Goal: Task Accomplishment & Management: Complete application form

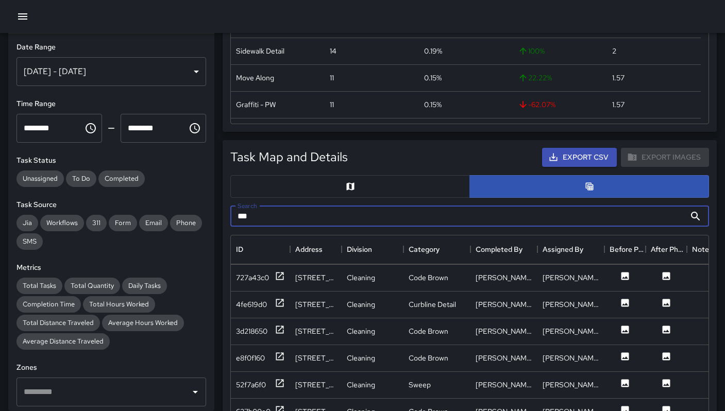
scroll to position [376, 470]
click at [20, 10] on icon "button" at bounding box center [22, 16] width 12 height 12
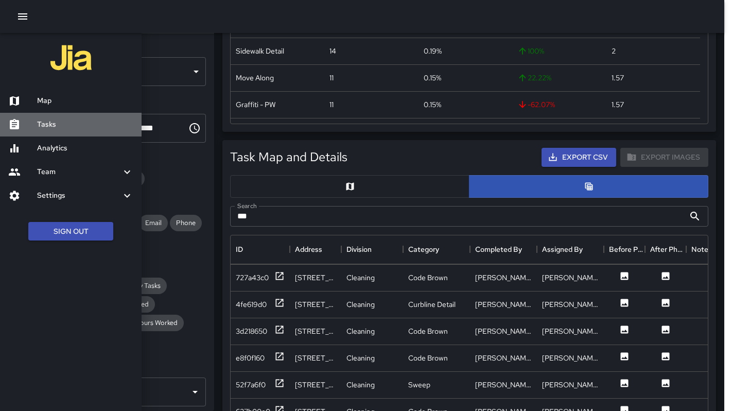
click at [45, 120] on h6 "Tasks" at bounding box center [85, 124] width 96 height 11
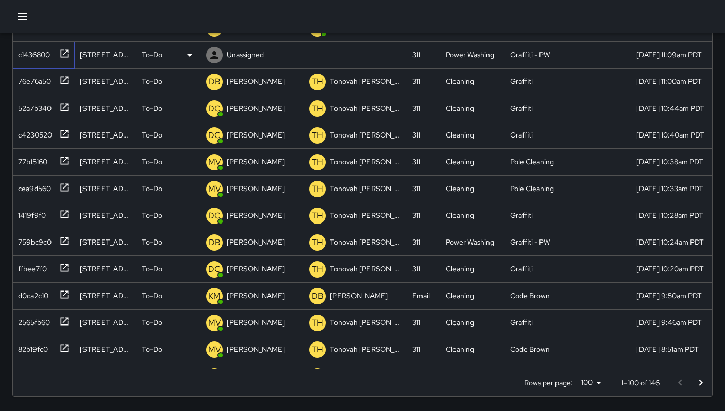
click at [52, 56] on div "c1436800" at bounding box center [42, 52] width 56 height 17
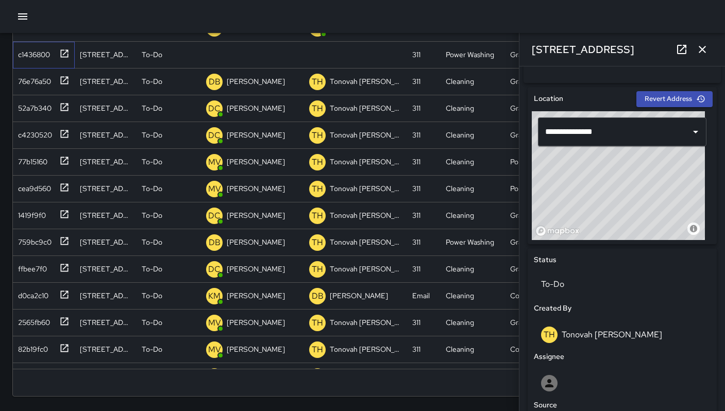
scroll to position [496, 0]
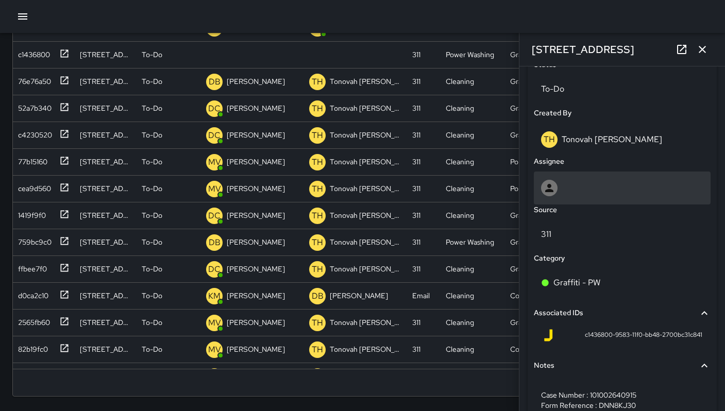
click at [577, 196] on div at bounding box center [622, 188] width 162 height 16
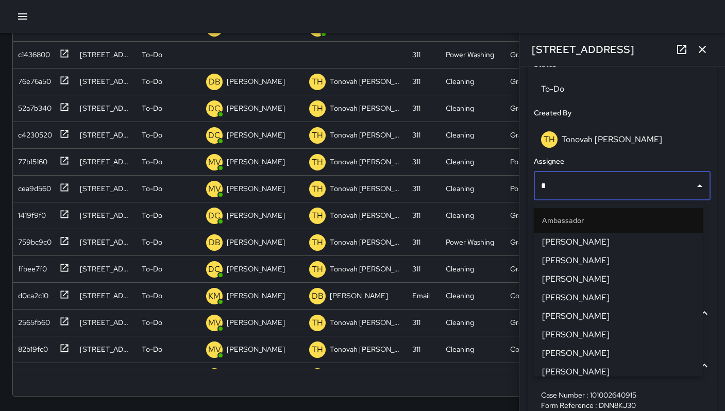
type input "**"
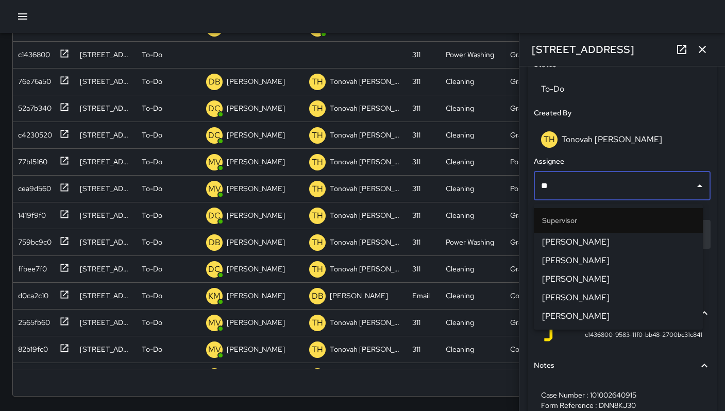
click at [581, 242] on span "[PERSON_NAME]" at bounding box center [618, 242] width 152 height 12
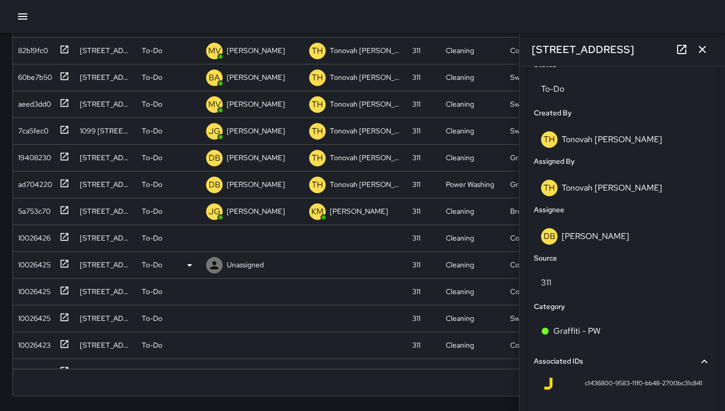
scroll to position [372, 0]
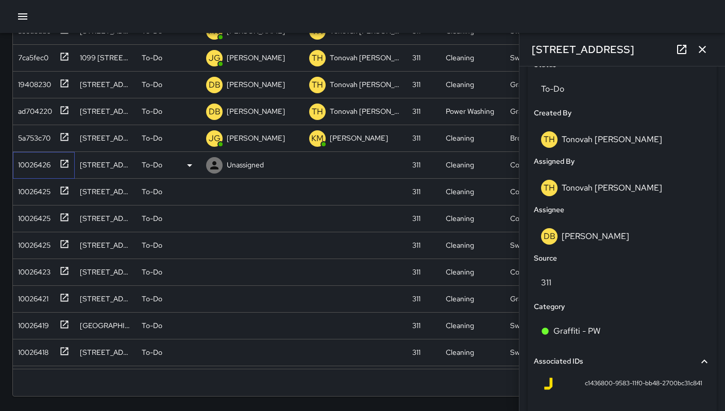
click at [36, 163] on div "10026426" at bounding box center [32, 163] width 37 height 14
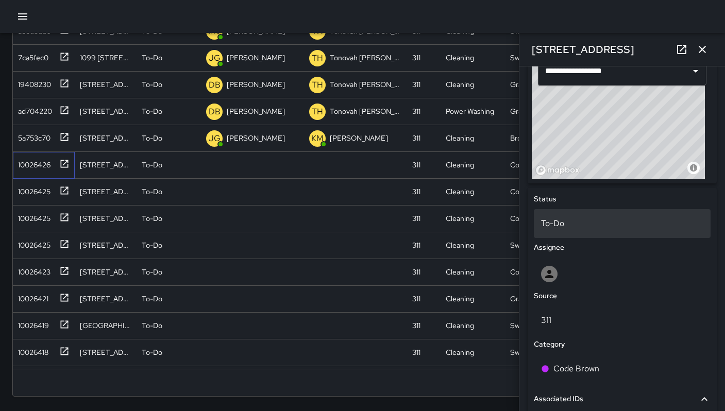
scroll to position [373, 0]
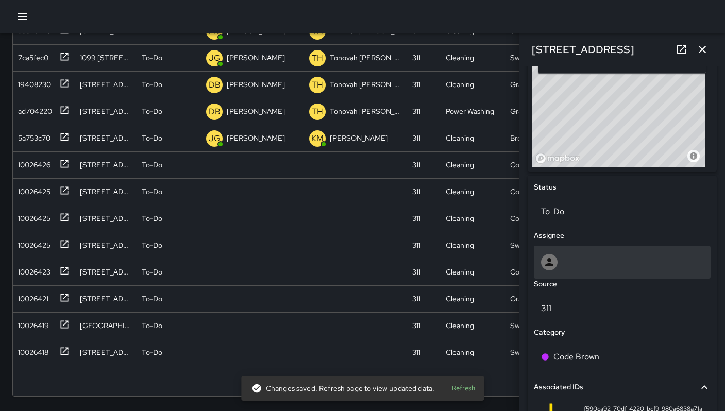
click at [582, 256] on div at bounding box center [622, 262] width 177 height 33
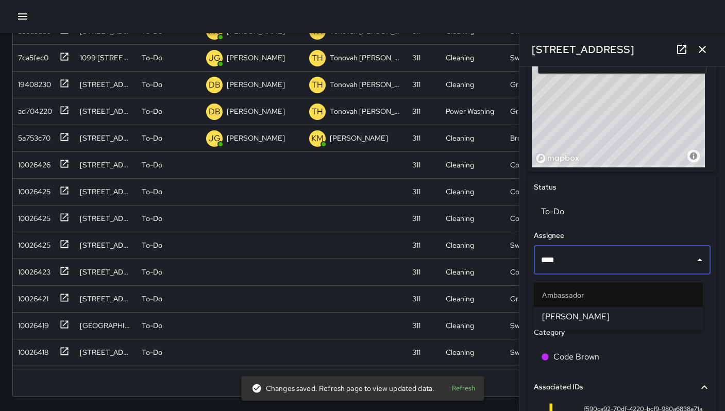
type input "*****"
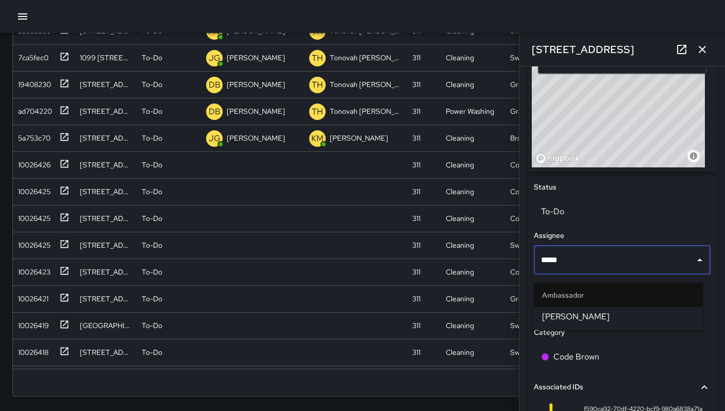
click at [594, 313] on span "Maclis Velasquez" at bounding box center [618, 317] width 152 height 12
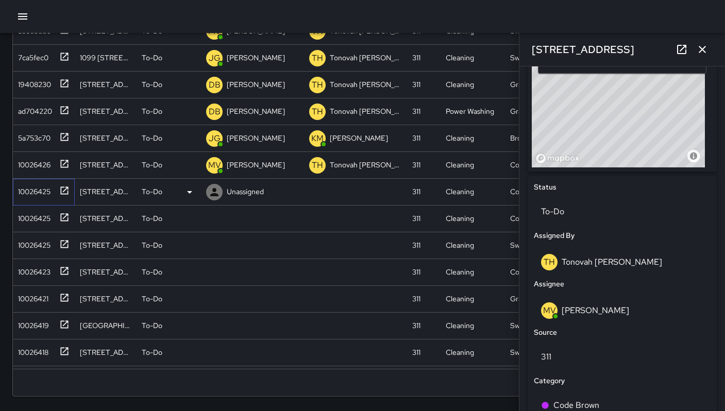
click at [38, 192] on div "10026425" at bounding box center [32, 189] width 37 height 14
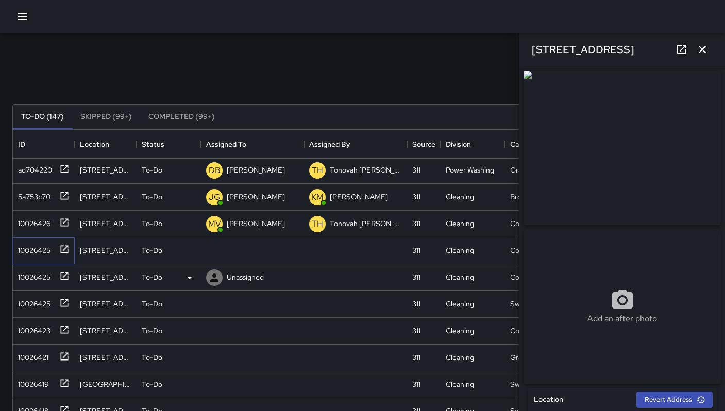
scroll to position [567, 0]
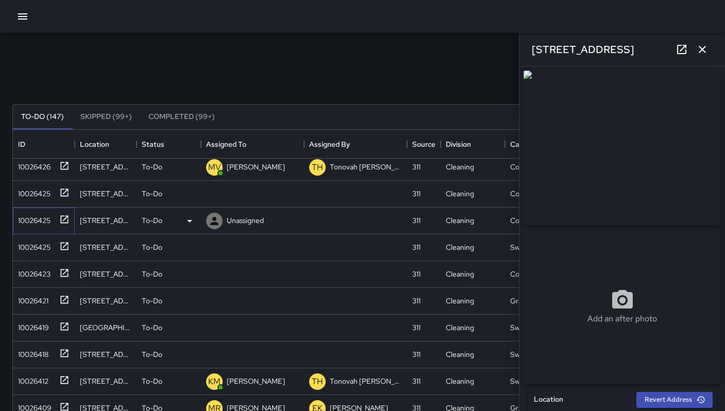
click at [43, 220] on div "10026425" at bounding box center [32, 218] width 37 height 14
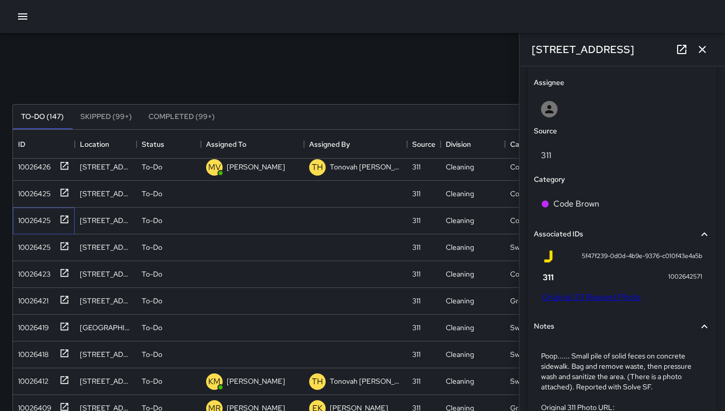
scroll to position [565, 0]
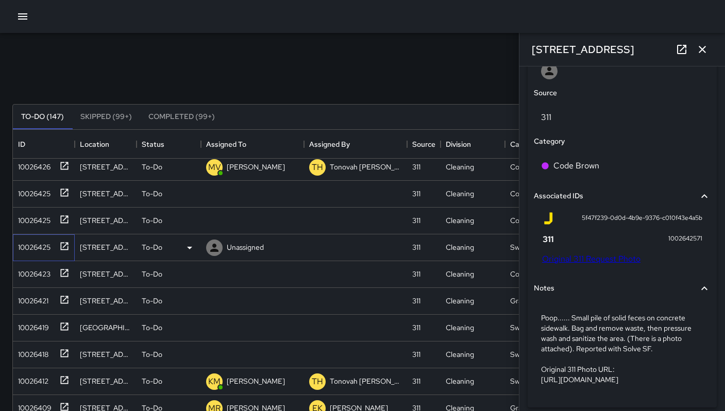
click at [21, 250] on div "10026425" at bounding box center [32, 245] width 37 height 14
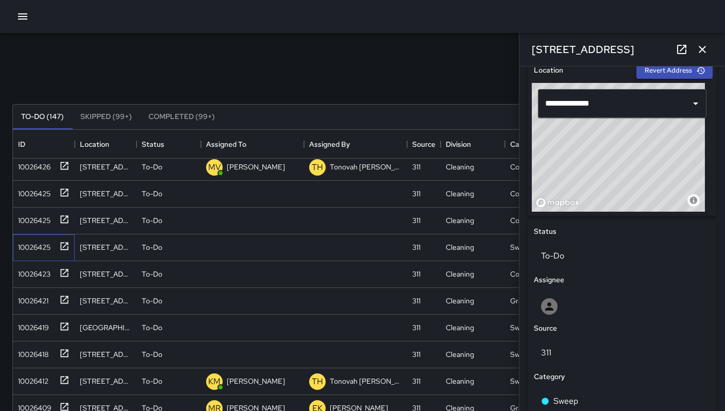
scroll to position [402, 0]
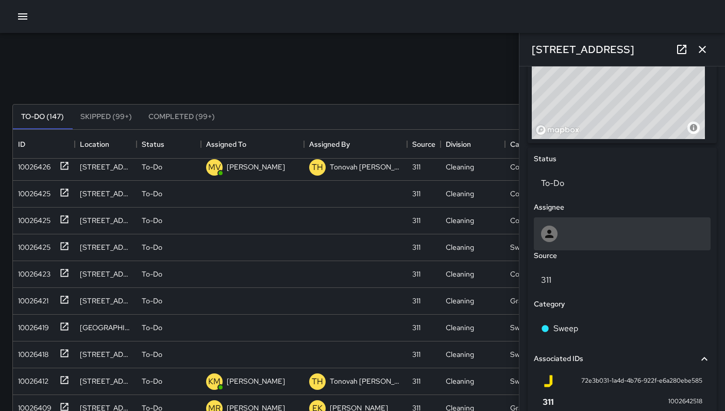
click at [574, 235] on div at bounding box center [622, 234] width 162 height 16
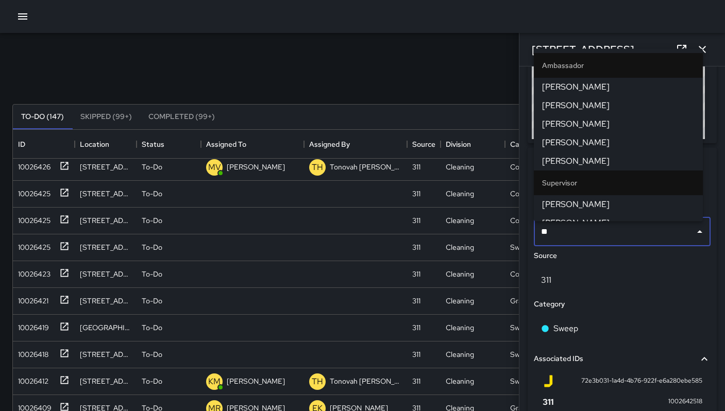
type input "***"
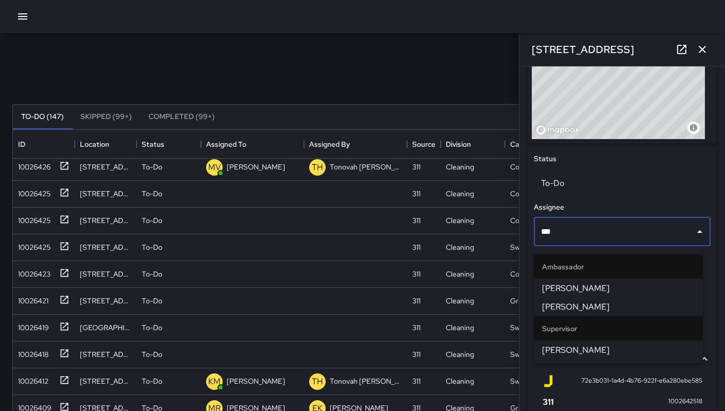
click at [573, 347] on span "Ken McCarter" at bounding box center [618, 350] width 152 height 12
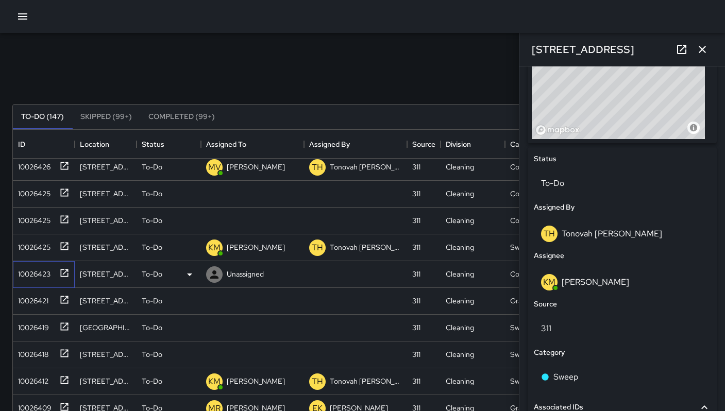
click at [27, 272] on div "10026423" at bounding box center [32, 272] width 37 height 14
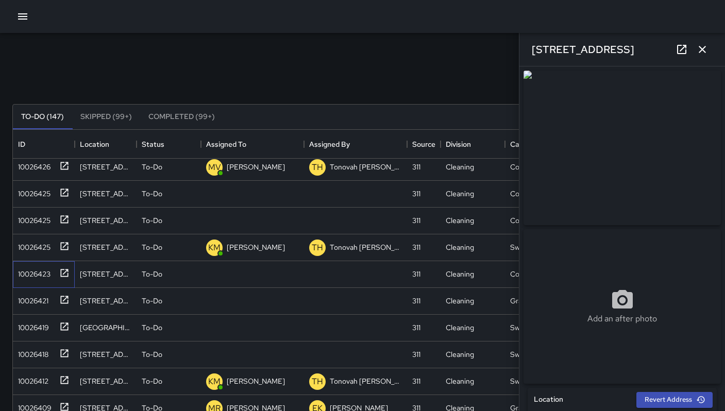
scroll to position [354, 0]
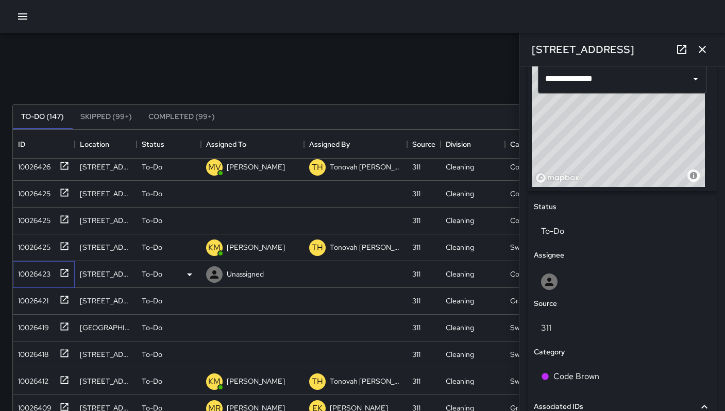
click at [35, 271] on div "10026423" at bounding box center [32, 272] width 37 height 14
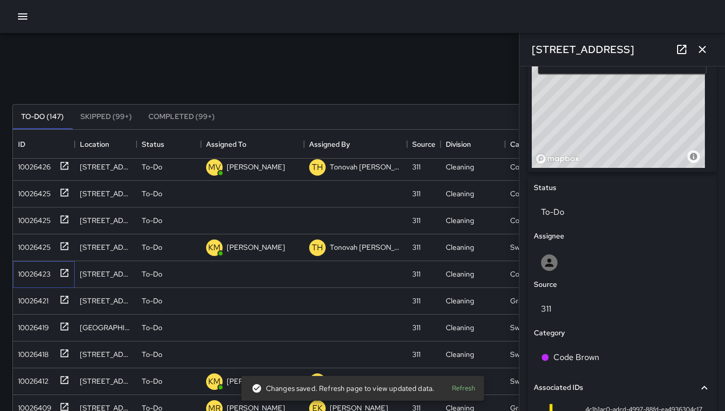
scroll to position [207, 0]
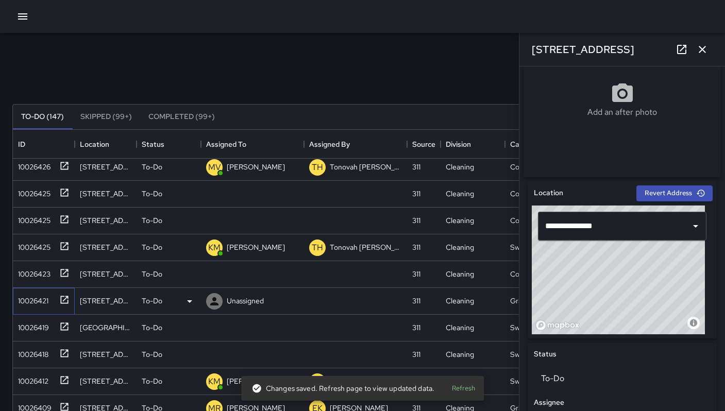
click at [39, 300] on div "10026421" at bounding box center [31, 299] width 35 height 14
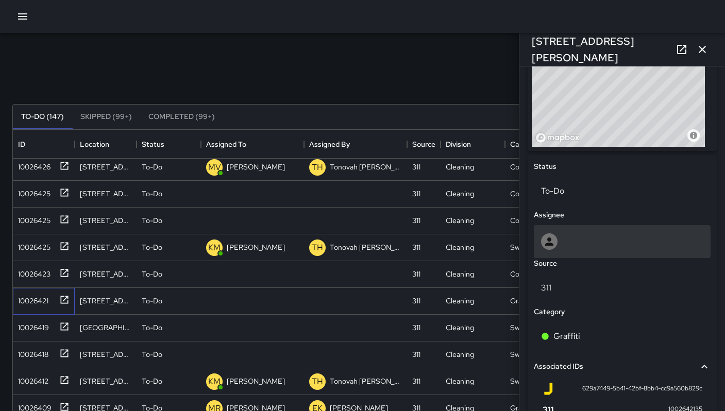
scroll to position [453, 0]
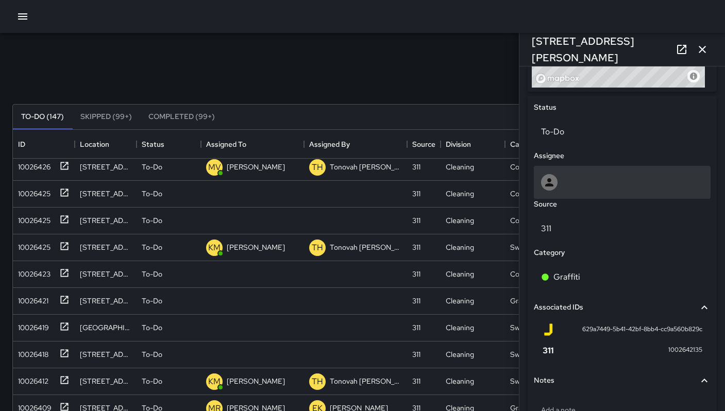
click at [552, 188] on icon at bounding box center [549, 182] width 12 height 12
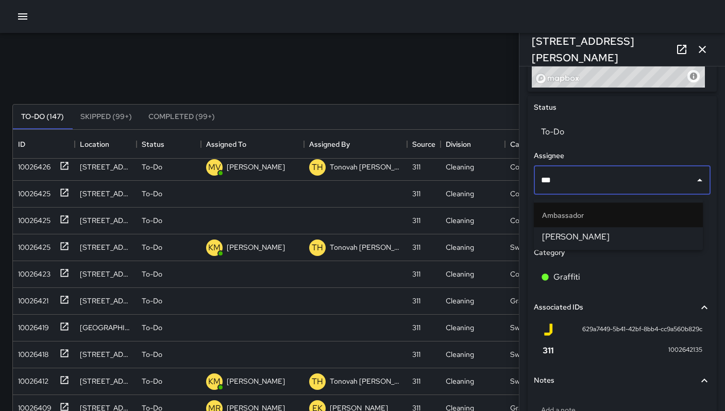
type input "****"
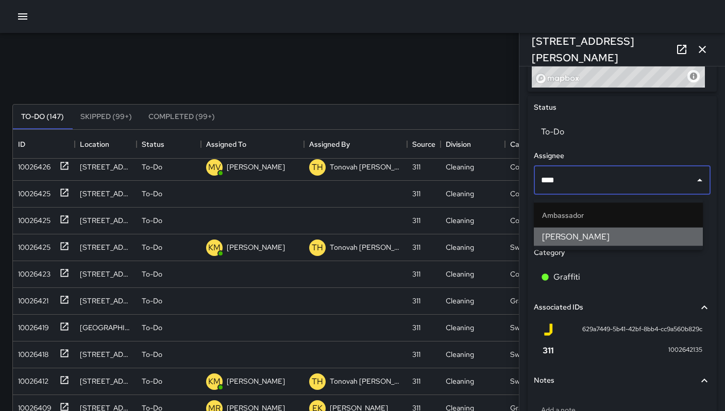
click at [620, 241] on span "Dago Cervantes" at bounding box center [618, 237] width 152 height 12
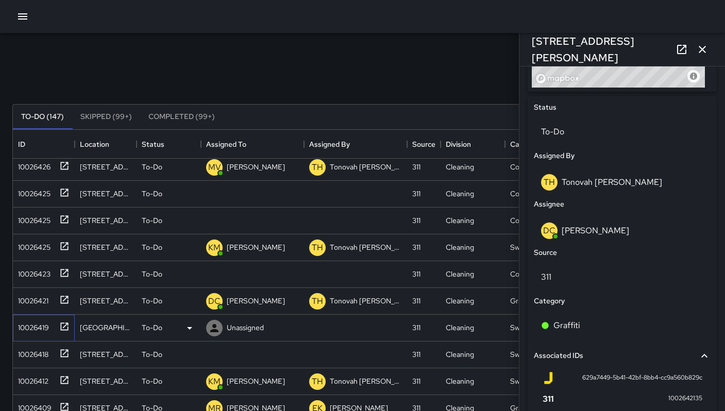
click at [26, 330] on div "10026419" at bounding box center [31, 325] width 35 height 14
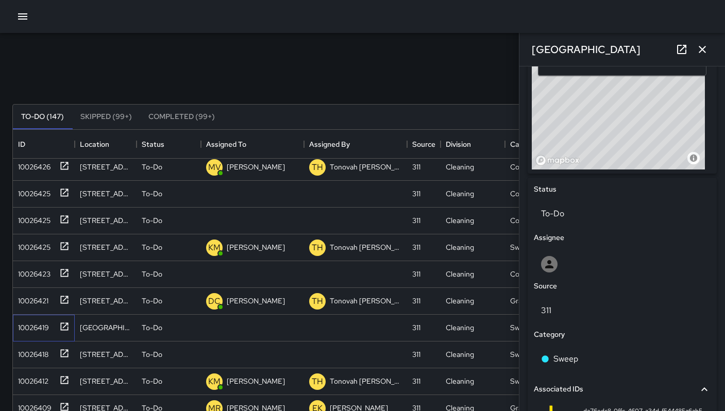
scroll to position [415, 0]
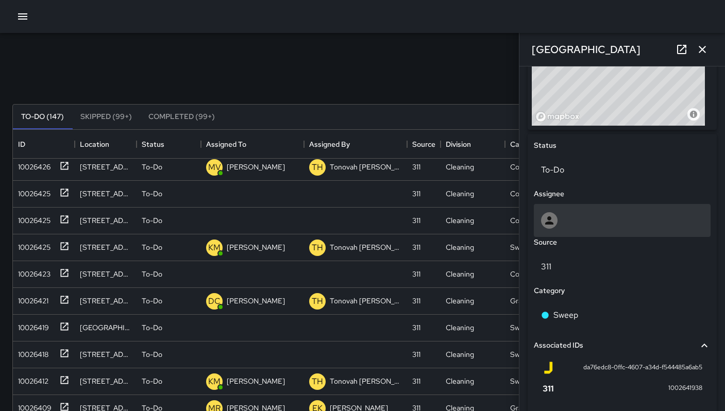
click at [582, 227] on div at bounding box center [622, 220] width 162 height 16
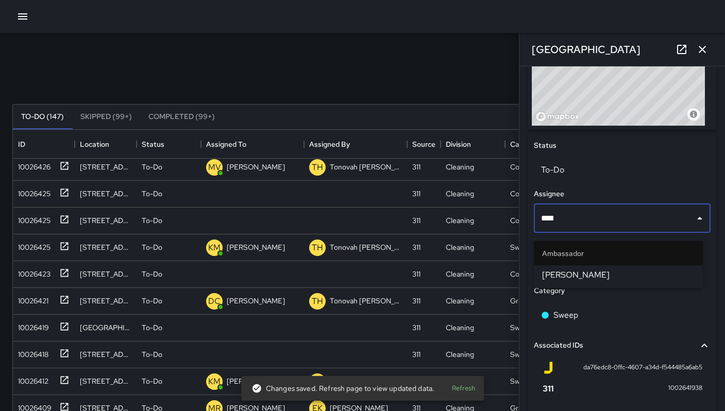
type input "*****"
click at [595, 277] on span "Eddie Ballestros" at bounding box center [618, 275] width 152 height 12
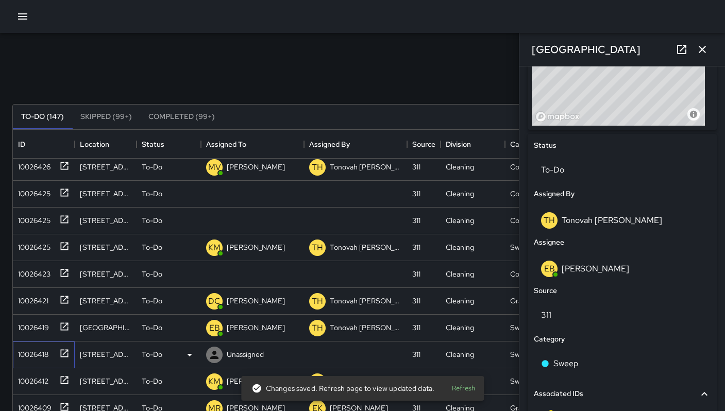
click at [37, 356] on div "10026418" at bounding box center [31, 352] width 35 height 14
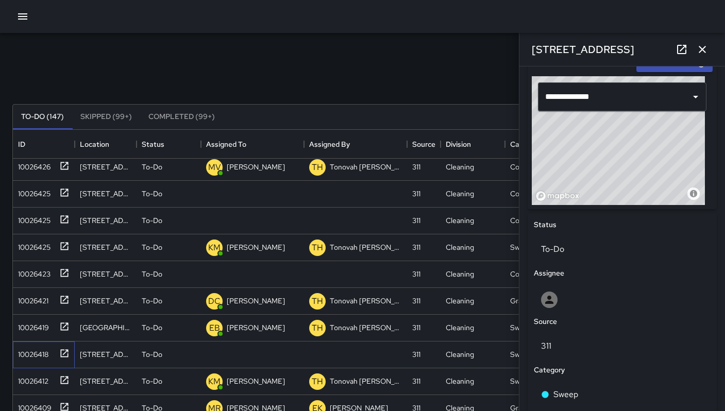
scroll to position [402, 0]
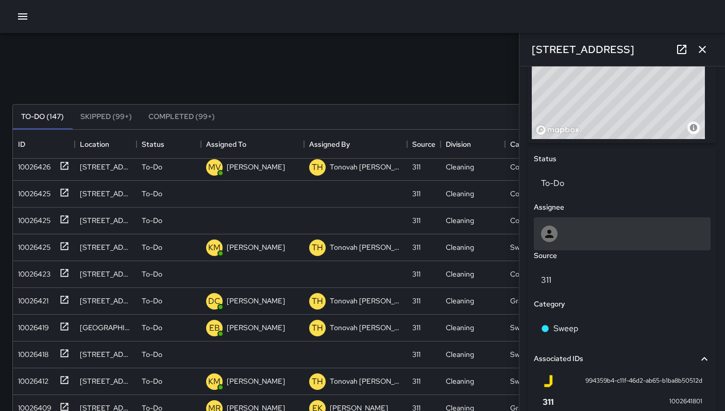
click at [571, 246] on div at bounding box center [622, 233] width 177 height 33
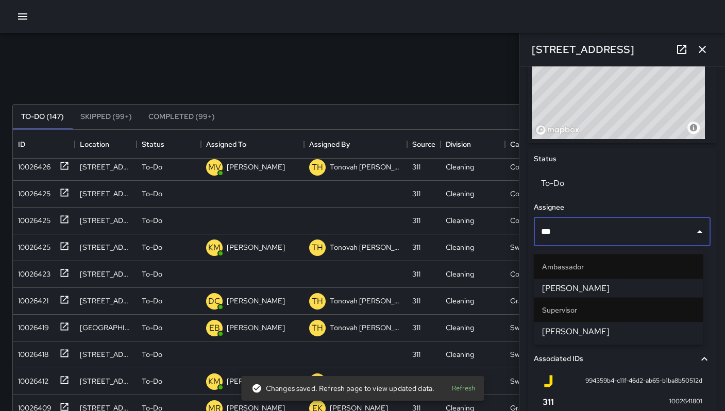
type input "****"
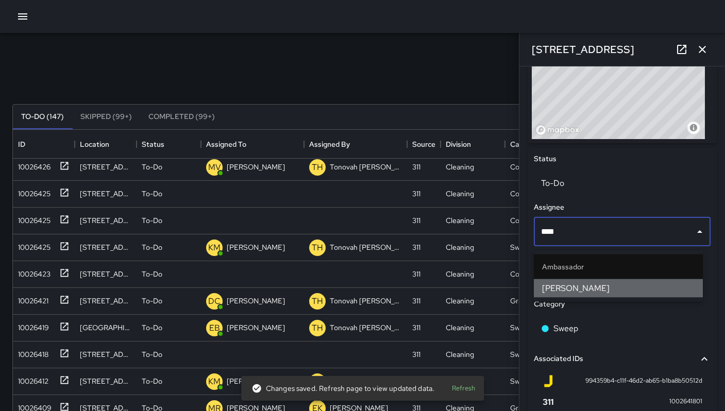
click at [551, 285] on span "Katherine Treminio" at bounding box center [618, 288] width 152 height 12
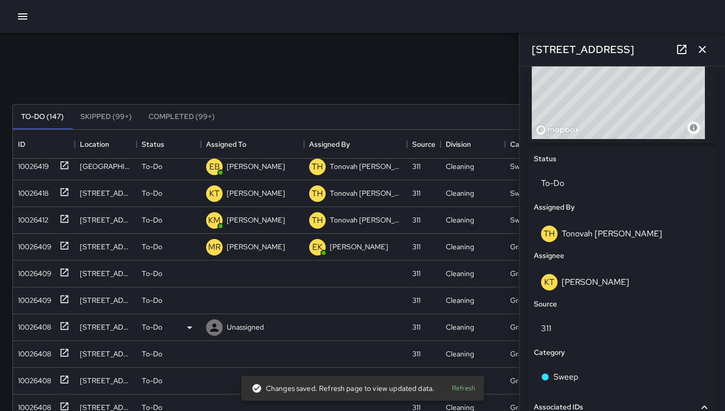
scroll to position [778, 0]
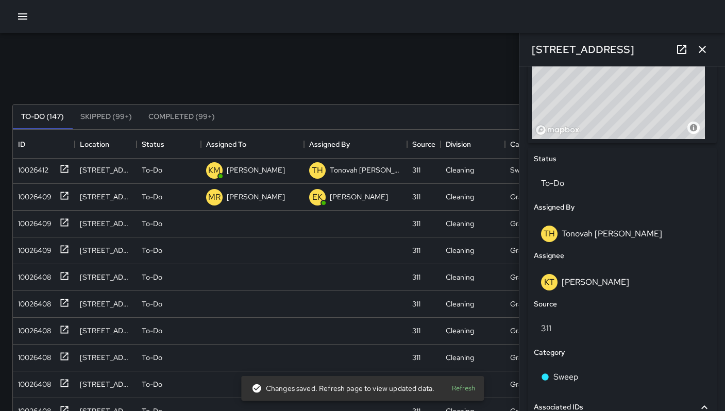
click at [8, 224] on div "Search Search New Task To-Do (147) Skipped (99+) Completed (99+) ID Location St…" at bounding box center [362, 320] width 725 height 575
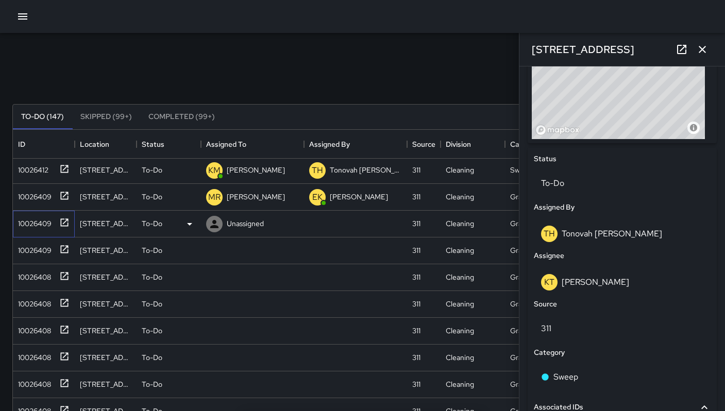
click at [31, 226] on div "10026409" at bounding box center [33, 221] width 38 height 14
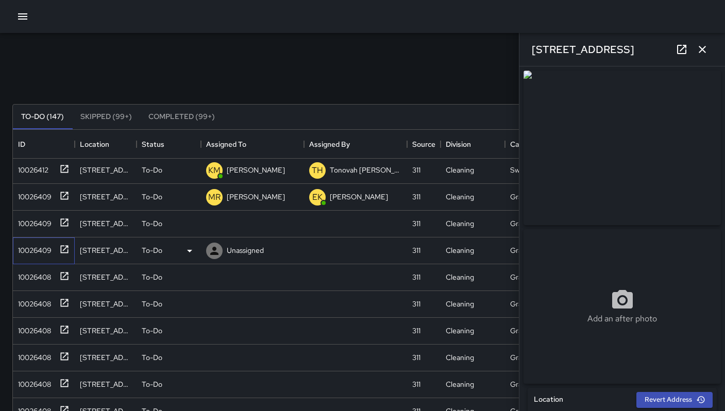
click at [55, 257] on div "10026409" at bounding box center [44, 250] width 62 height 27
click at [41, 282] on div "10026408" at bounding box center [42, 275] width 56 height 17
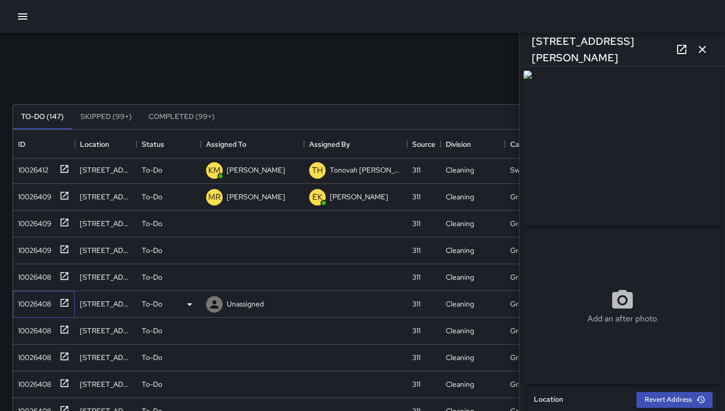
click at [43, 307] on div "10026408" at bounding box center [32, 302] width 37 height 14
click at [37, 333] on div "10026408" at bounding box center [32, 328] width 37 height 14
click at [42, 355] on div "10026408" at bounding box center [32, 355] width 37 height 14
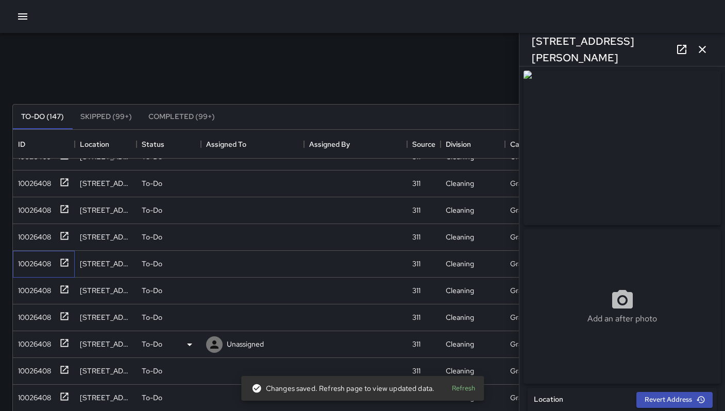
scroll to position [906, 0]
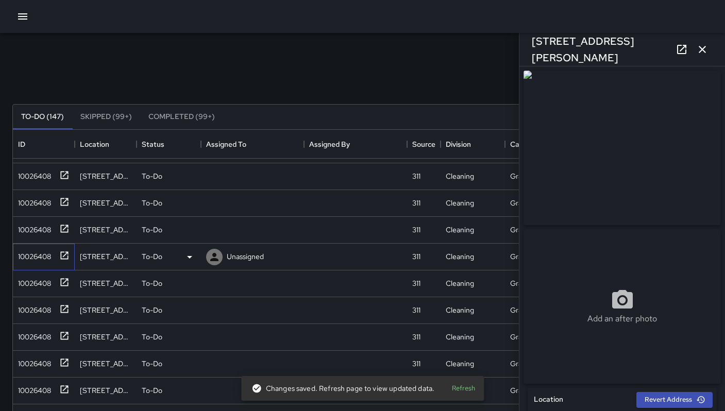
click at [38, 258] on div "10026408" at bounding box center [32, 254] width 37 height 14
click at [39, 286] on div "10026408" at bounding box center [32, 281] width 37 height 14
type input "**********"
click at [41, 302] on div "10026408" at bounding box center [32, 308] width 37 height 14
click at [43, 334] on div "10026408" at bounding box center [32, 335] width 37 height 14
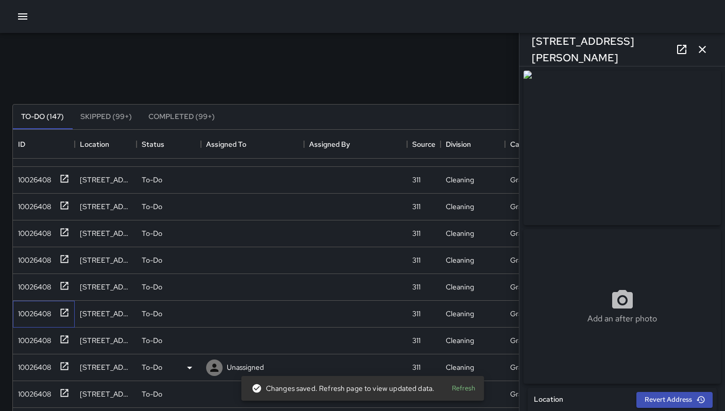
scroll to position [986, 0]
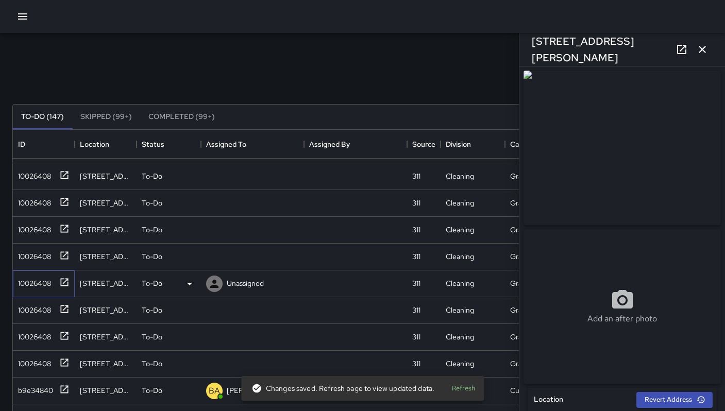
click at [37, 285] on div "10026408" at bounding box center [32, 281] width 37 height 14
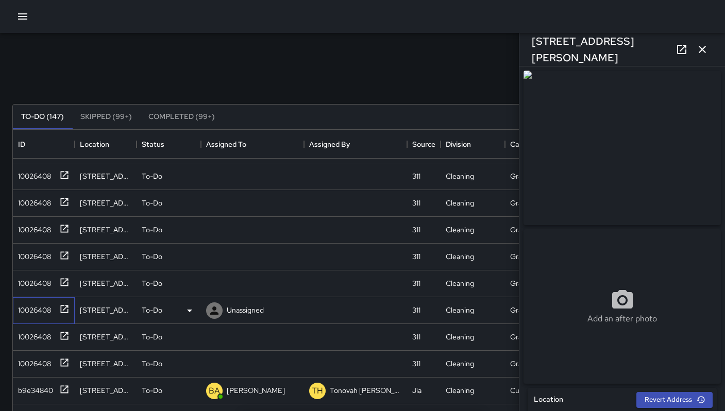
click at [38, 305] on div "10026408" at bounding box center [32, 308] width 37 height 14
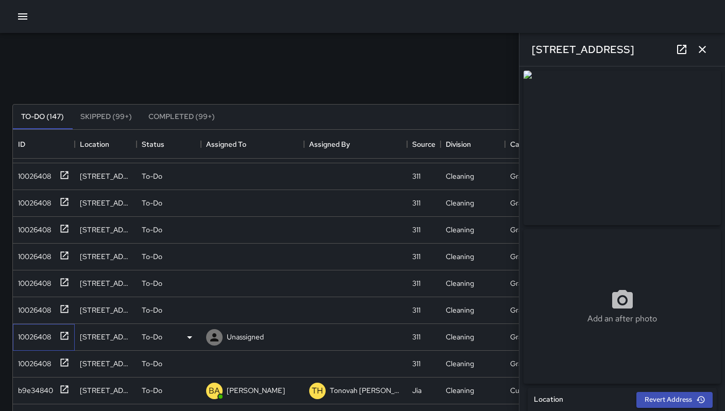
click at [41, 335] on div "10026408" at bounding box center [32, 335] width 37 height 14
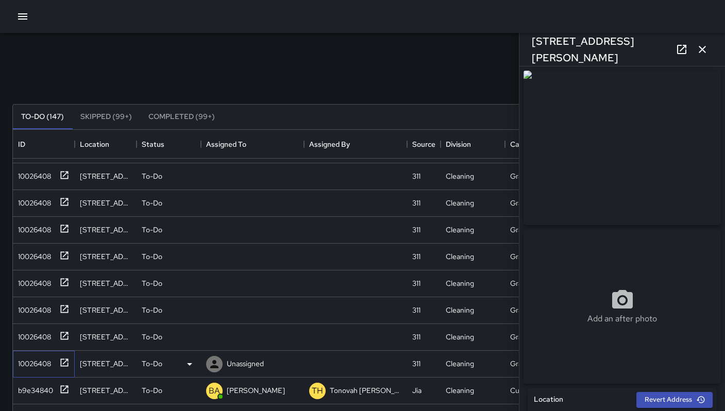
click at [40, 359] on div "10026408" at bounding box center [32, 361] width 37 height 14
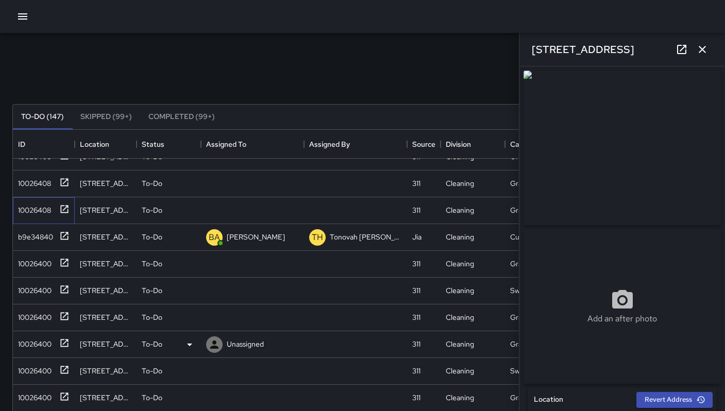
scroll to position [1187, 0]
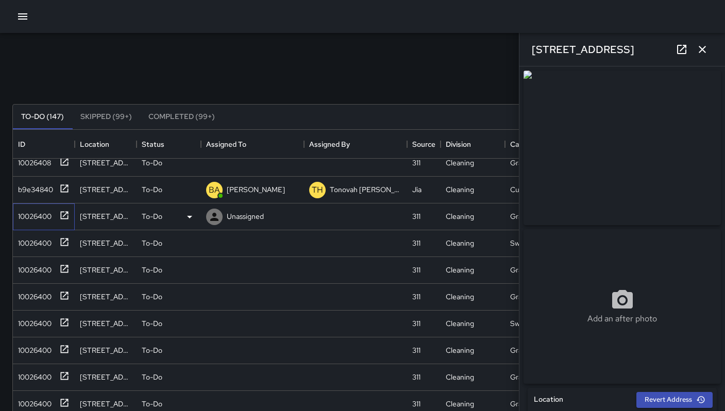
click at [38, 211] on div "10026400" at bounding box center [33, 214] width 38 height 14
click at [36, 247] on div "10026400" at bounding box center [33, 241] width 38 height 14
click at [36, 263] on div "10026400" at bounding box center [33, 268] width 38 height 14
click at [39, 293] on div "10026400" at bounding box center [33, 294] width 38 height 14
click at [39, 322] on div "10026400" at bounding box center [33, 321] width 38 height 14
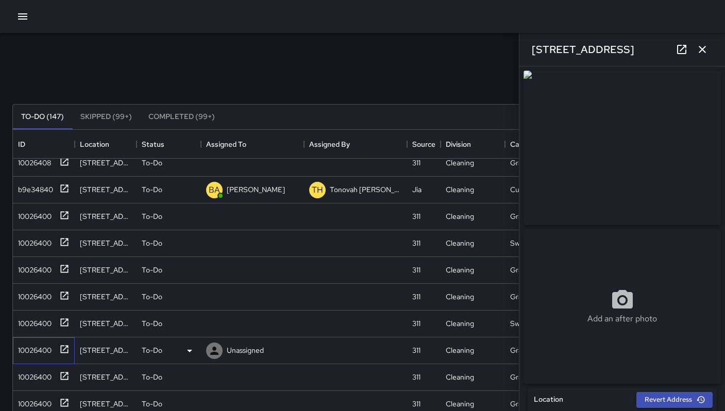
click at [49, 352] on div "10026400" at bounding box center [33, 348] width 38 height 14
type input "**********"
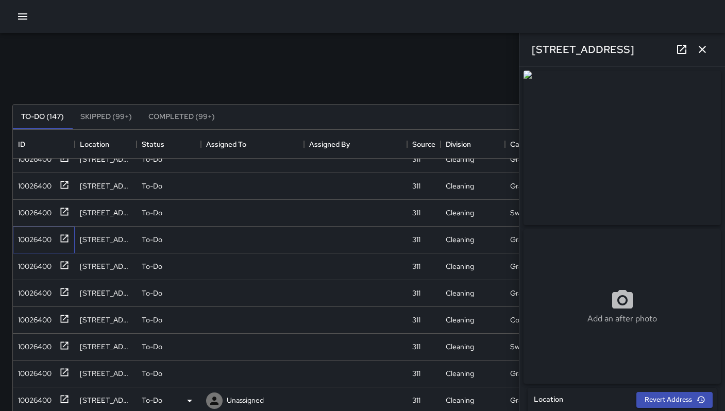
scroll to position [1360, 0]
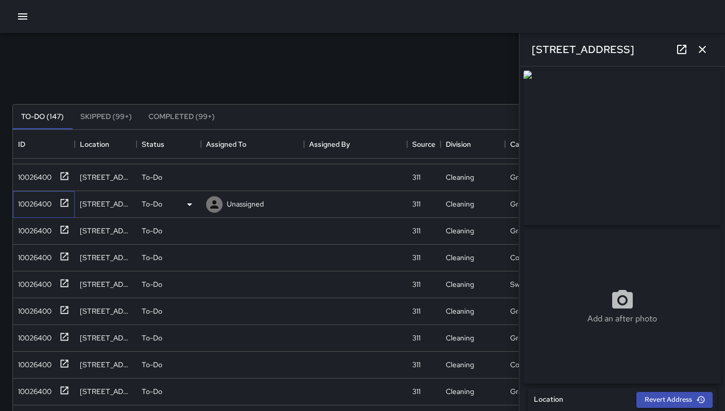
click at [28, 211] on div "10026400" at bounding box center [44, 204] width 62 height 27
click at [29, 229] on div "10026400" at bounding box center [33, 228] width 38 height 14
click at [29, 254] on div "10026400" at bounding box center [33, 255] width 38 height 14
click at [30, 283] on div "10026400" at bounding box center [33, 282] width 38 height 14
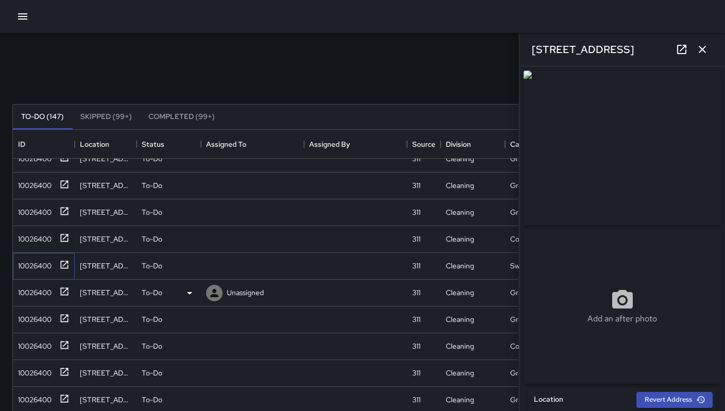
scroll to position [1391, 0]
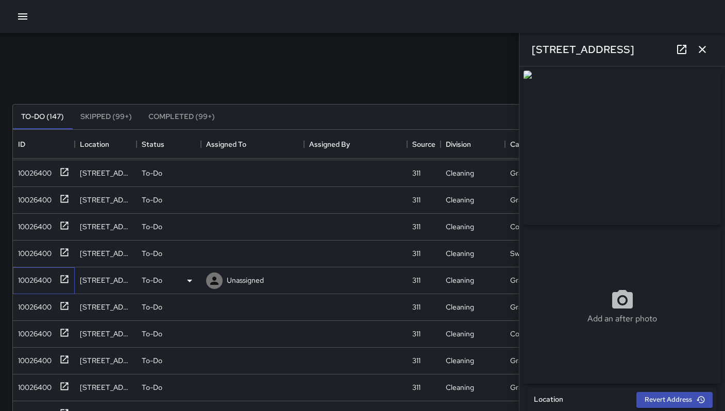
click at [38, 277] on div "10026400" at bounding box center [33, 278] width 38 height 14
click at [32, 312] on div "10026400" at bounding box center [33, 305] width 38 height 14
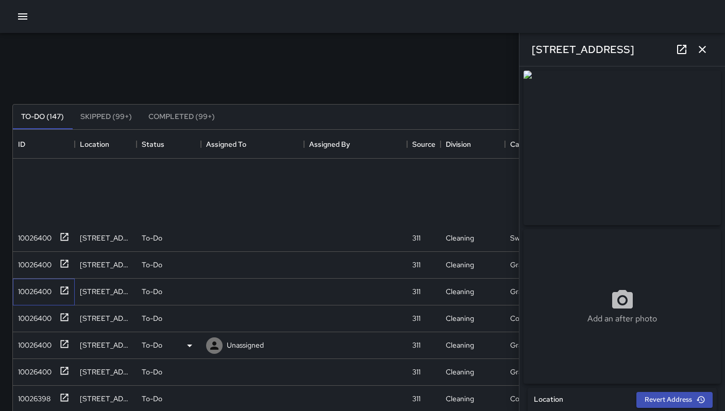
scroll to position [1546, 0]
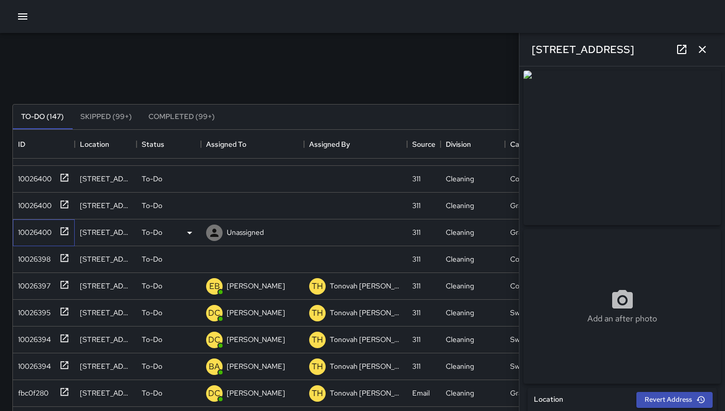
click at [32, 230] on div "10026400" at bounding box center [33, 230] width 38 height 14
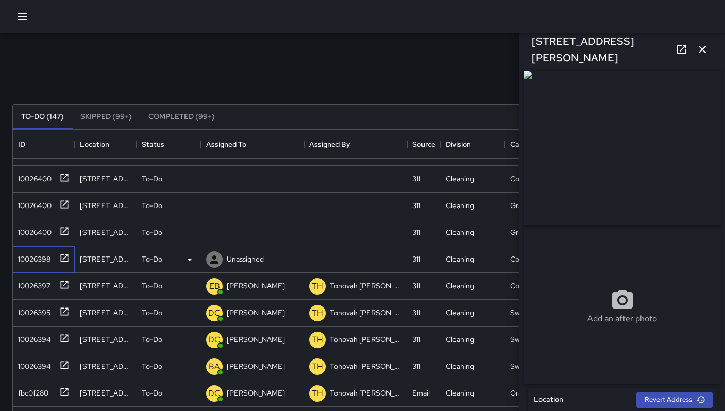
click at [30, 265] on div "10026398" at bounding box center [42, 257] width 56 height 17
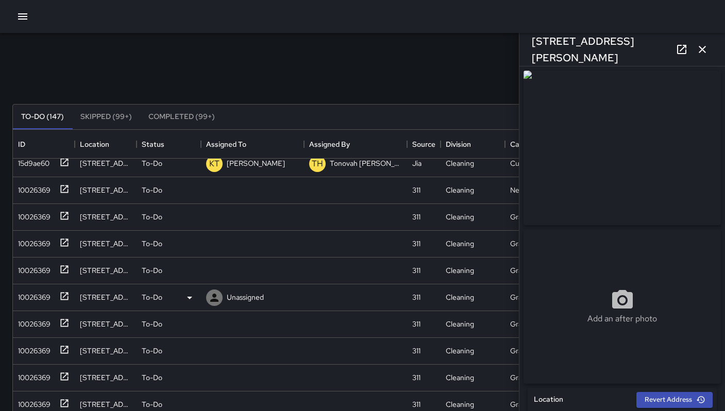
scroll to position [1844, 0]
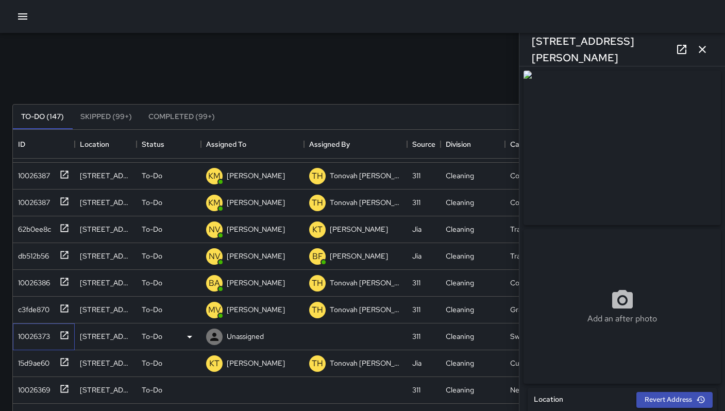
click at [37, 337] on div "10026373" at bounding box center [32, 334] width 36 height 14
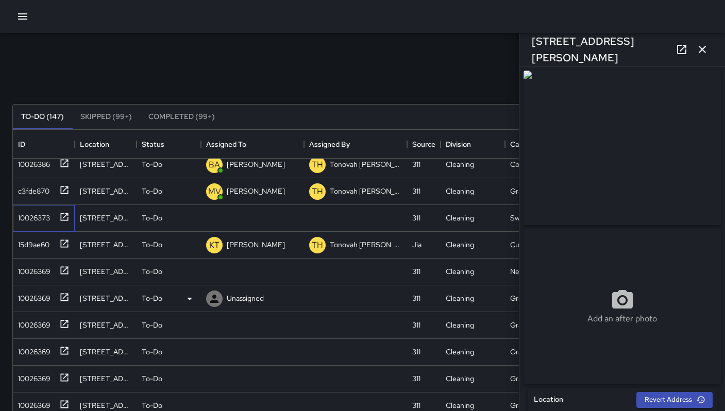
scroll to position [1965, 0]
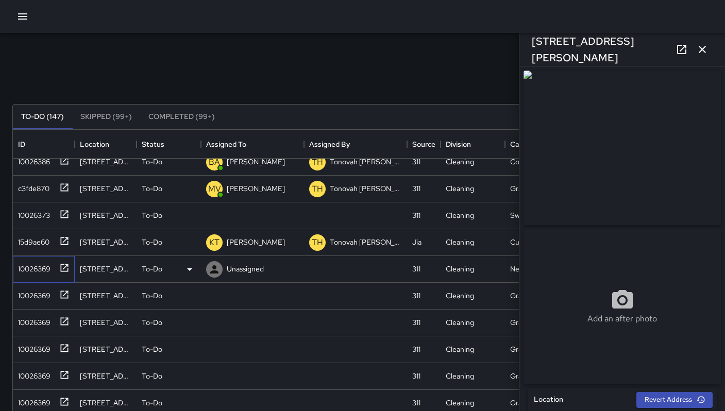
click at [50, 268] on div "10026369" at bounding box center [32, 267] width 37 height 14
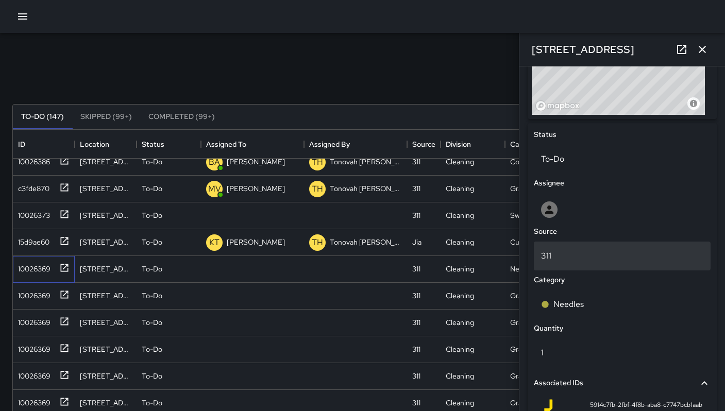
scroll to position [467, 0]
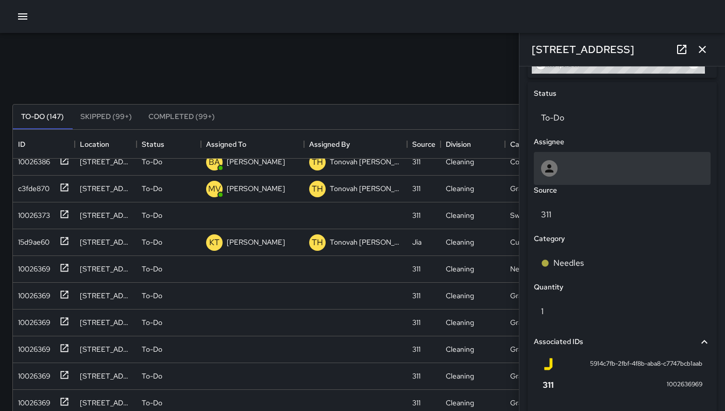
click at [555, 184] on div at bounding box center [622, 168] width 177 height 33
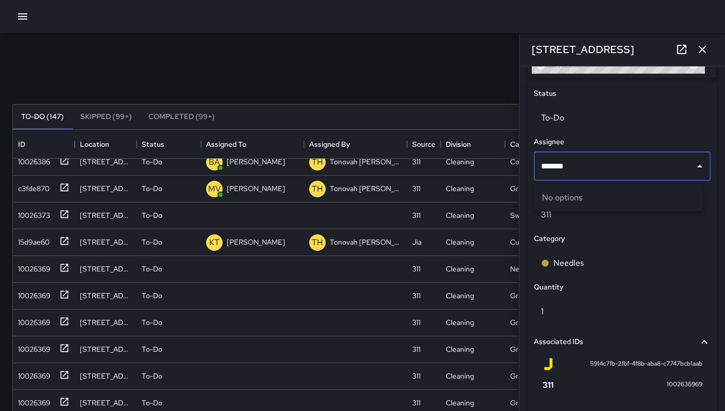
type input "******"
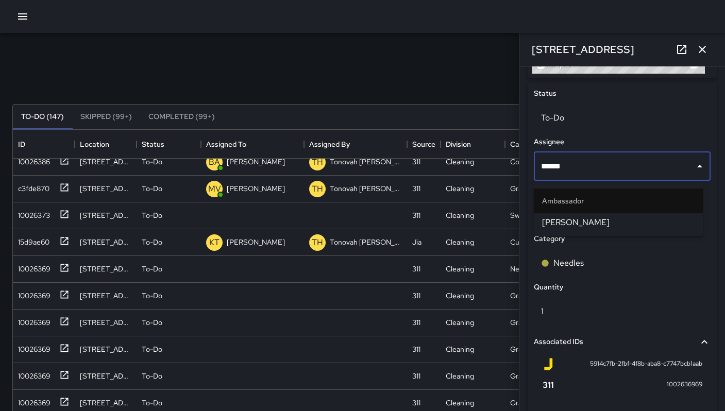
click at [559, 232] on ul "Ambassador Jermaine Gray" at bounding box center [618, 210] width 169 height 52
click at [560, 228] on span "Jermaine Gray" at bounding box center [618, 222] width 152 height 12
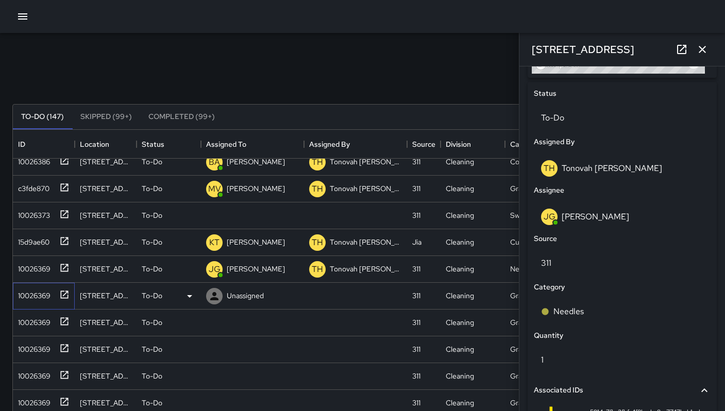
click at [28, 290] on div "10026369" at bounding box center [32, 293] width 37 height 14
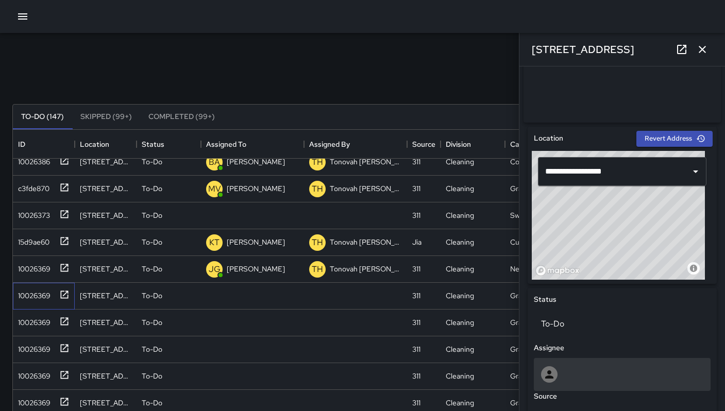
scroll to position [363, 0]
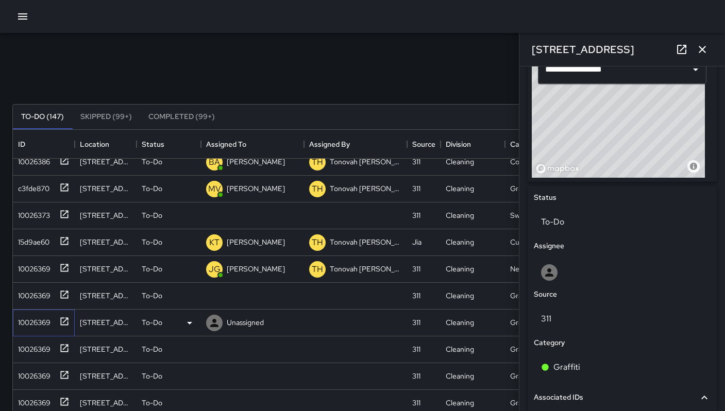
click at [27, 319] on div "10026369" at bounding box center [32, 320] width 37 height 14
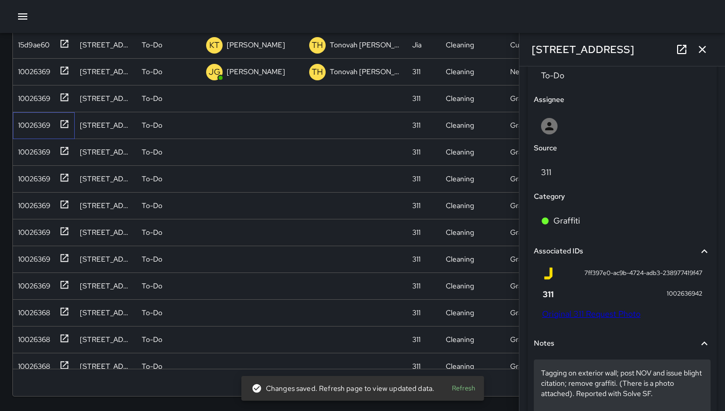
scroll to position [547, 0]
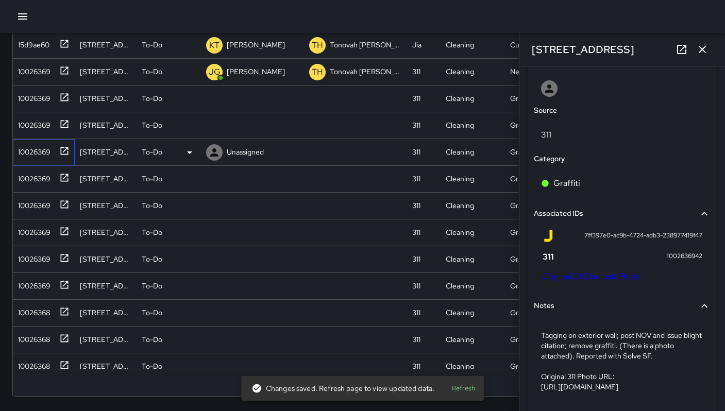
click at [27, 158] on div "10026369" at bounding box center [42, 150] width 56 height 17
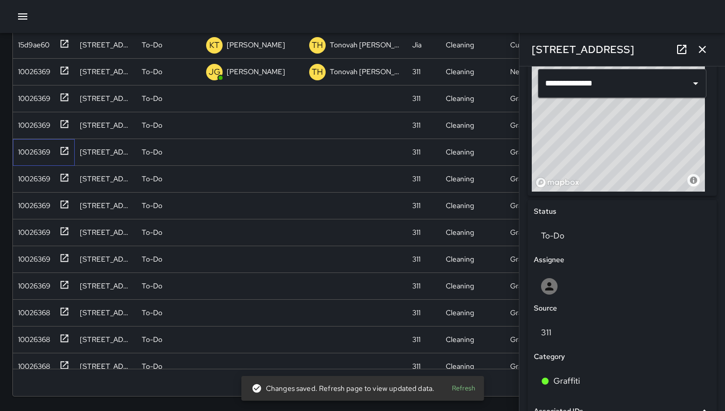
scroll to position [606, 0]
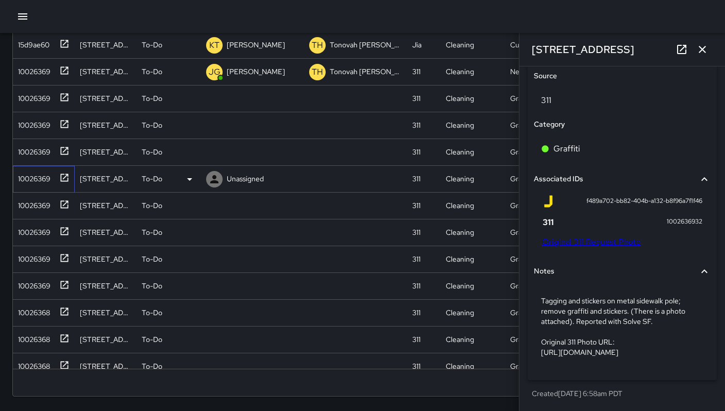
click at [44, 178] on div "10026369" at bounding box center [32, 176] width 37 height 14
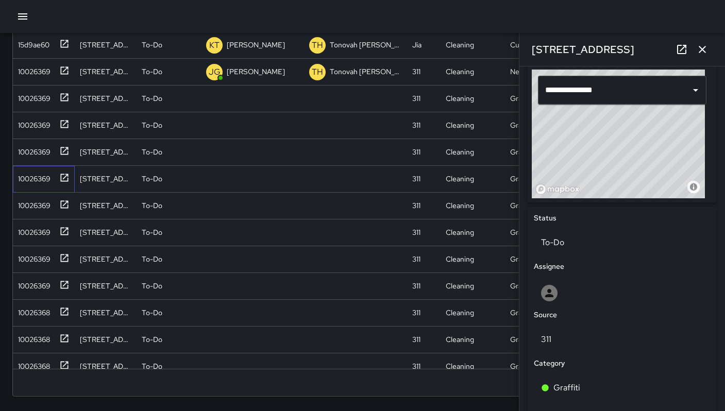
scroll to position [617, 0]
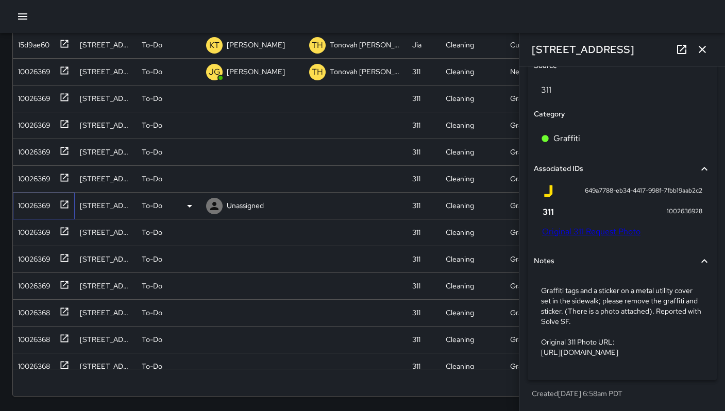
click at [35, 206] on div "10026369" at bounding box center [32, 203] width 37 height 14
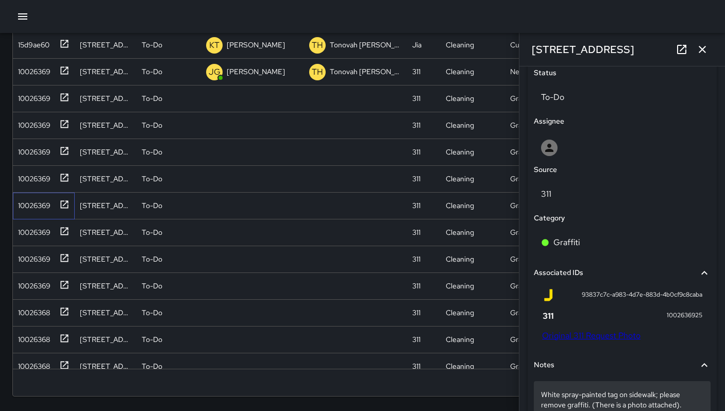
scroll to position [606, 0]
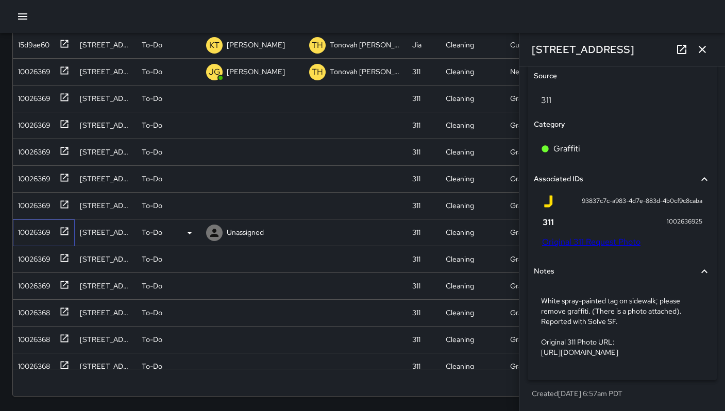
click at [24, 233] on div "10026369" at bounding box center [32, 230] width 37 height 14
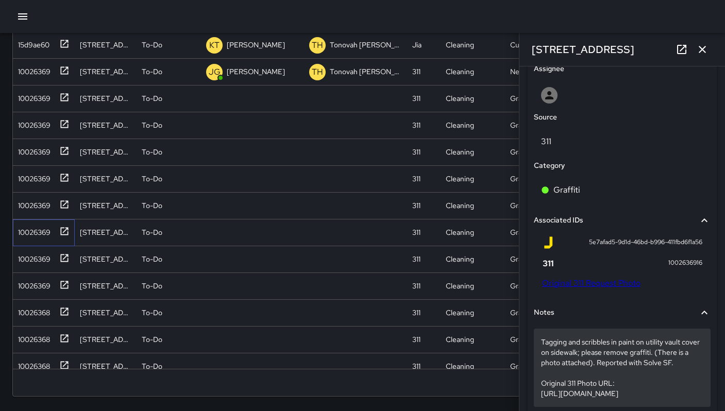
scroll to position [617, 0]
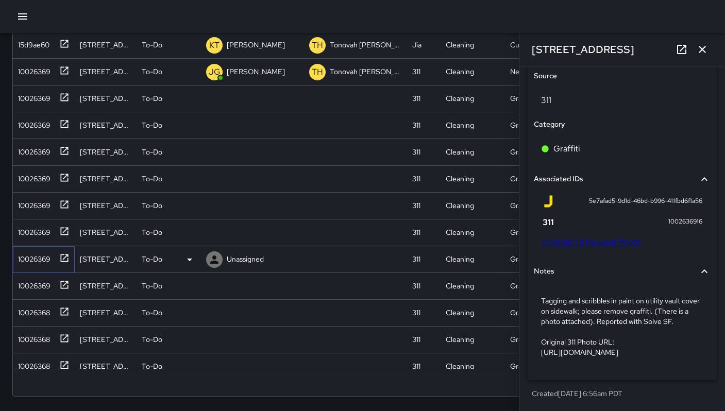
drag, startPoint x: 31, startPoint y: 257, endPoint x: 37, endPoint y: 257, distance: 5.2
click at [31, 257] on div "10026369" at bounding box center [32, 257] width 37 height 14
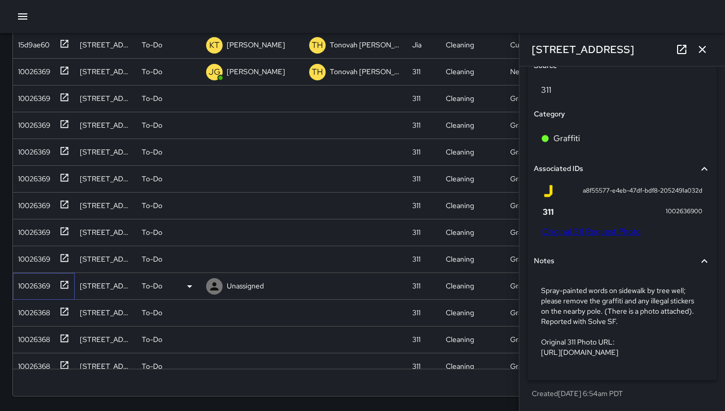
click at [43, 288] on div "10026369" at bounding box center [32, 284] width 37 height 14
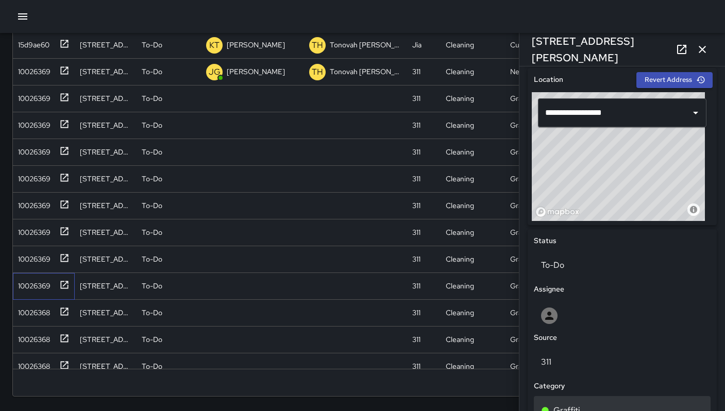
scroll to position [627, 0]
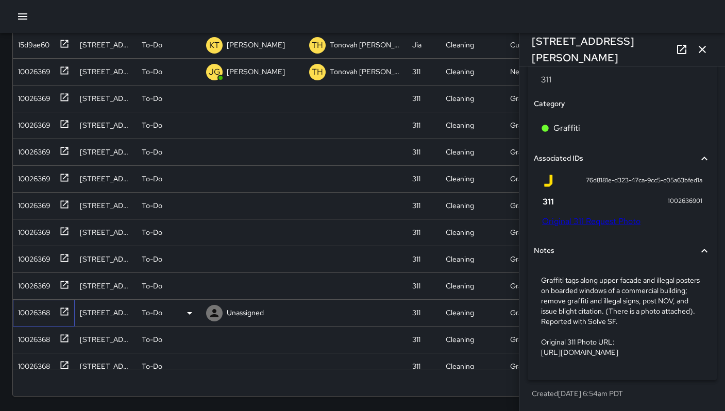
click at [40, 306] on div "10026368" at bounding box center [32, 310] width 36 height 14
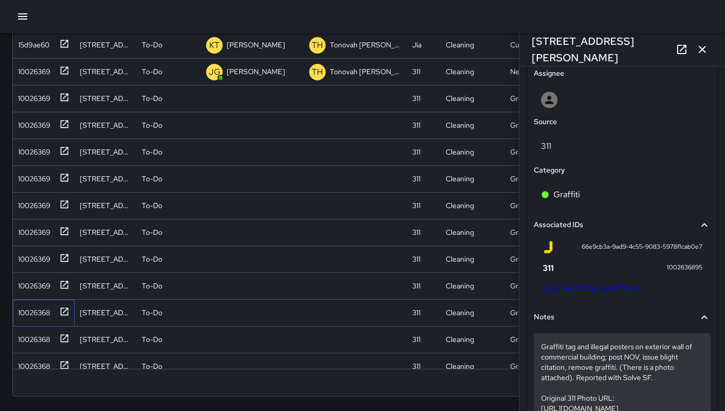
scroll to position [617, 0]
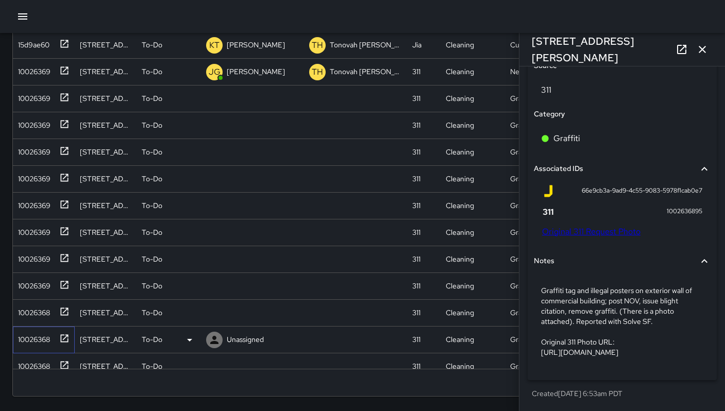
click at [31, 336] on div "10026368" at bounding box center [32, 337] width 36 height 14
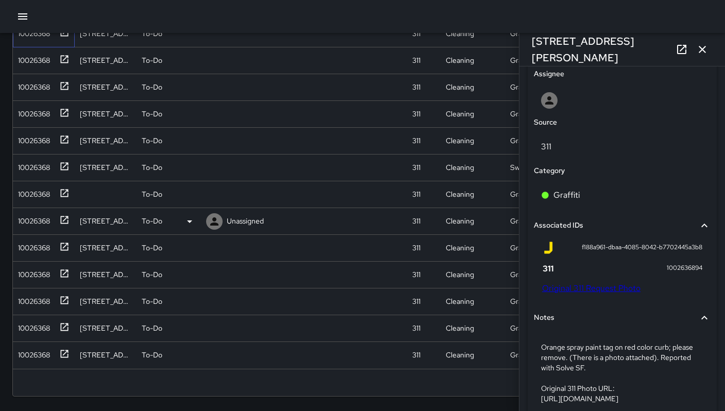
scroll to position [2279, 0]
click at [42, 346] on div "10026368" at bounding box center [32, 353] width 36 height 14
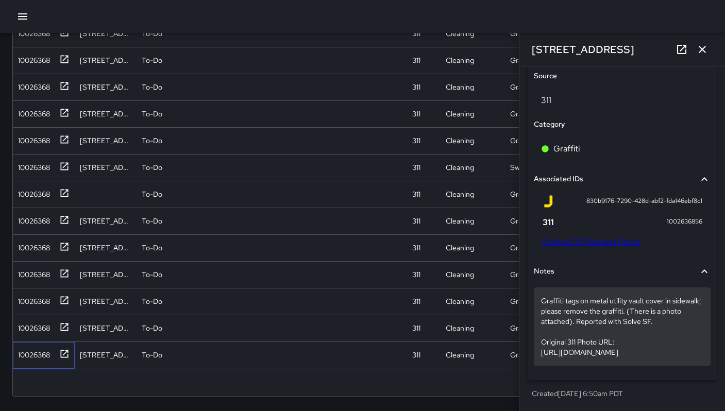
scroll to position [606, 0]
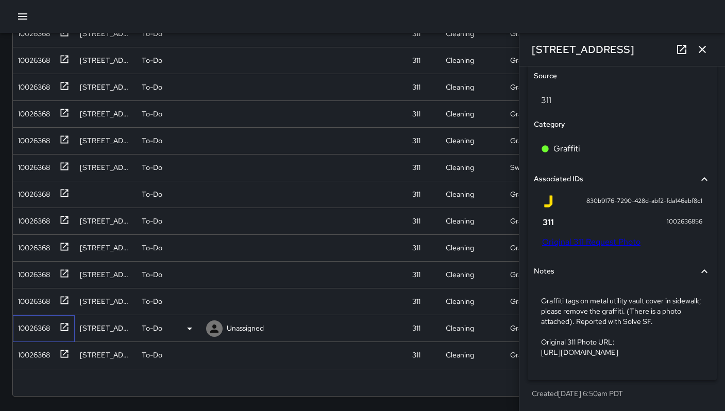
click at [34, 319] on div "10026368" at bounding box center [32, 326] width 36 height 14
click at [38, 293] on div "10026368" at bounding box center [32, 299] width 36 height 14
click at [24, 265] on div "10026368" at bounding box center [32, 272] width 36 height 14
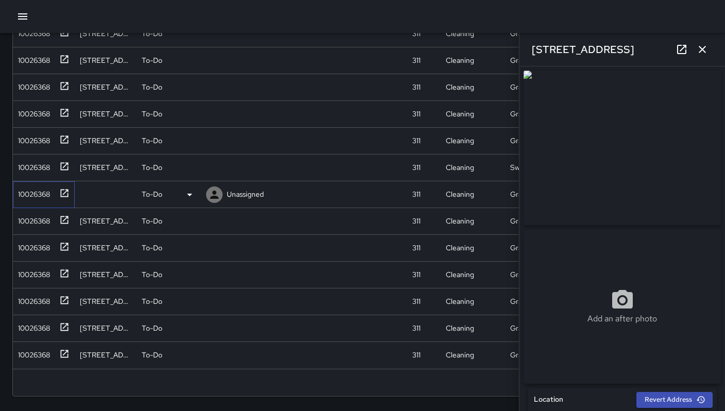
click at [36, 189] on div "10026368" at bounding box center [32, 192] width 36 height 14
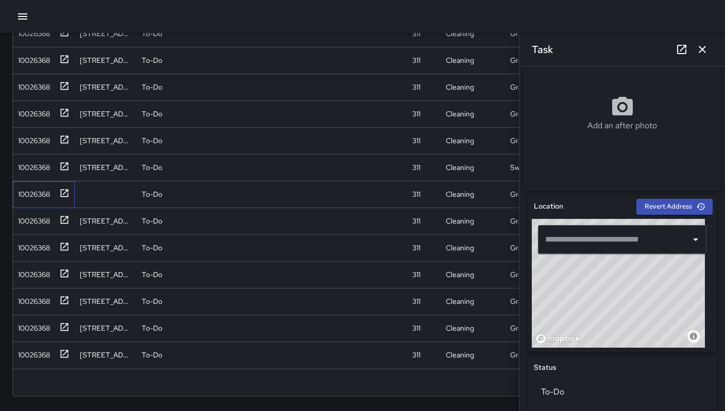
scroll to position [353, 0]
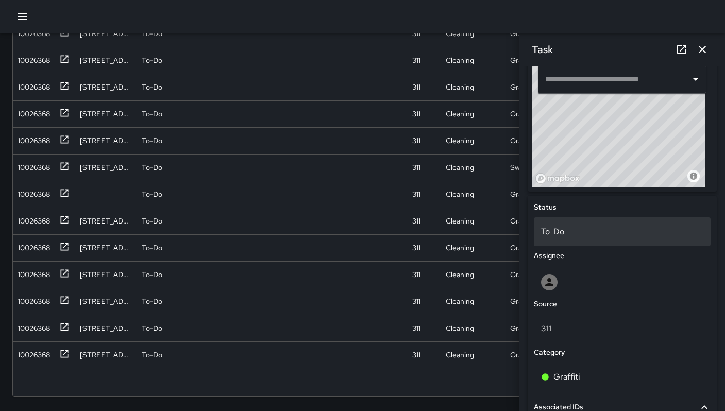
click at [558, 231] on p "To-Do" at bounding box center [622, 232] width 162 height 12
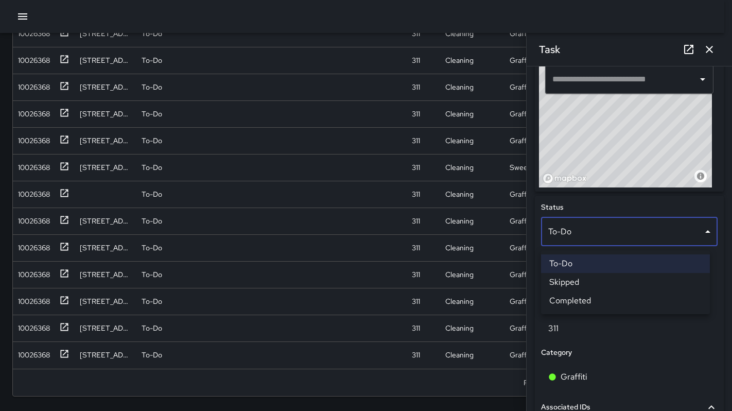
click at [571, 280] on li "Skipped" at bounding box center [625, 282] width 169 height 19
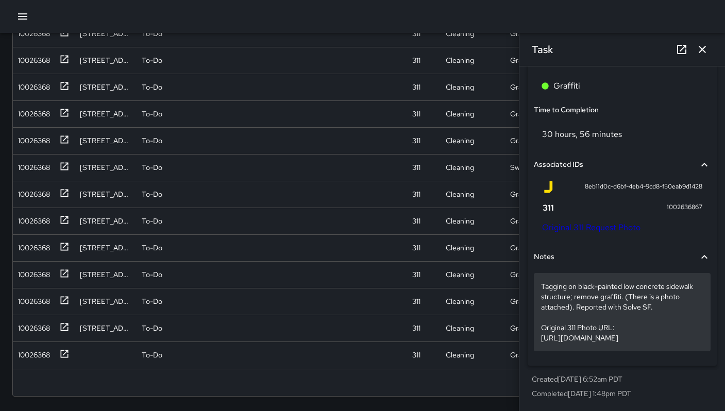
scroll to position [669, 0]
click at [623, 313] on p "Tagging on black-painted low concrete sidewalk structure; remove graffiti. (The…" at bounding box center [622, 312] width 162 height 62
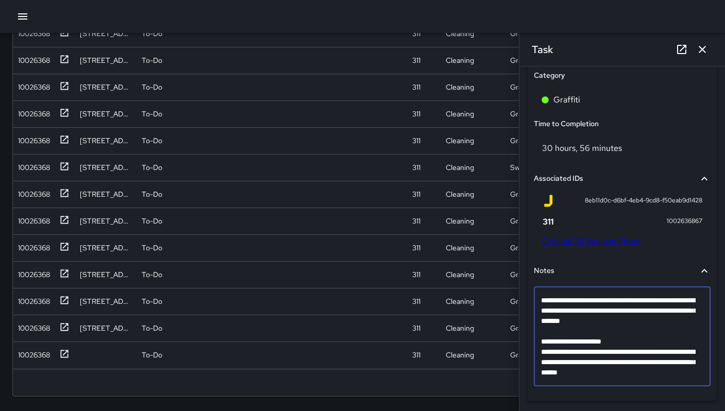
scroll to position [670, 0]
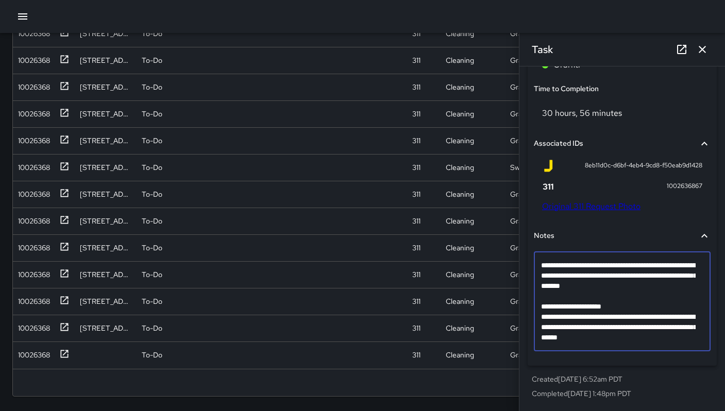
drag, startPoint x: 680, startPoint y: 336, endPoint x: 541, endPoint y: 305, distance: 142.5
click at [541, 305] on textarea "**********" at bounding box center [618, 301] width 155 height 82
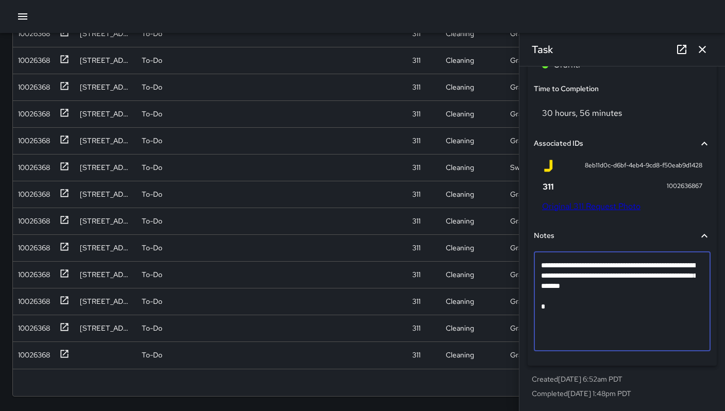
scroll to position [639, 0]
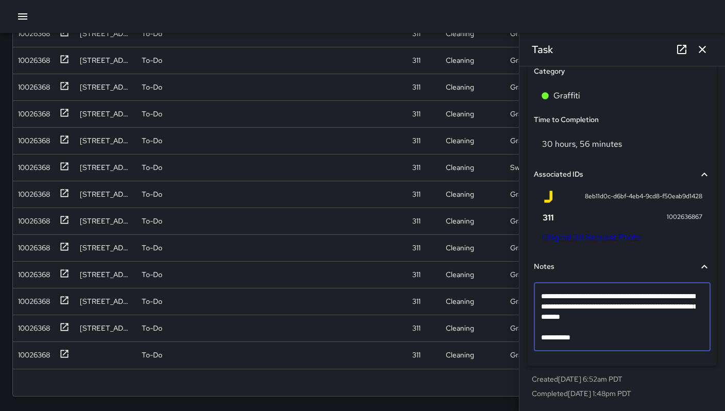
type textarea "**********"
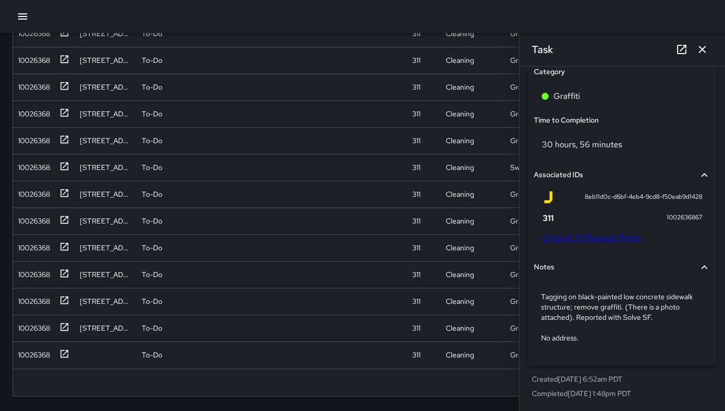
click at [605, 276] on div "Notes" at bounding box center [622, 267] width 177 height 24
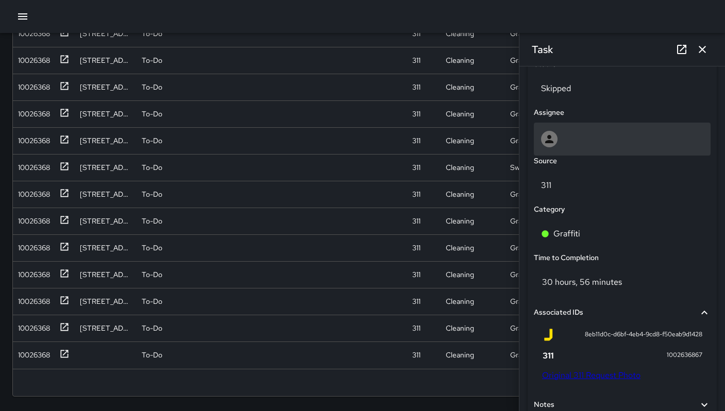
scroll to position [454, 0]
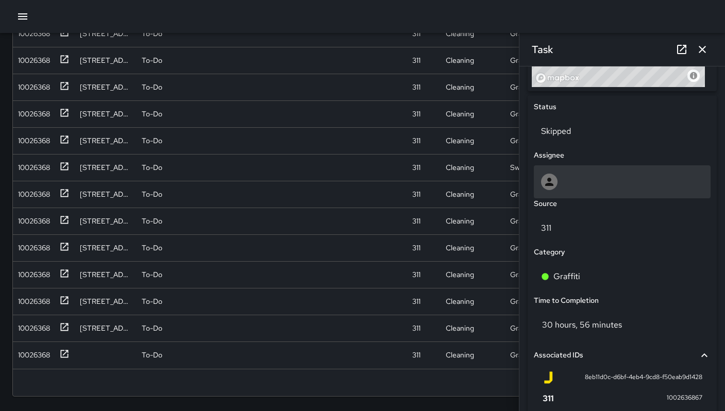
click at [570, 195] on div at bounding box center [622, 181] width 177 height 33
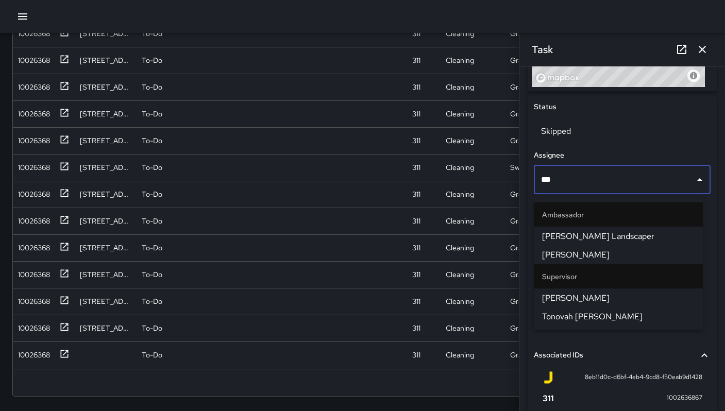
type input "****"
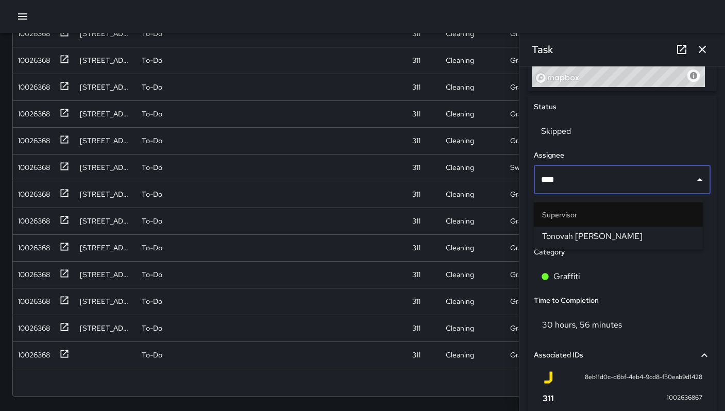
click at [548, 234] on span "Tonovah Hillman" at bounding box center [618, 236] width 152 height 12
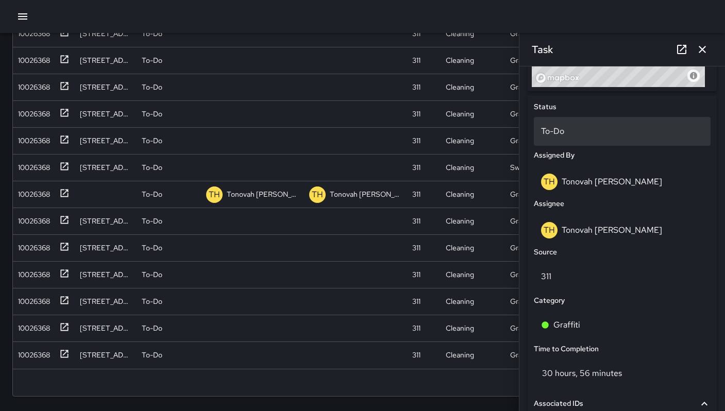
click at [583, 144] on div "To-Do" at bounding box center [622, 131] width 177 height 29
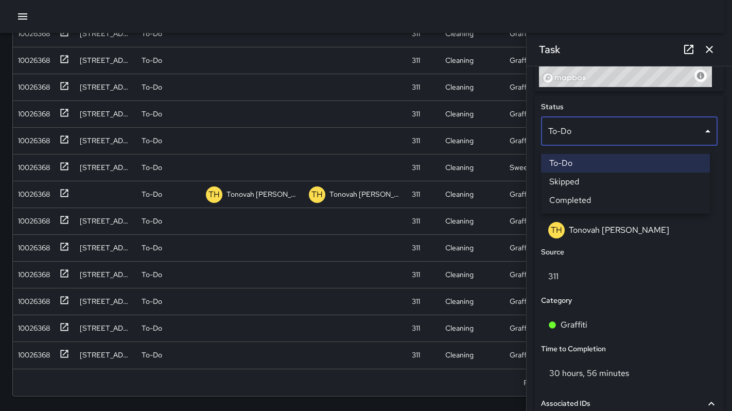
click at [598, 186] on li "Skipped" at bounding box center [625, 182] width 169 height 19
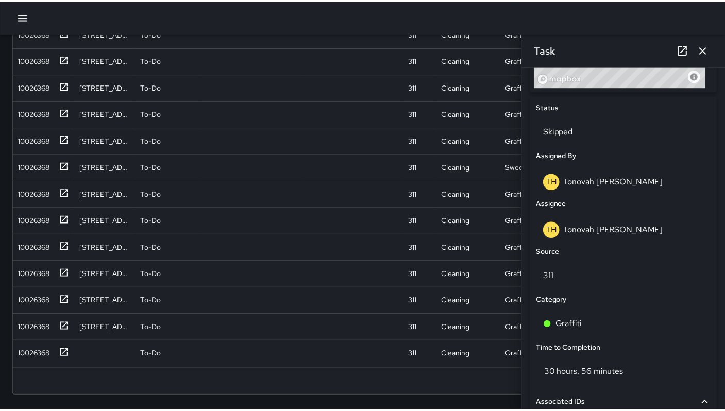
scroll to position [8, 8]
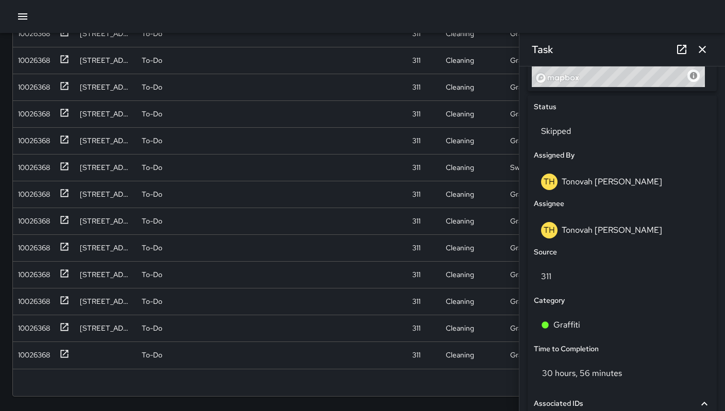
click at [696, 53] on icon "button" at bounding box center [702, 49] width 12 height 12
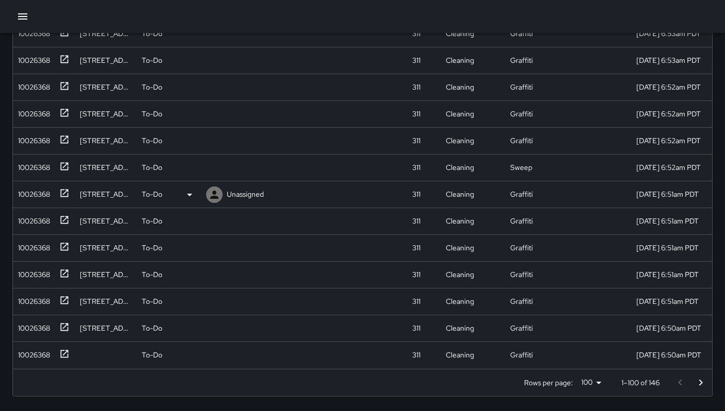
scroll to position [2279, 0]
click at [44, 346] on div "10026368" at bounding box center [32, 353] width 36 height 14
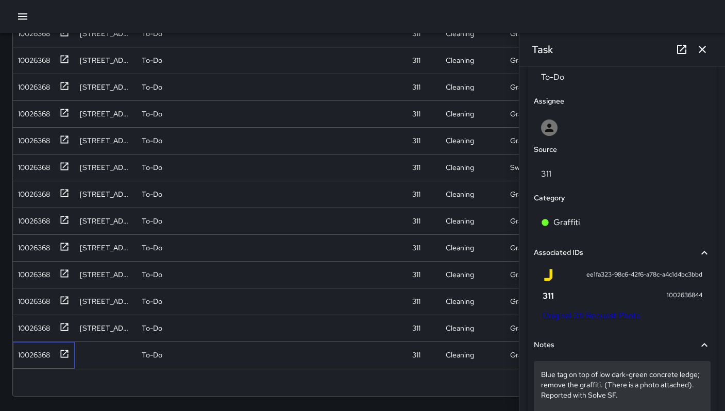
scroll to position [606, 0]
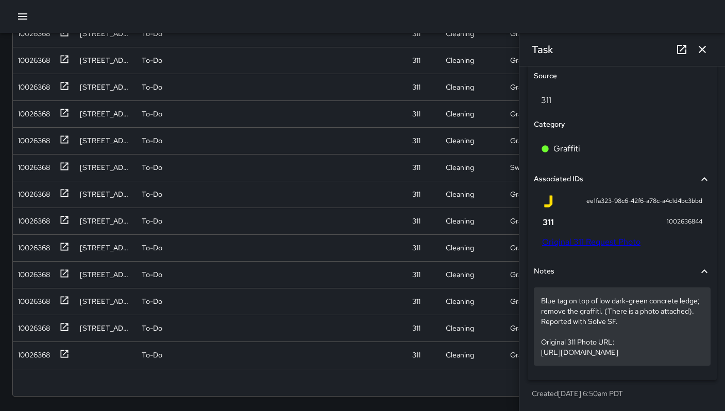
drag, startPoint x: 540, startPoint y: 322, endPoint x: 677, endPoint y: 361, distance: 142.0
click at [677, 361] on div "Blue tag on top of low dark-green concrete ledge; remove the graffiti. (There i…" at bounding box center [622, 326] width 177 height 78
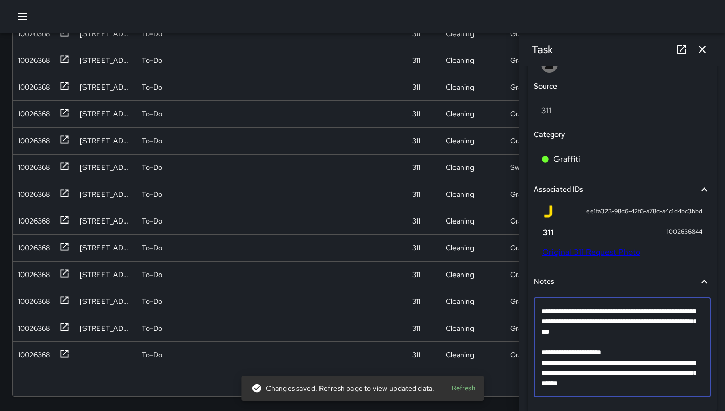
scroll to position [577, 0]
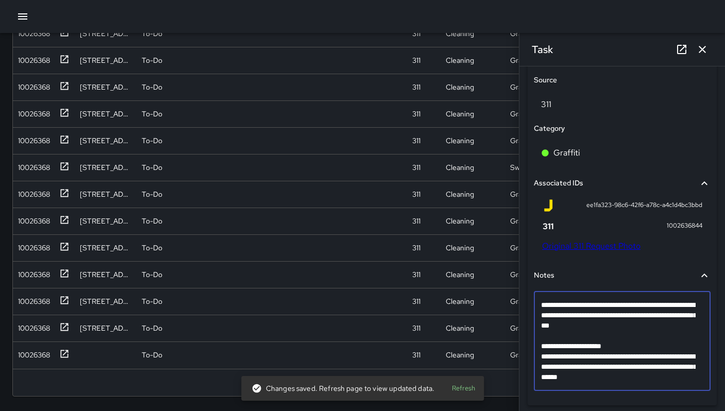
drag, startPoint x: 691, startPoint y: 381, endPoint x: 537, endPoint y: 354, distance: 156.2
click at [537, 354] on div "**********" at bounding box center [622, 341] width 177 height 99
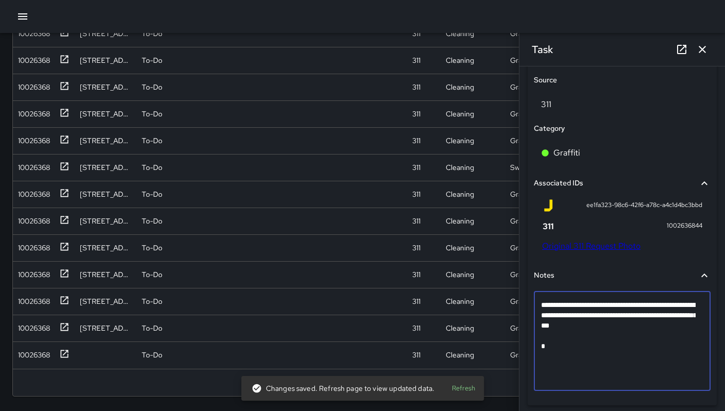
scroll to position [576, 0]
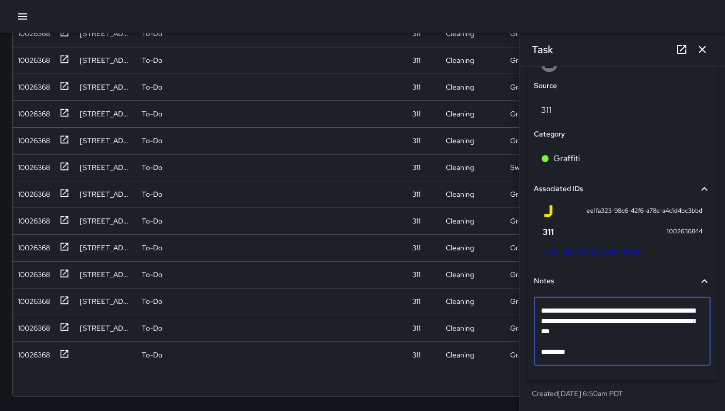
type textarea "**********"
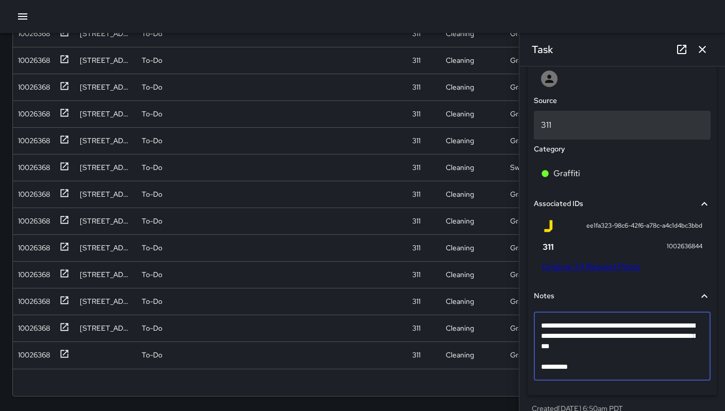
scroll to position [556, 0]
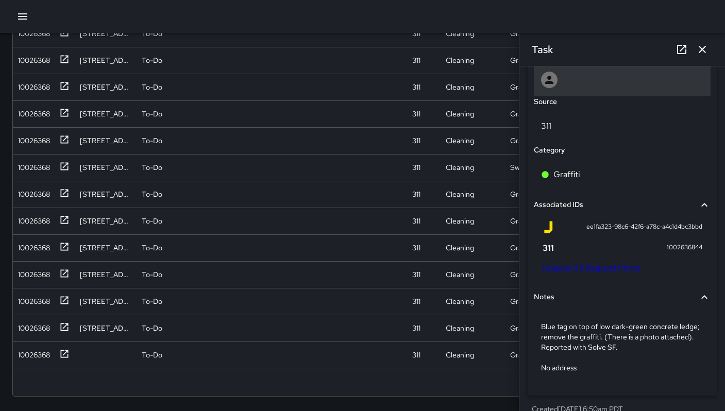
click at [599, 92] on div at bounding box center [622, 79] width 177 height 33
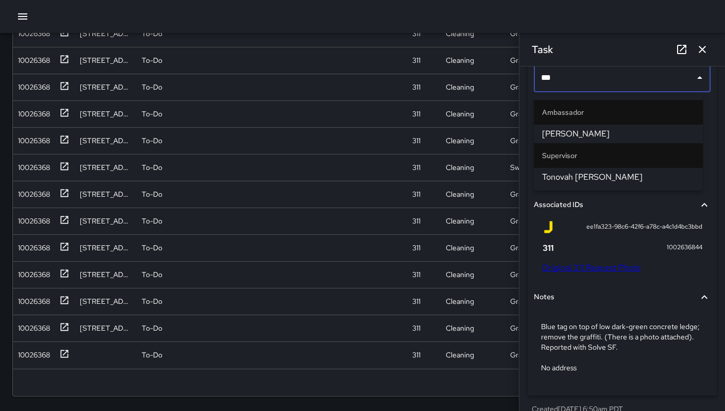
type input "****"
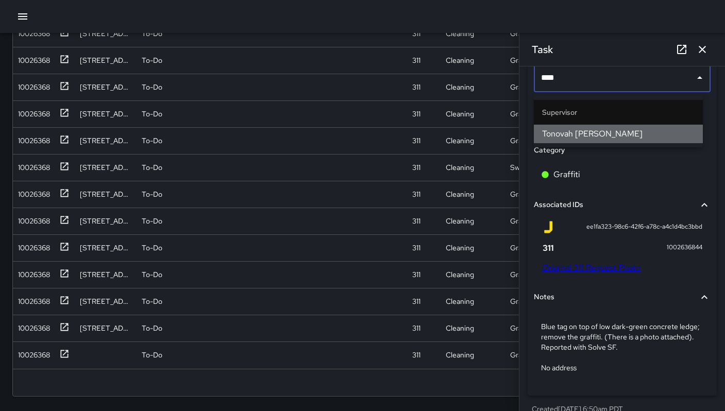
click at [592, 132] on span "Tonovah Hillman" at bounding box center [618, 134] width 152 height 12
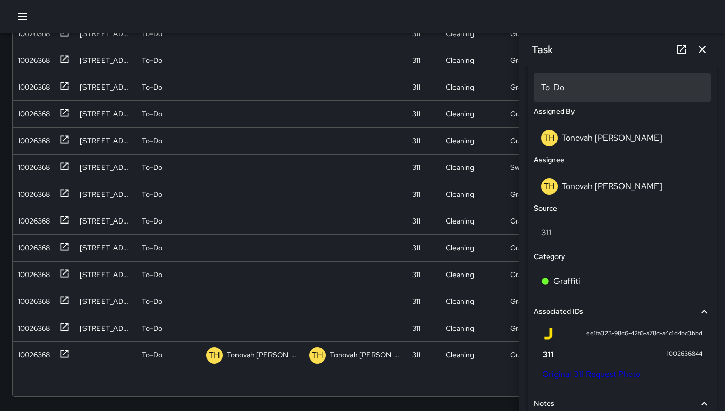
scroll to position [446, 0]
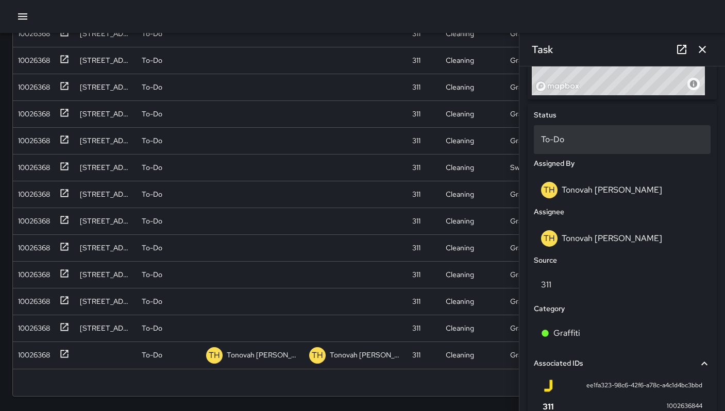
click at [578, 137] on p "To-Do" at bounding box center [622, 139] width 162 height 12
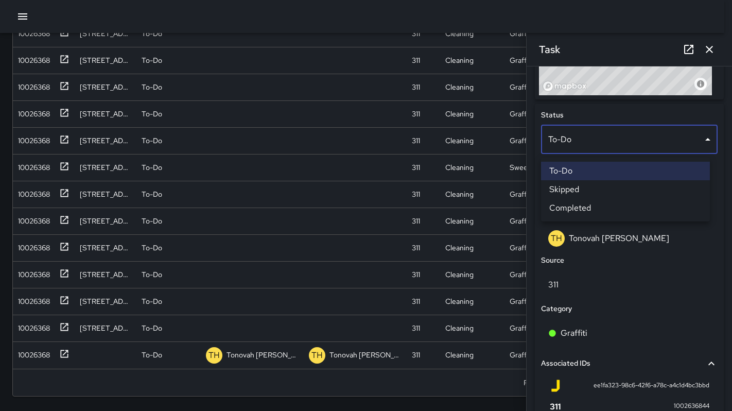
click at [578, 188] on li "Skipped" at bounding box center [625, 189] width 169 height 19
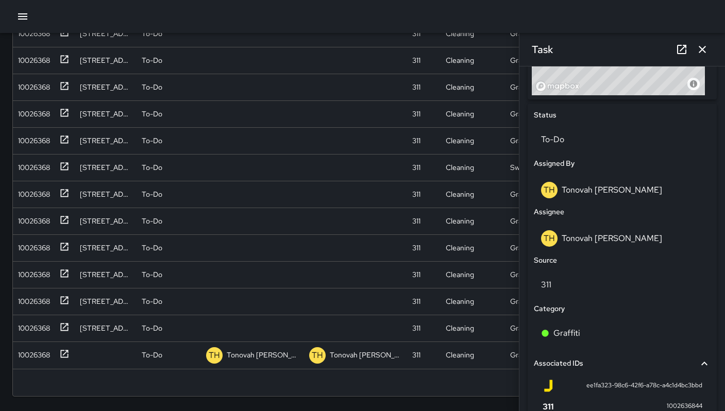
scroll to position [8, 8]
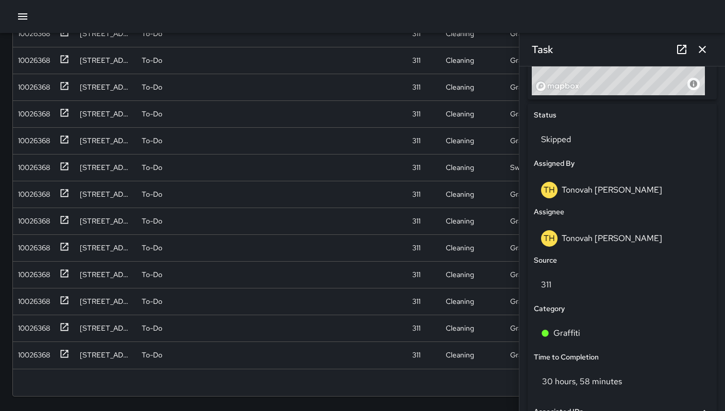
click at [697, 49] on icon "button" at bounding box center [702, 49] width 12 height 12
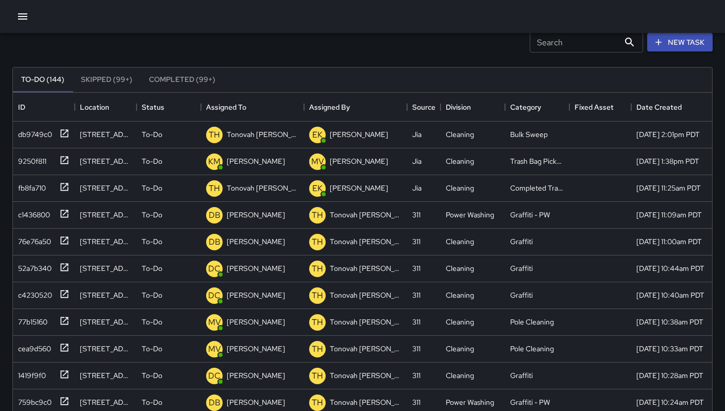
scroll to position [0, 0]
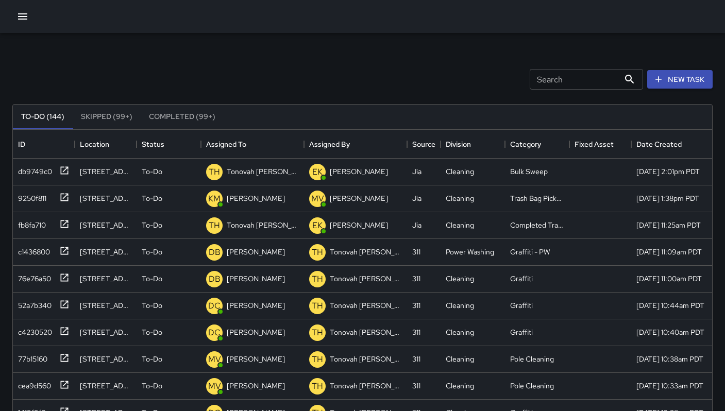
click at [20, 18] on icon "button" at bounding box center [22, 16] width 12 height 12
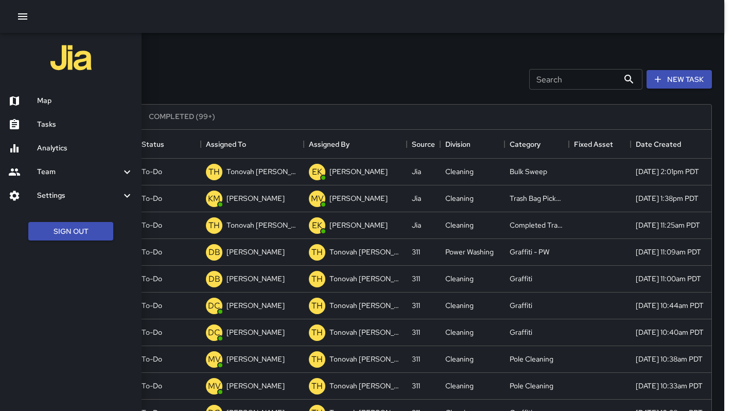
click at [48, 96] on h6 "Map" at bounding box center [85, 100] width 96 height 11
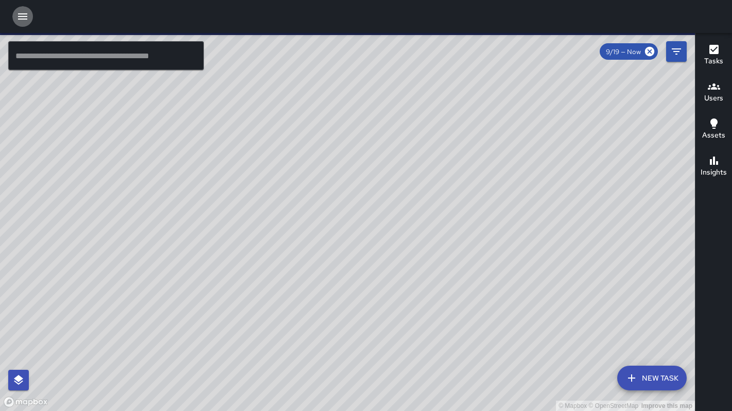
click at [25, 23] on button "button" at bounding box center [22, 16] width 21 height 21
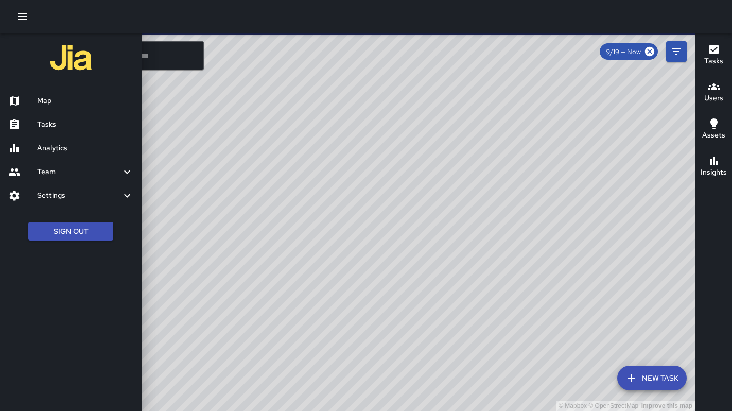
click at [57, 152] on h6 "Analytics" at bounding box center [85, 148] width 96 height 11
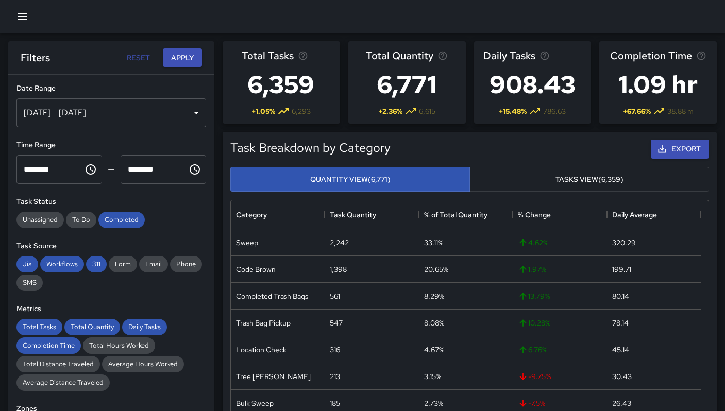
scroll to position [300, 470]
click at [120, 214] on div "Completed" at bounding box center [121, 220] width 46 height 16
click at [104, 264] on span "311" at bounding box center [96, 264] width 21 height 9
drag, startPoint x: 81, startPoint y: 266, endPoint x: 72, endPoint y: 266, distance: 9.3
click at [79, 266] on span "Workflows" at bounding box center [62, 264] width 44 height 9
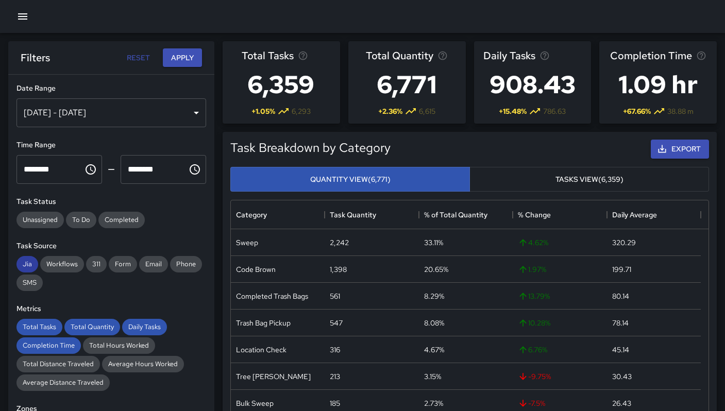
click at [34, 264] on span "Jia" at bounding box center [27, 264] width 22 height 9
click at [46, 323] on div "Total Tasks" at bounding box center [39, 327] width 46 height 16
drag, startPoint x: 65, startPoint y: 329, endPoint x: 81, endPoint y: 328, distance: 15.5
click at [66, 329] on span "Total Quantity" at bounding box center [92, 326] width 56 height 9
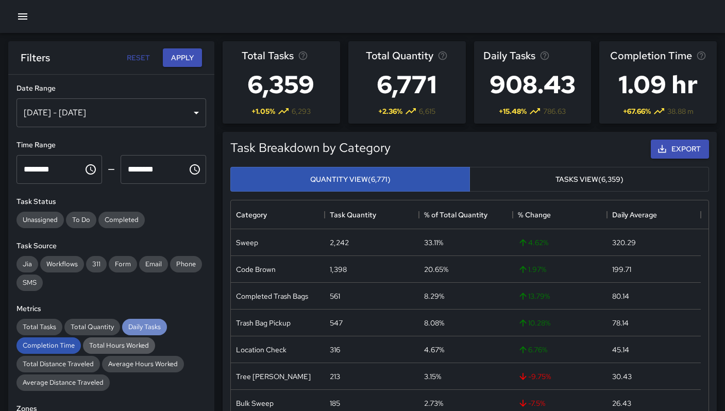
drag, startPoint x: 129, startPoint y: 329, endPoint x: 123, endPoint y: 338, distance: 10.9
click at [126, 333] on div "Daily Tasks" at bounding box center [144, 327] width 45 height 16
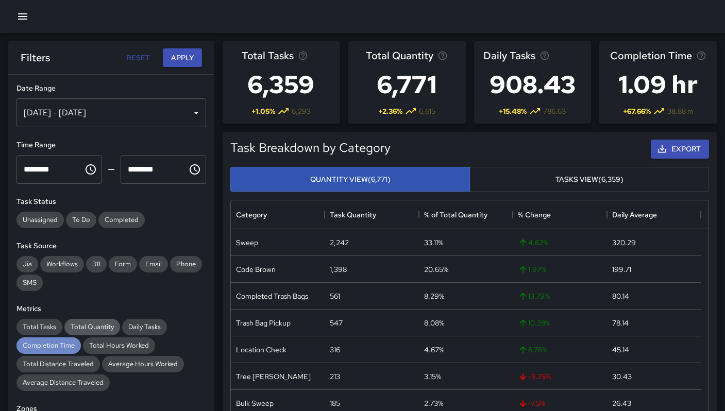
drag, startPoint x: 67, startPoint y: 347, endPoint x: 71, endPoint y: 324, distance: 23.4
click at [67, 347] on span "Completion Time" at bounding box center [48, 345] width 64 height 9
click at [177, 67] on div "Filters Reset Apply" at bounding box center [111, 57] width 206 height 33
click at [178, 64] on button "Apply" at bounding box center [182, 57] width 39 height 19
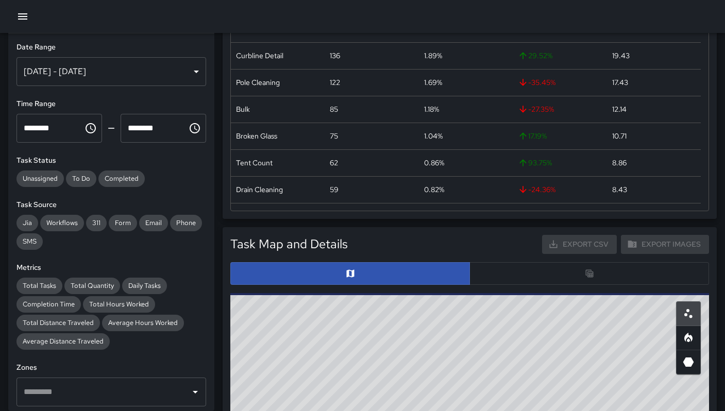
scroll to position [190, 0]
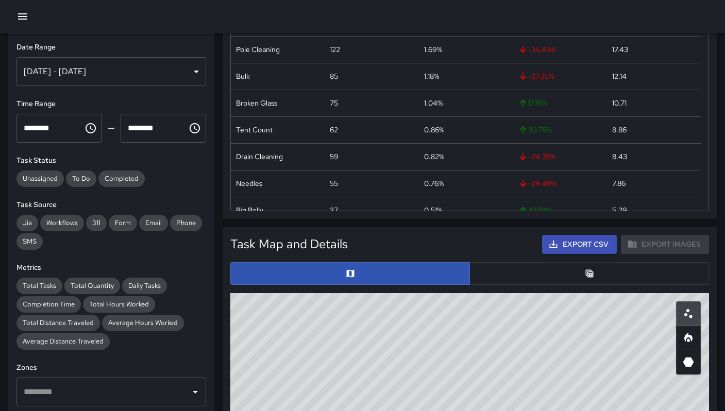
click at [503, 273] on button "button" at bounding box center [589, 273] width 240 height 23
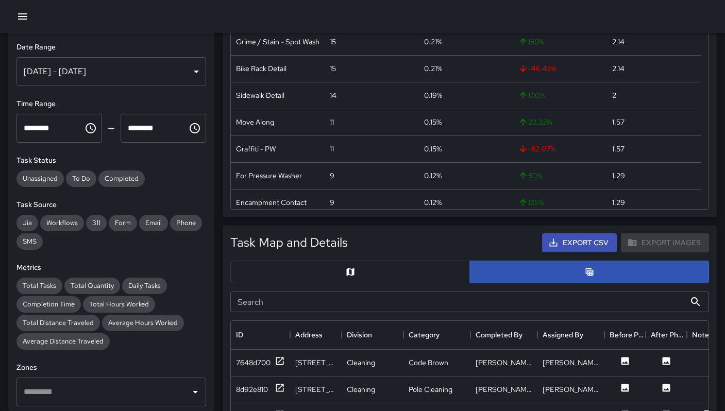
scroll to position [217, 0]
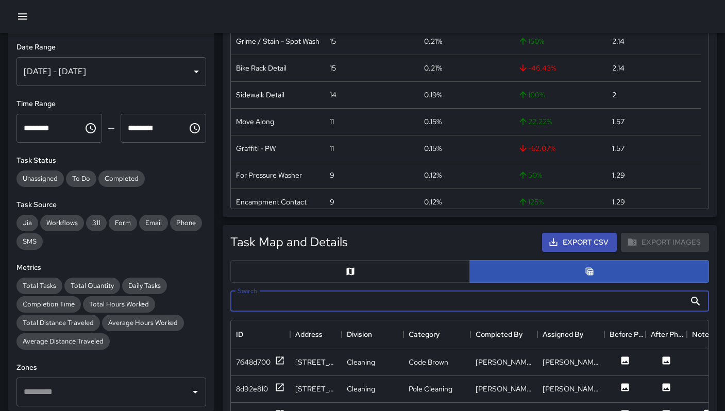
click at [286, 299] on input "Search" at bounding box center [457, 301] width 455 height 21
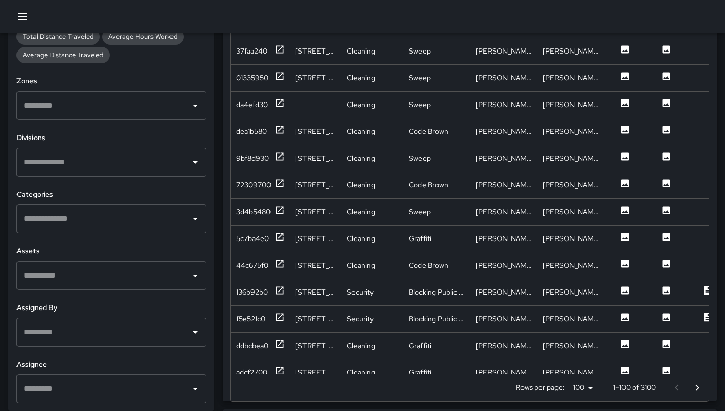
scroll to position [598, 0]
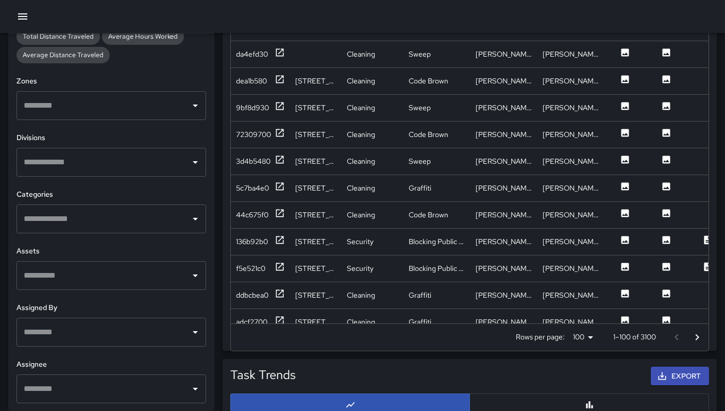
click at [56, 400] on div "​" at bounding box center [111, 388] width 190 height 29
type input "**"
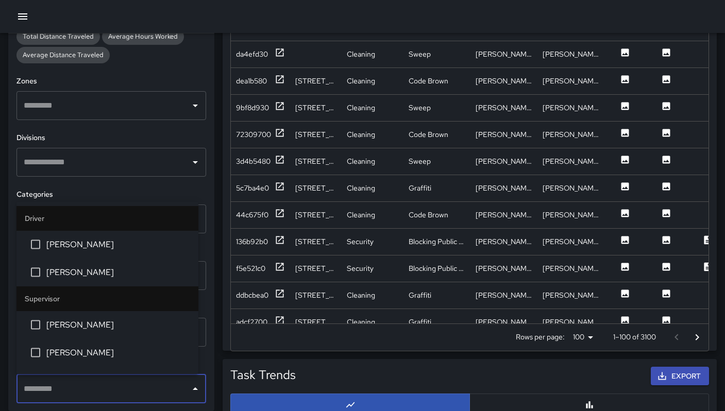
click at [56, 400] on div "​" at bounding box center [111, 388] width 190 height 29
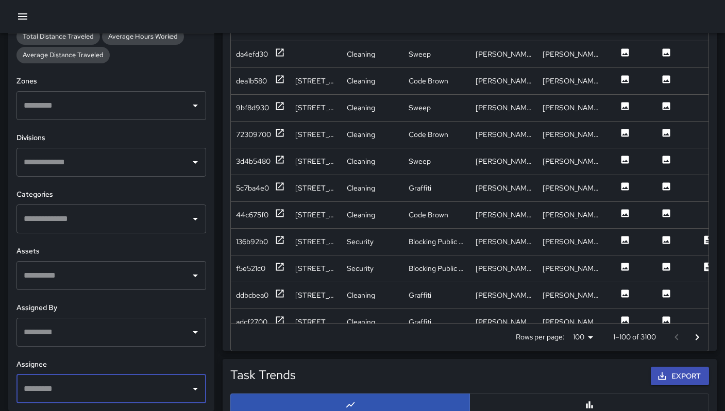
click at [57, 396] on input "text" at bounding box center [103, 389] width 165 height 20
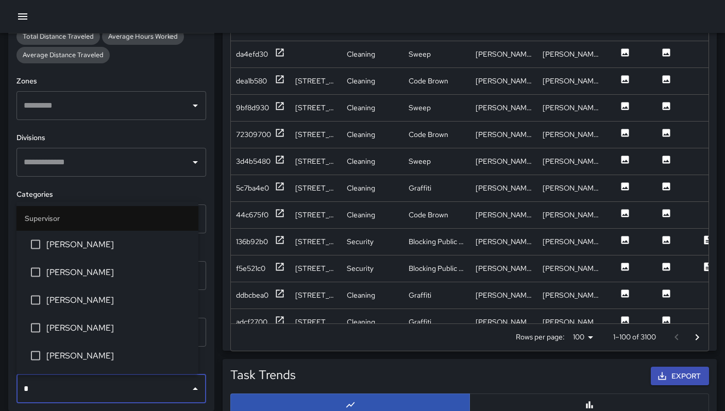
type input "**"
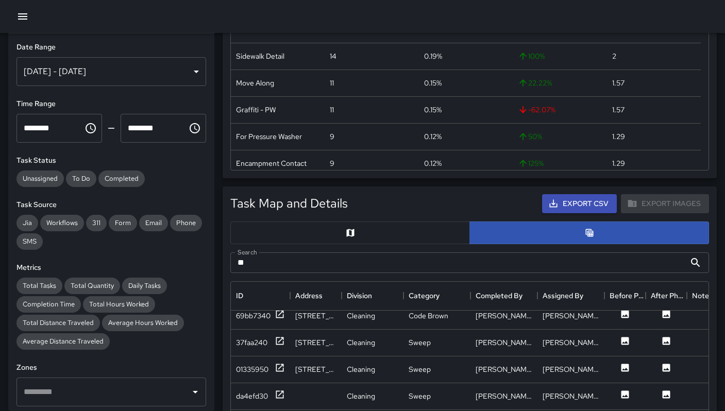
scroll to position [0, 0]
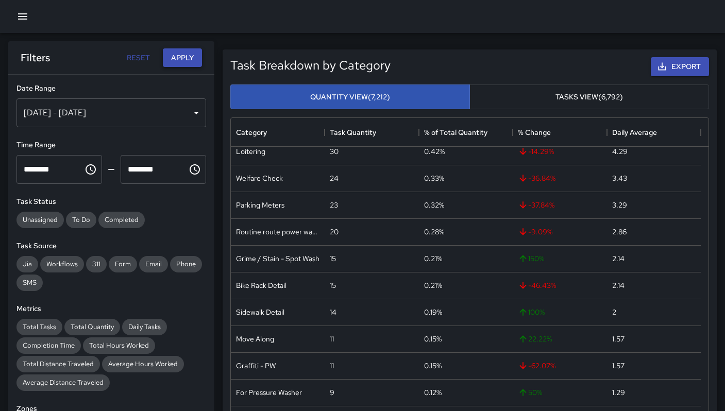
click at [168, 57] on button "Apply" at bounding box center [182, 57] width 39 height 19
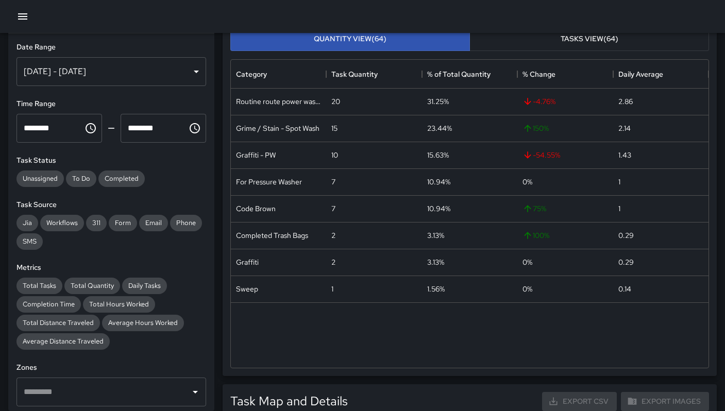
scroll to position [306, 0]
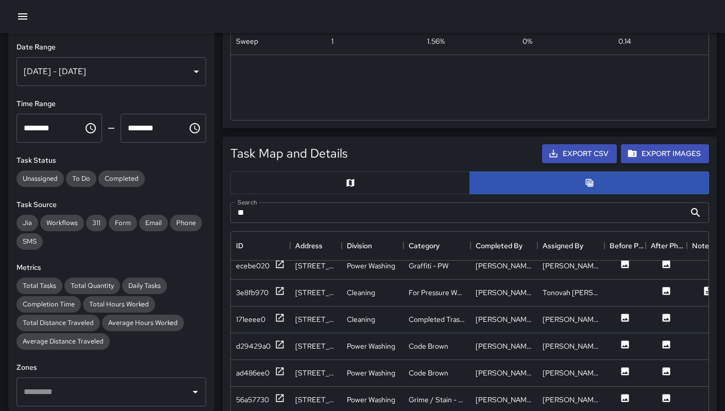
click at [415, 216] on input "**" at bounding box center [457, 212] width 455 height 21
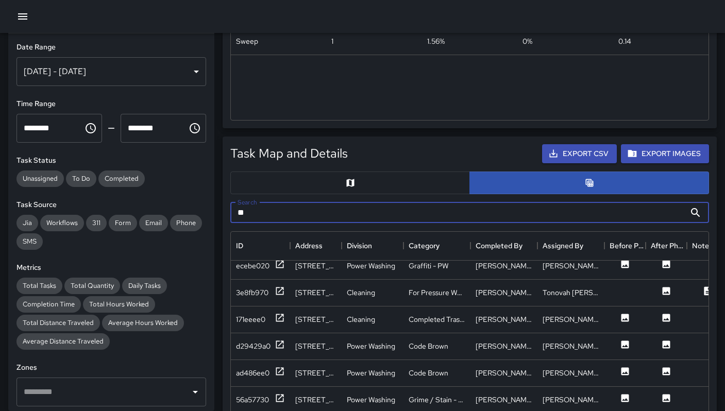
type input "*"
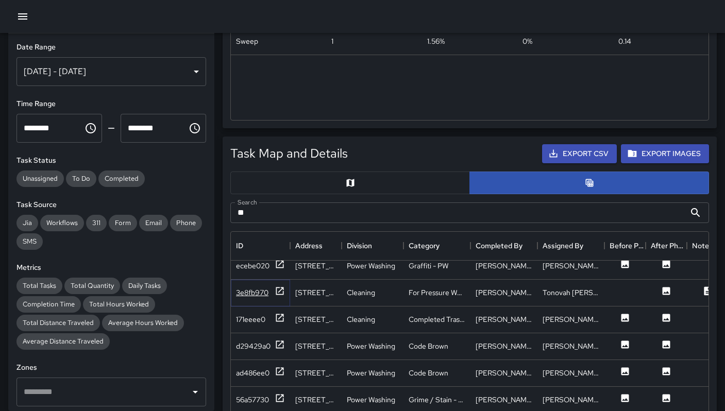
click at [254, 294] on div "3e8fb970" at bounding box center [252, 292] width 32 height 10
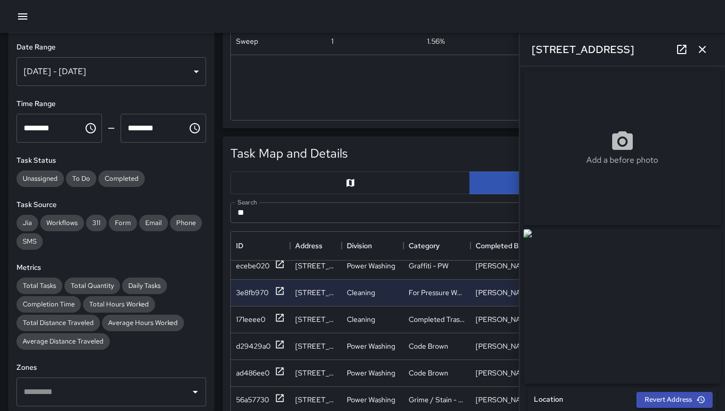
click at [681, 51] on icon at bounding box center [681, 49] width 12 height 12
click at [708, 53] on icon "button" at bounding box center [702, 49] width 12 height 12
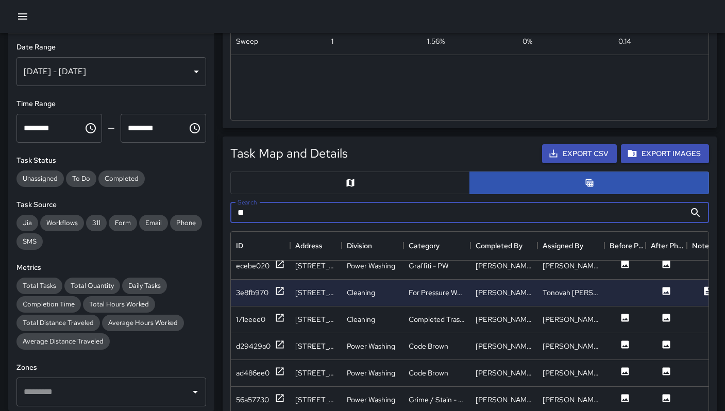
click at [270, 214] on input "**" at bounding box center [457, 212] width 455 height 21
type input "*"
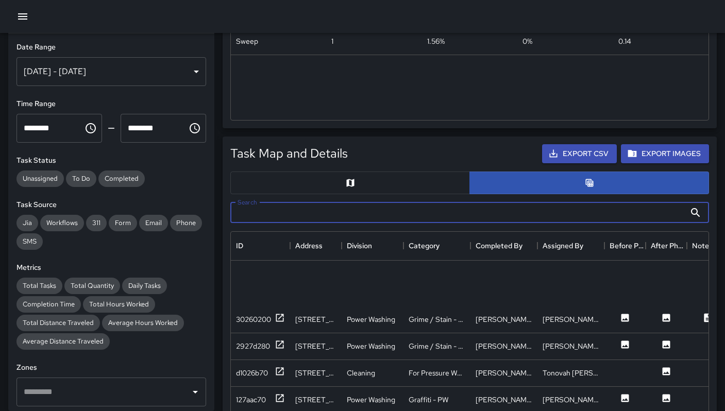
scroll to position [349, 0]
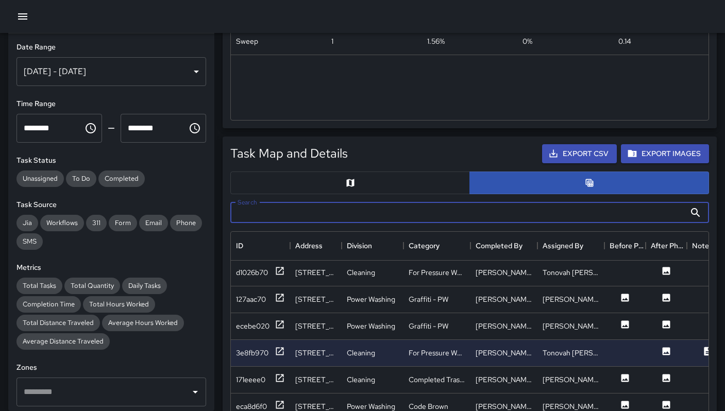
click at [301, 209] on input "Search" at bounding box center [457, 212] width 455 height 21
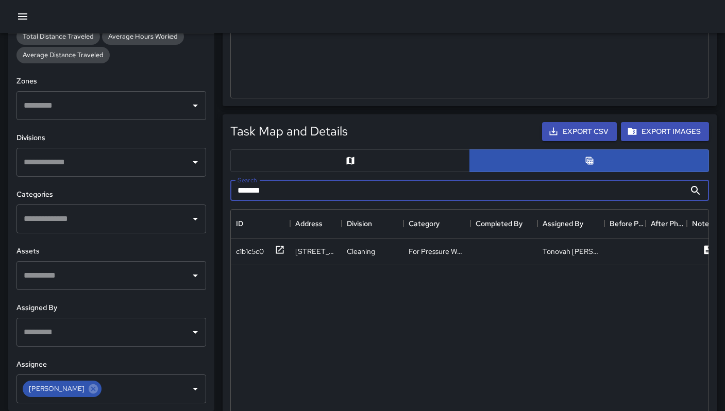
scroll to position [380, 0]
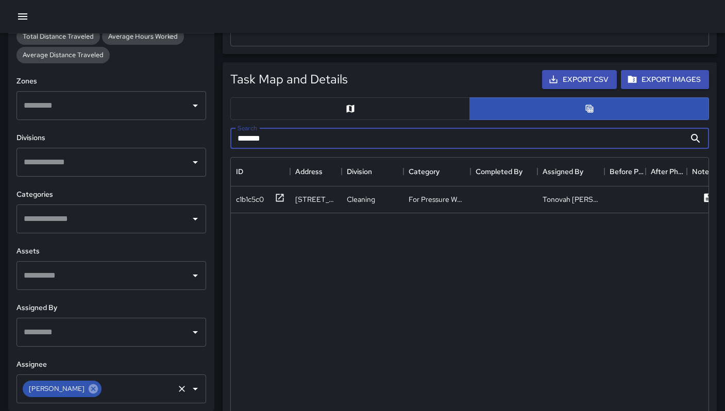
click at [88, 393] on icon at bounding box center [93, 388] width 11 height 11
type input "*******"
click at [86, 393] on input "text" at bounding box center [103, 389] width 165 height 20
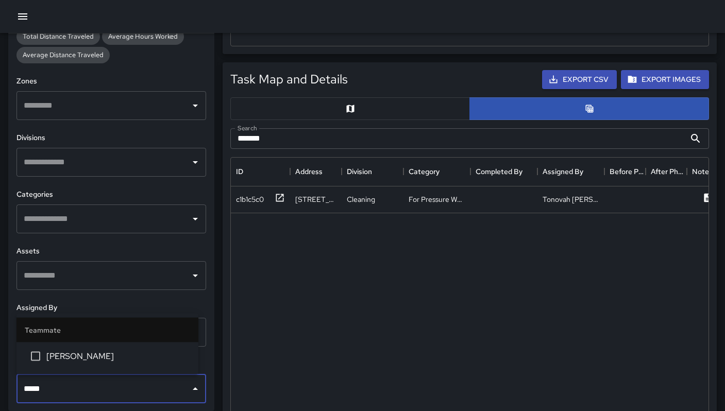
type input "******"
click at [88, 364] on li "Maclis Velasquez" at bounding box center [107, 357] width 182 height 28
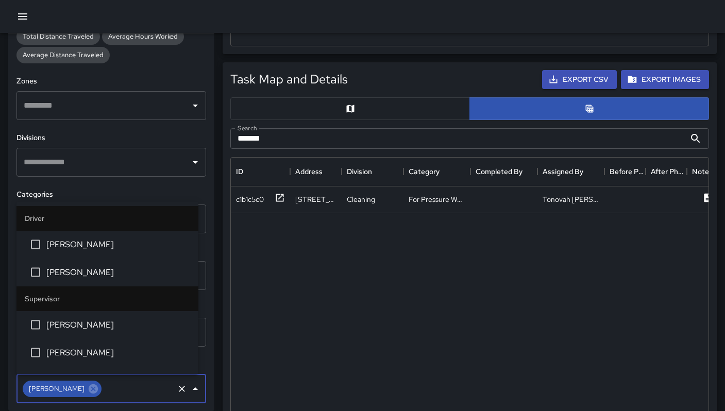
scroll to position [2993, 0]
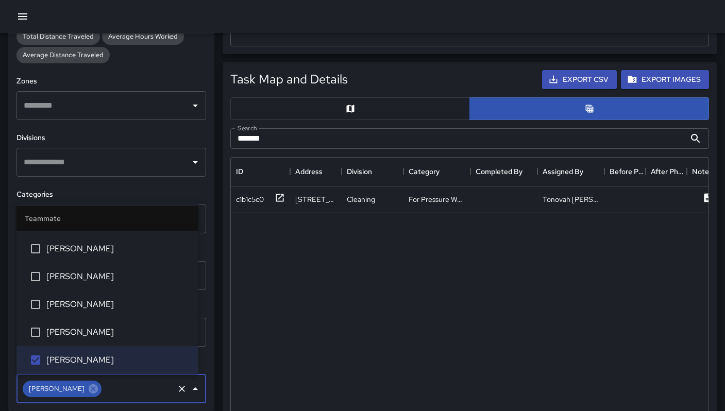
click at [286, 308] on div "c1b1c5c0 45 Juniper Street Cleaning For Pressure Washer Tonovah Hillman Phone" at bounding box center [688, 363] width 914 height 355
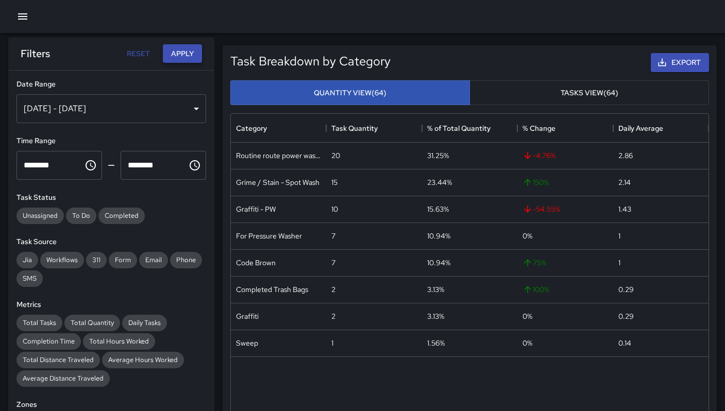
scroll to position [0, 0]
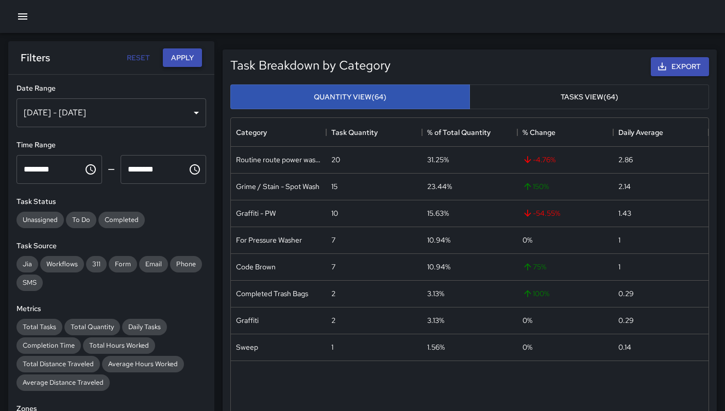
click at [171, 55] on button "Apply" at bounding box center [182, 57] width 39 height 19
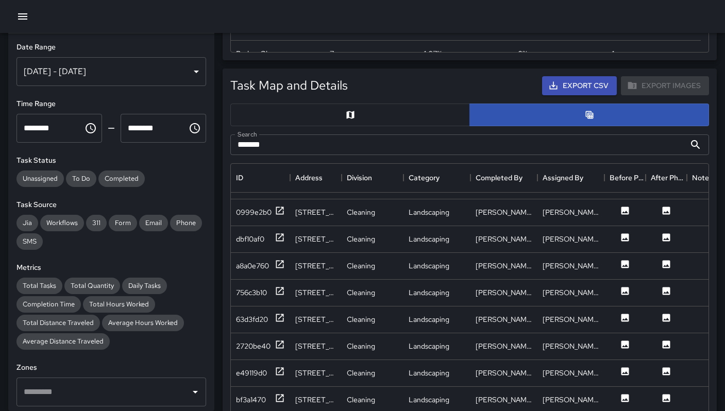
scroll to position [375, 0]
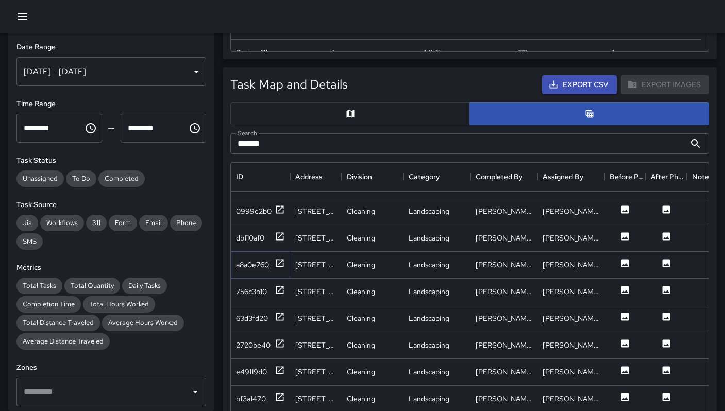
click at [251, 266] on div "a8a0e760" at bounding box center [252, 265] width 33 height 10
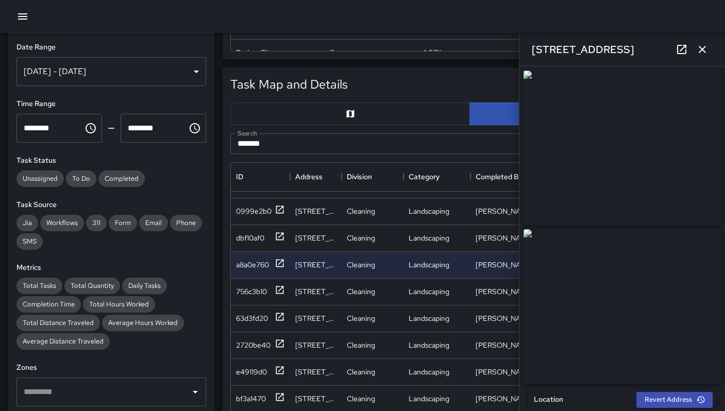
click at [706, 52] on icon "button" at bounding box center [702, 49] width 12 height 12
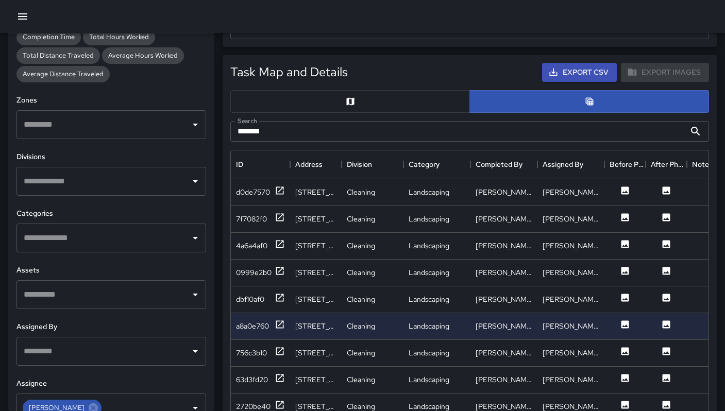
scroll to position [286, 0]
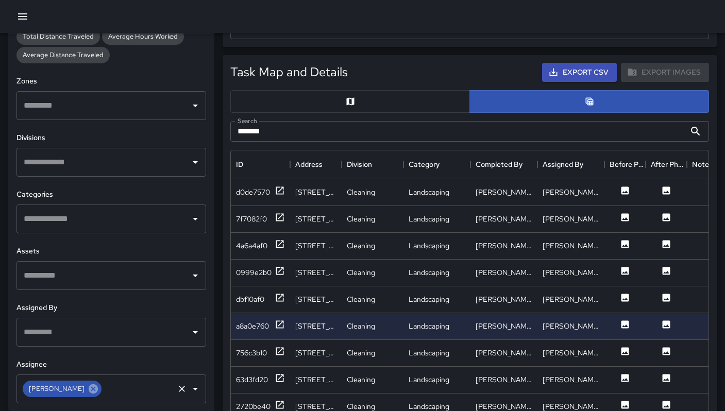
click at [91, 394] on div "Maclis Velasquez" at bounding box center [62, 389] width 79 height 16
click at [90, 390] on icon at bounding box center [93, 388] width 9 height 9
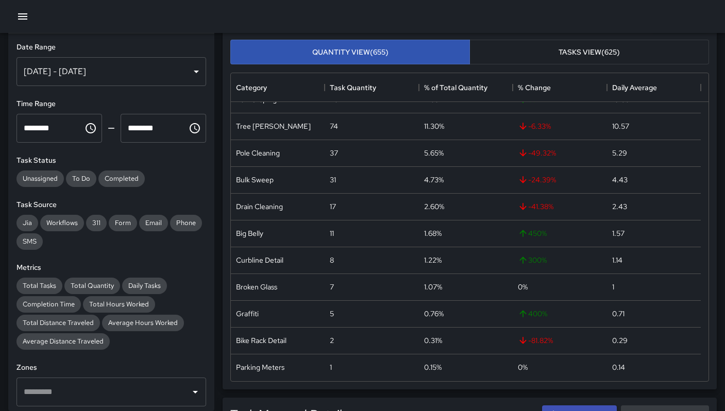
scroll to position [0, 0]
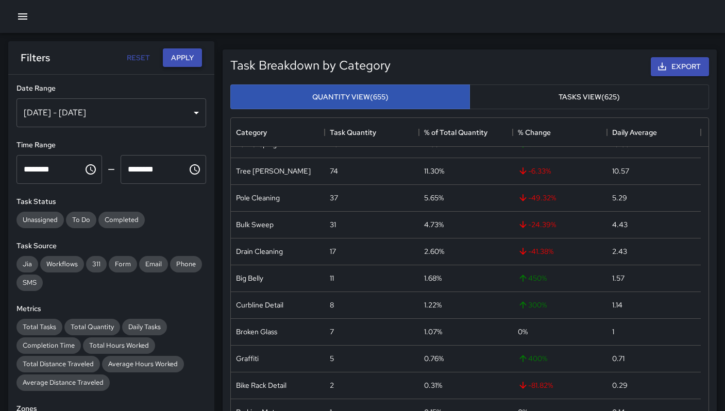
click at [171, 59] on button "Apply" at bounding box center [182, 57] width 39 height 19
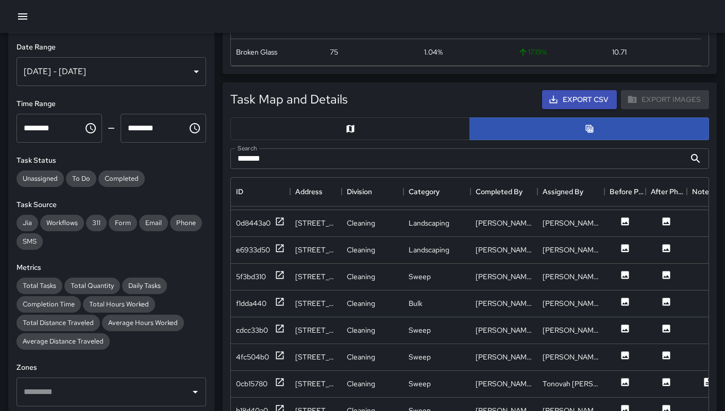
scroll to position [430, 0]
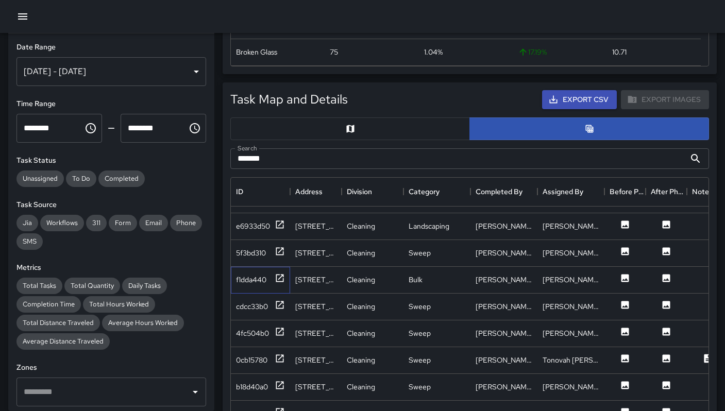
click at [251, 278] on div "f1dda440" at bounding box center [260, 280] width 59 height 27
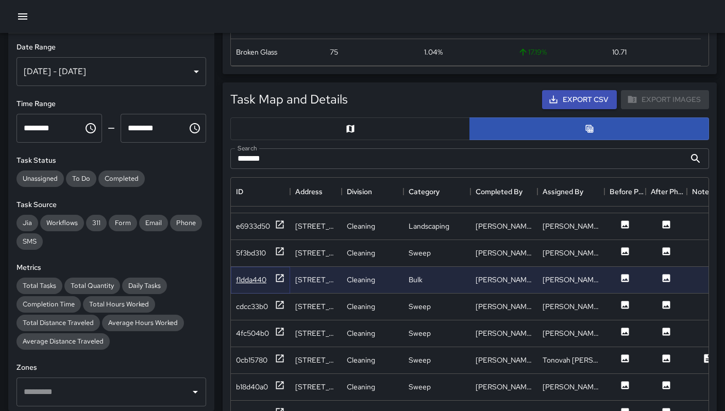
click at [254, 275] on div "f1dda440" at bounding box center [251, 280] width 30 height 10
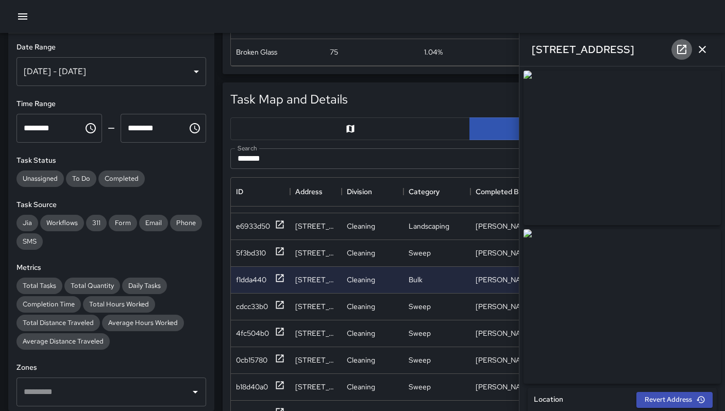
click at [677, 51] on icon at bounding box center [681, 49] width 9 height 9
click at [690, 50] on link at bounding box center [681, 49] width 21 height 21
click at [701, 49] on icon "button" at bounding box center [701, 49] width 7 height 7
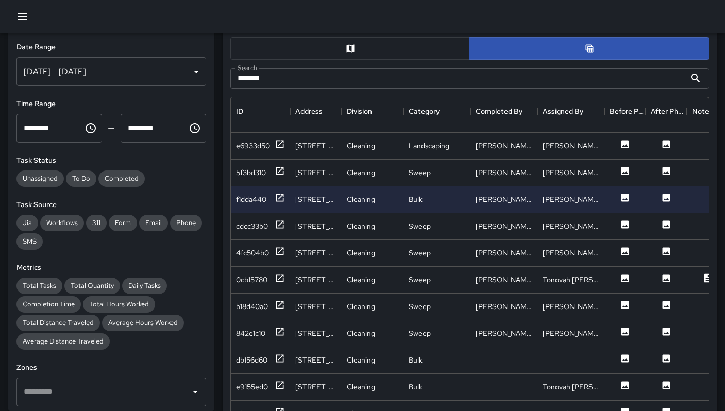
scroll to position [440, 0]
click at [257, 357] on div "db156d60" at bounding box center [251, 360] width 31 height 10
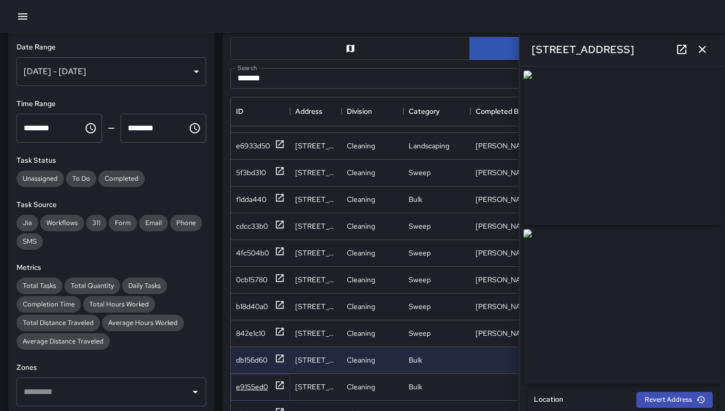
click at [259, 382] on div "e9155ed0" at bounding box center [252, 387] width 32 height 10
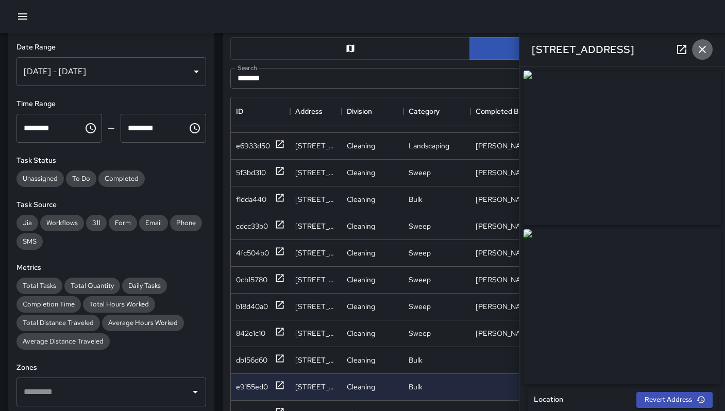
click at [698, 48] on icon "button" at bounding box center [702, 49] width 12 height 12
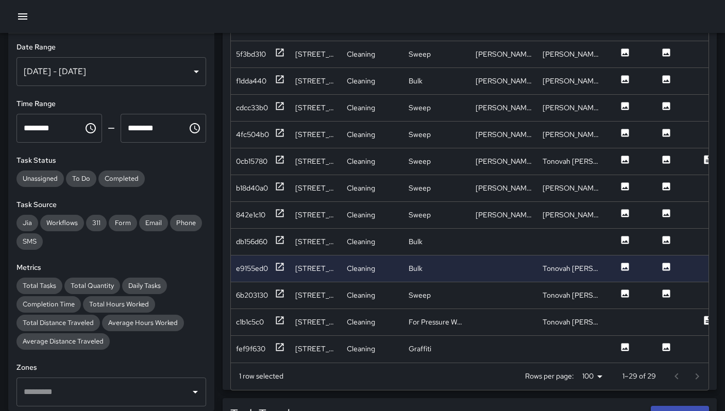
scroll to position [560, 0]
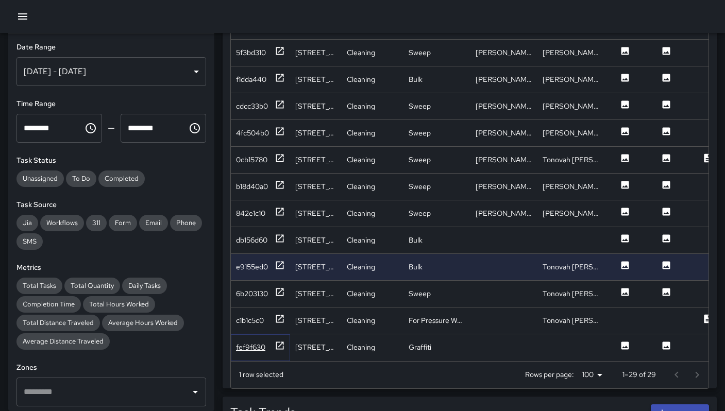
click at [254, 342] on div "fef9f630" at bounding box center [250, 347] width 29 height 10
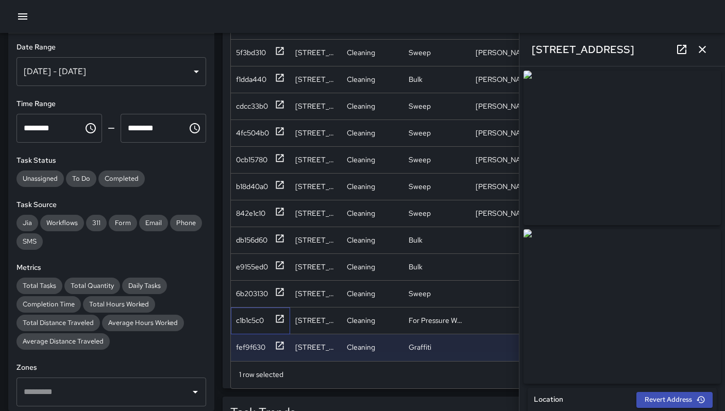
click at [254, 325] on div "c1b1c5c0" at bounding box center [260, 321] width 59 height 27
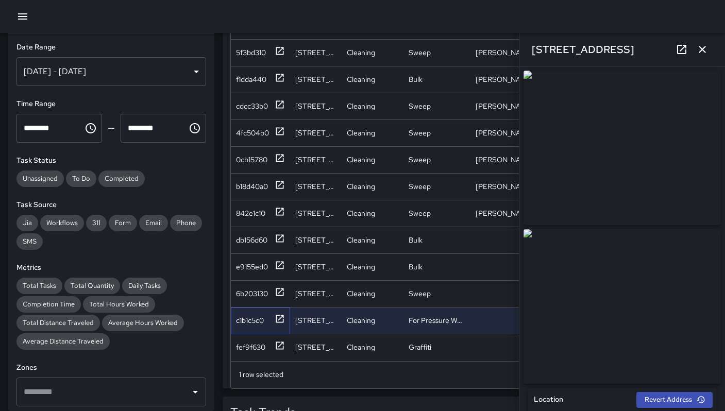
click at [255, 322] on div "c1b1c5c0" at bounding box center [260, 321] width 59 height 27
click at [255, 315] on div "c1b1c5c0" at bounding box center [250, 320] width 28 height 10
click at [695, 53] on button "button" at bounding box center [702, 49] width 21 height 21
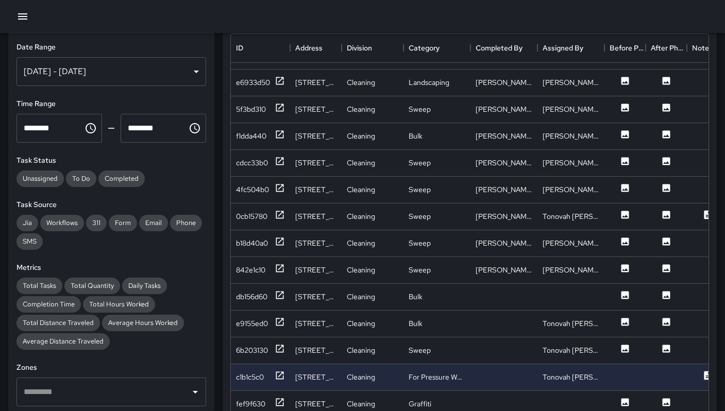
scroll to position [488, 0]
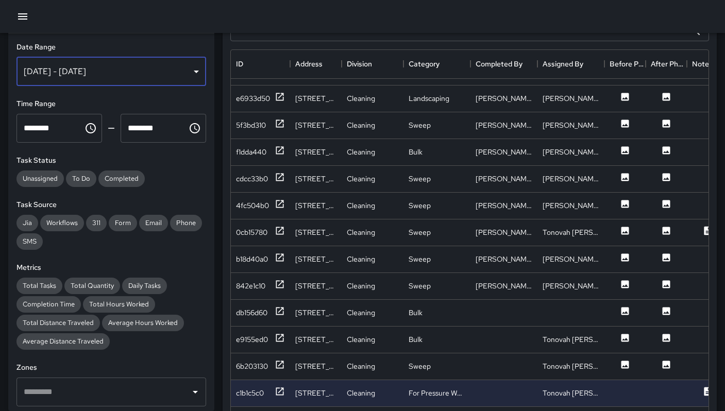
click at [185, 76] on div "Sep 13, 2025 - Sep 19, 2025" at bounding box center [111, 71] width 190 height 29
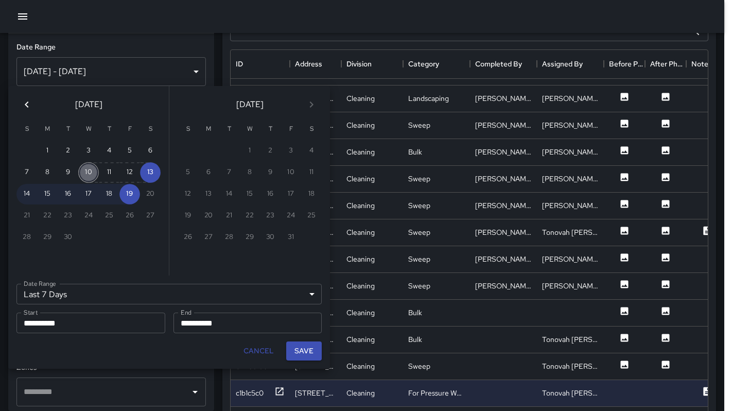
click at [95, 174] on button "10" at bounding box center [88, 172] width 21 height 21
type input "******"
type input "**********"
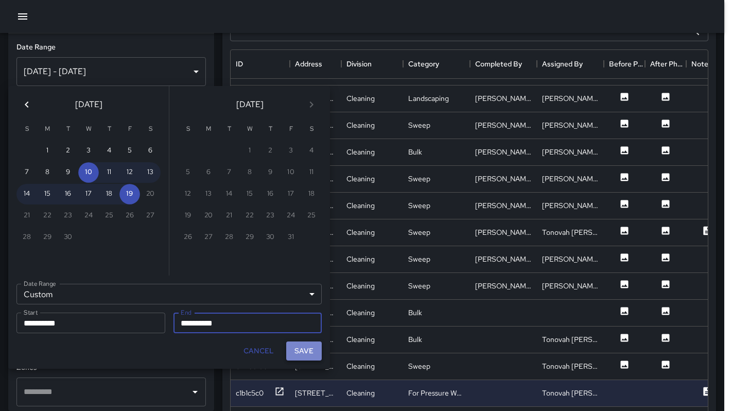
click at [299, 349] on button "Save" at bounding box center [304, 351] width 36 height 19
type input "**********"
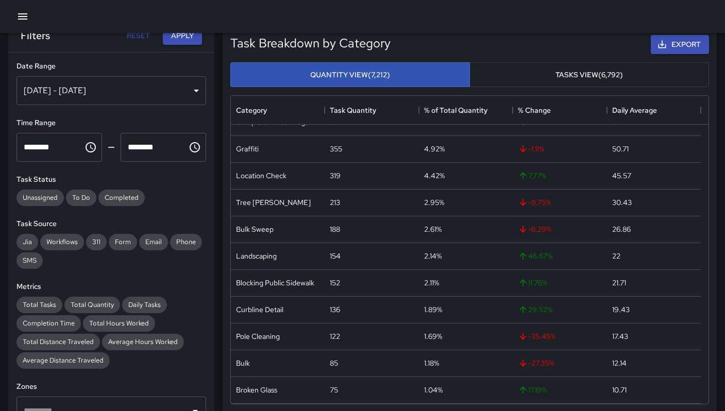
scroll to position [0, 0]
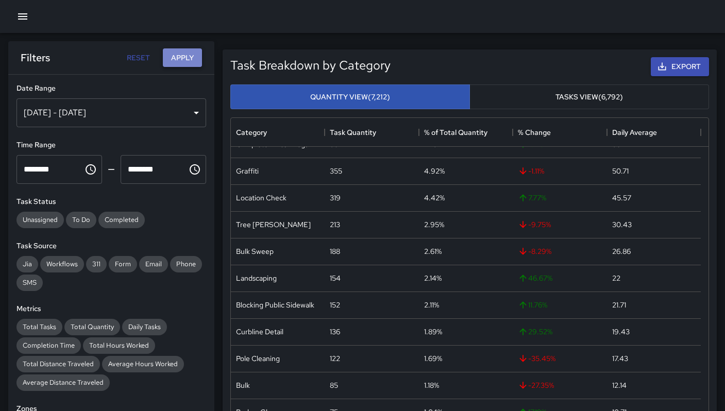
click at [171, 58] on button "Apply" at bounding box center [182, 57] width 39 height 19
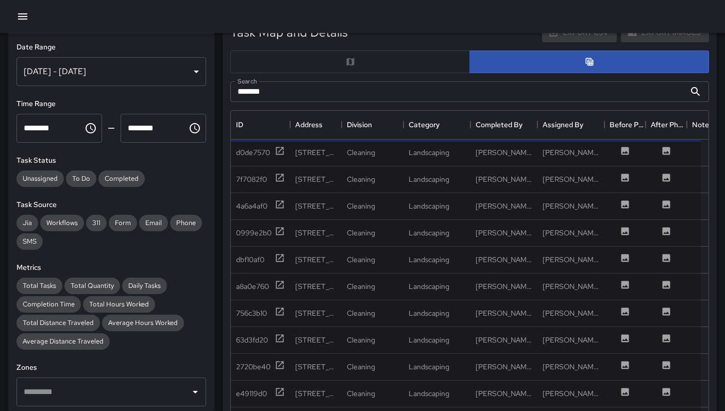
scroll to position [294, 0]
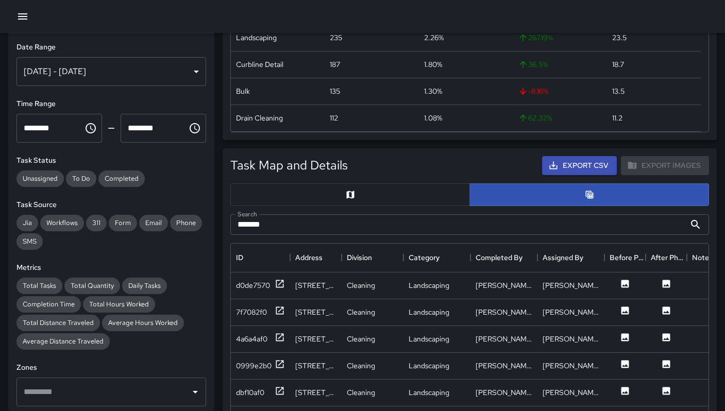
click at [554, 229] on input "*******" at bounding box center [457, 224] width 455 height 21
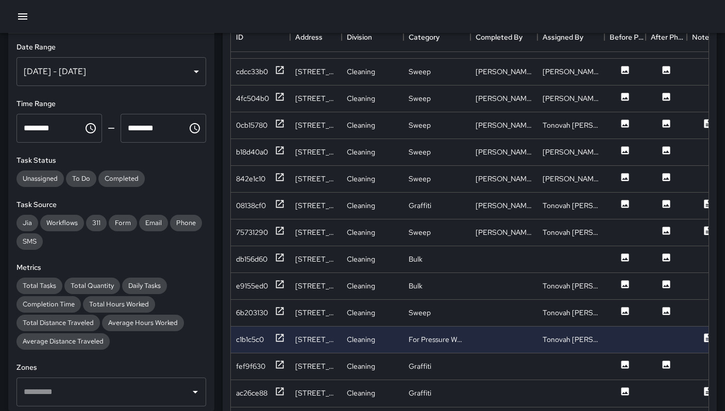
scroll to position [515, 0]
click at [265, 361] on div "fef9f630" at bounding box center [250, 366] width 29 height 10
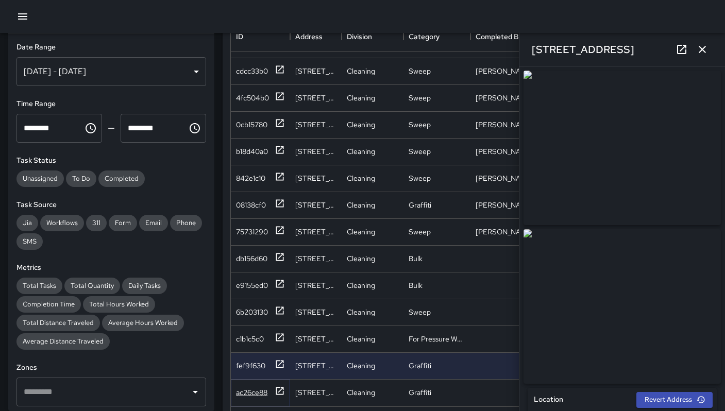
click at [253, 387] on div "ac26ce88" at bounding box center [251, 392] width 31 height 10
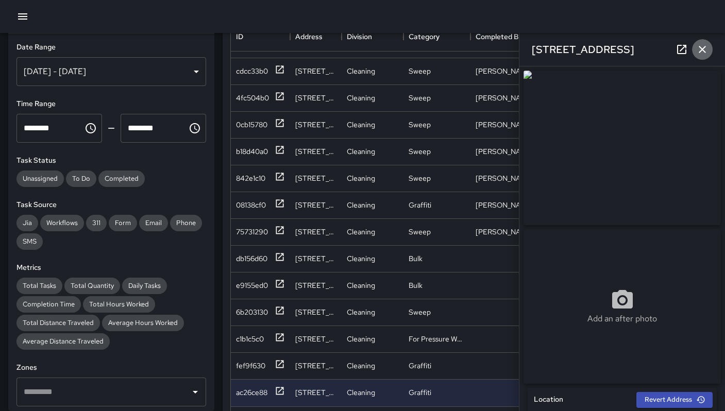
click at [702, 48] on icon "button" at bounding box center [702, 49] width 12 height 12
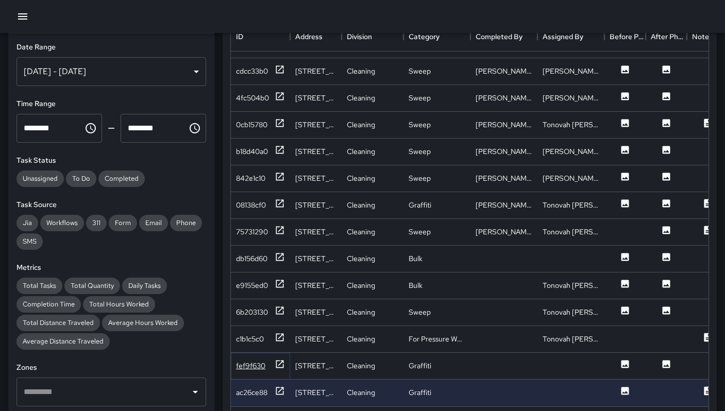
click at [253, 361] on div "fef9f630" at bounding box center [250, 366] width 29 height 10
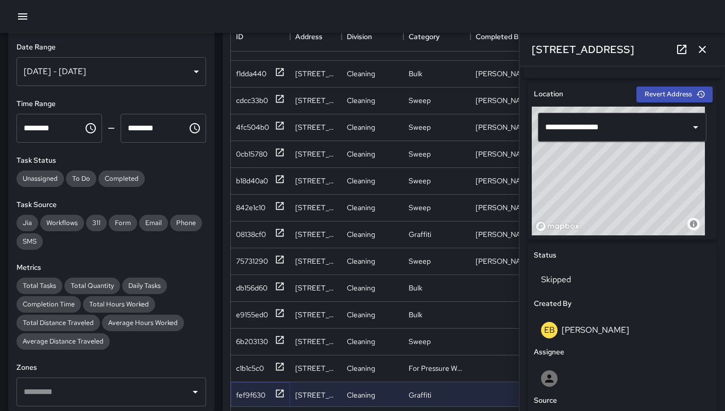
scroll to position [473, 0]
click at [698, 44] on icon "button" at bounding box center [702, 49] width 12 height 12
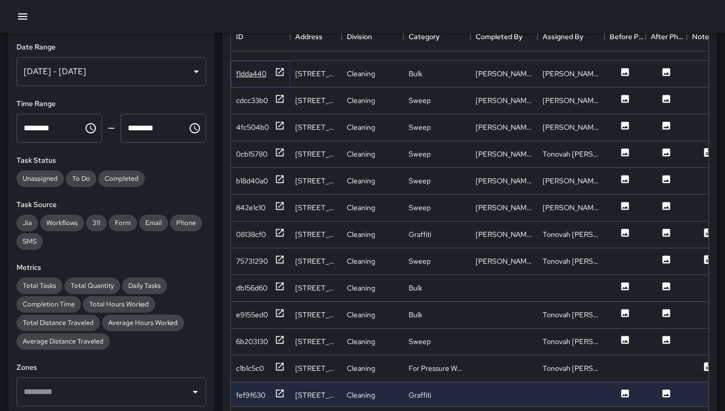
click at [261, 74] on div "f1dda440" at bounding box center [251, 74] width 30 height 10
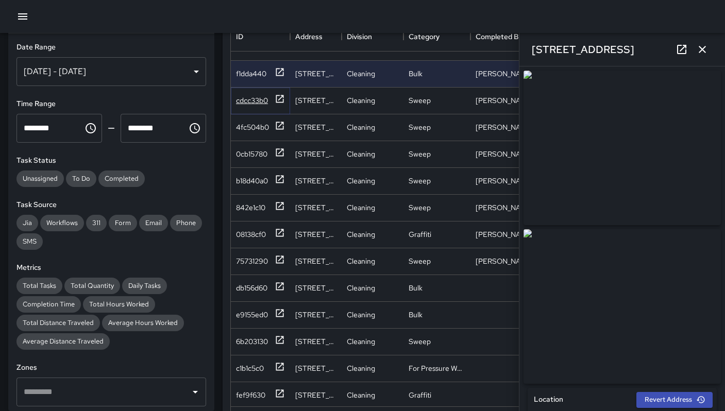
click at [255, 94] on div "cdcc33b0" at bounding box center [260, 100] width 49 height 13
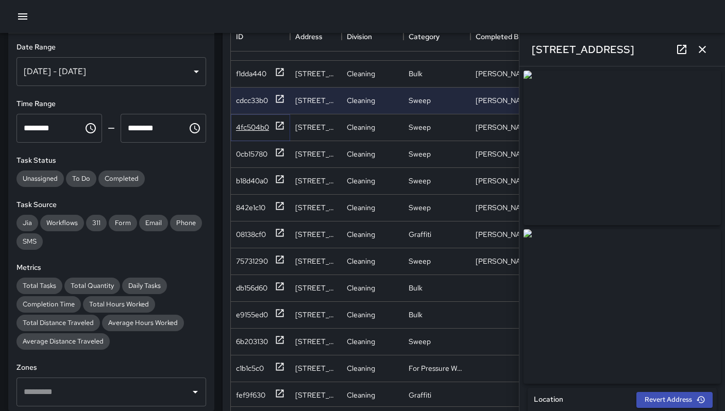
click at [255, 128] on div "4fc504b0" at bounding box center [252, 127] width 33 height 10
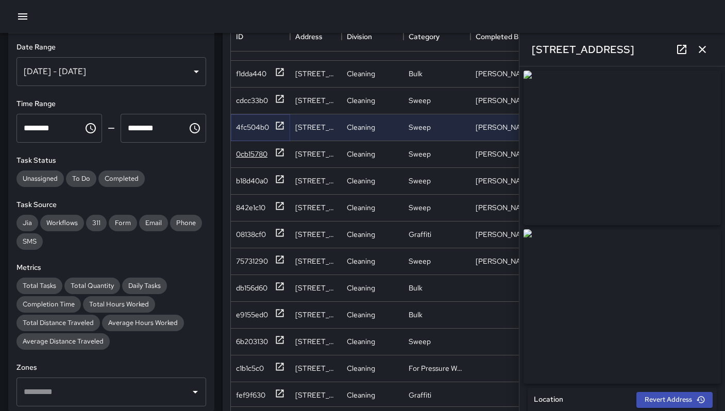
type input "**********"
click at [257, 152] on div "0cb15780" at bounding box center [251, 154] width 31 height 10
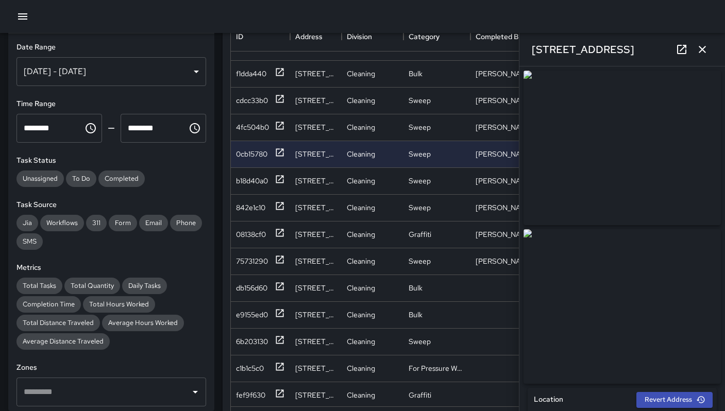
click at [678, 46] on icon at bounding box center [681, 49] width 12 height 12
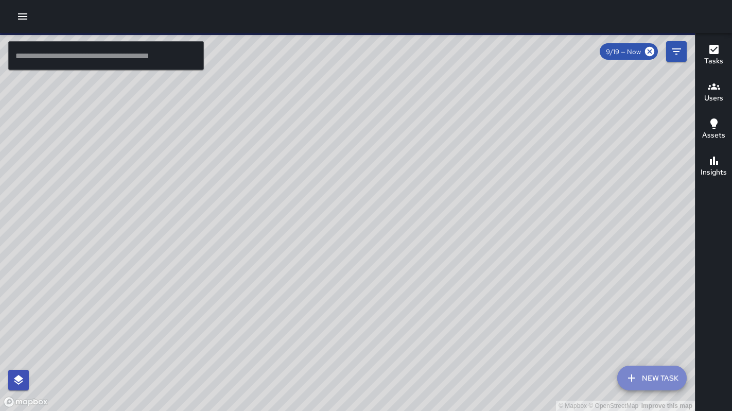
click at [636, 374] on icon "button" at bounding box center [632, 378] width 12 height 12
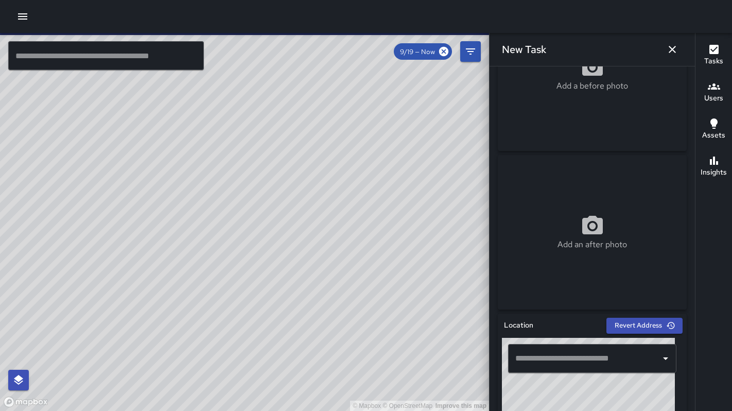
scroll to position [79, 0]
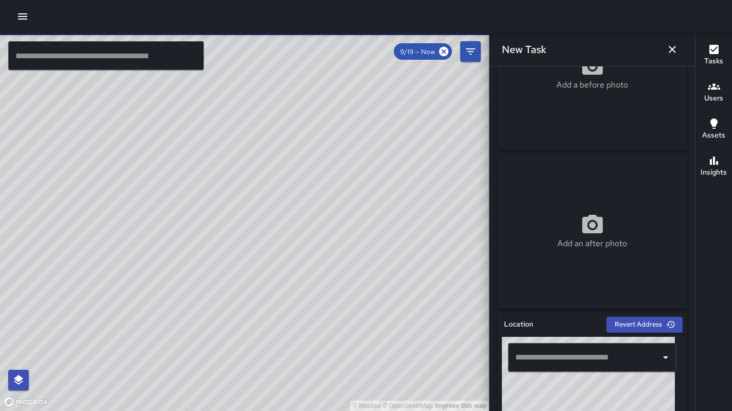
click at [550, 366] on input "text" at bounding box center [585, 358] width 144 height 20
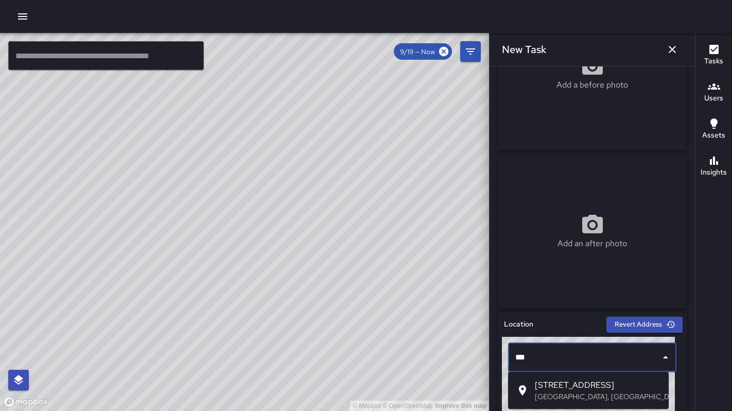
click at [620, 396] on p "San Francisco, CA, USA" at bounding box center [598, 396] width 126 height 10
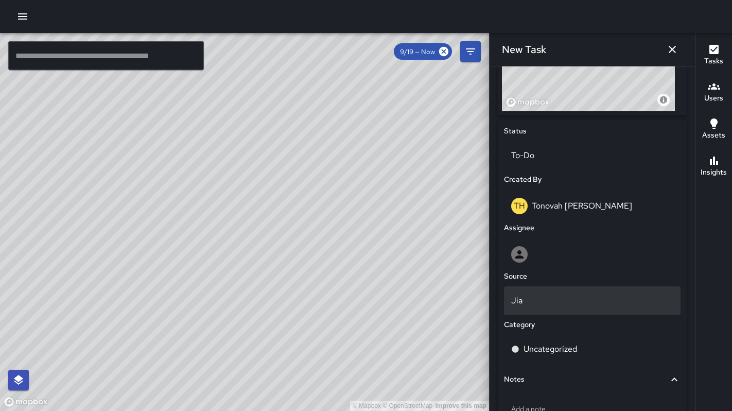
scroll to position [450, 0]
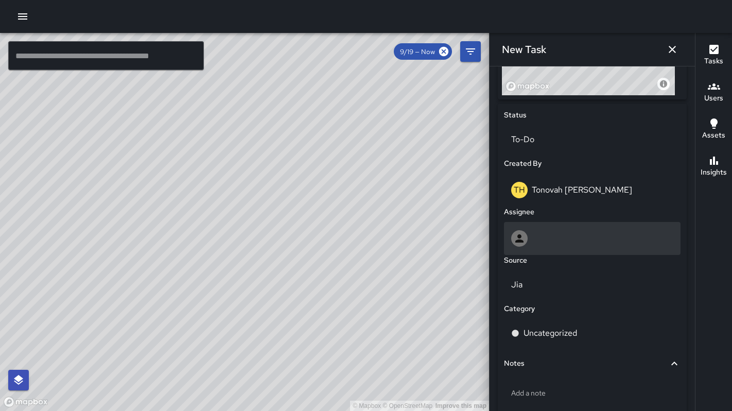
type input "**********"
click at [557, 238] on div at bounding box center [593, 238] width 162 height 16
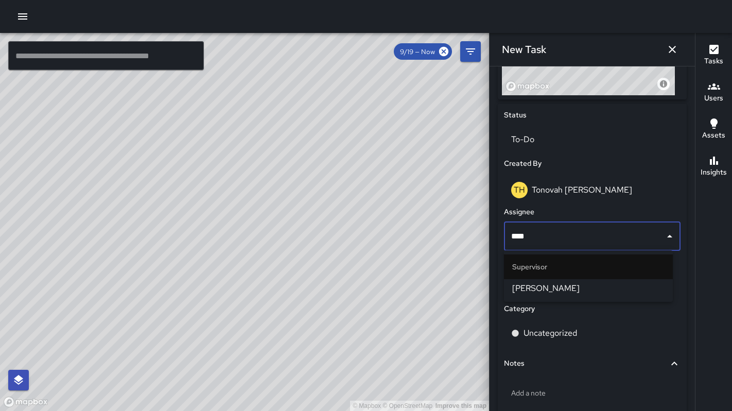
type input "*****"
click at [547, 287] on span "Bryan Alexander" at bounding box center [589, 288] width 152 height 12
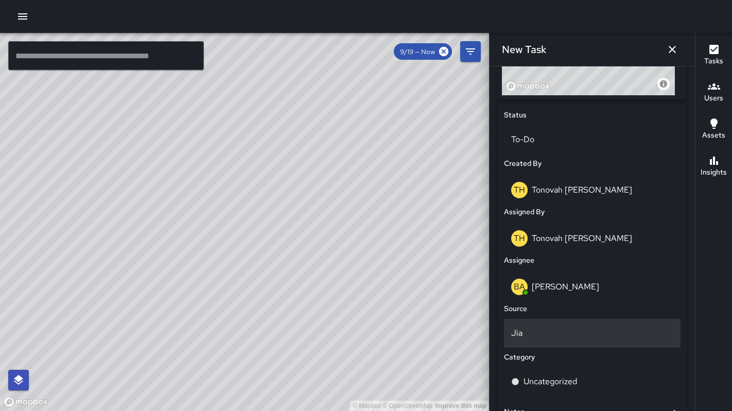
click at [549, 327] on p "Jia" at bounding box center [593, 333] width 162 height 12
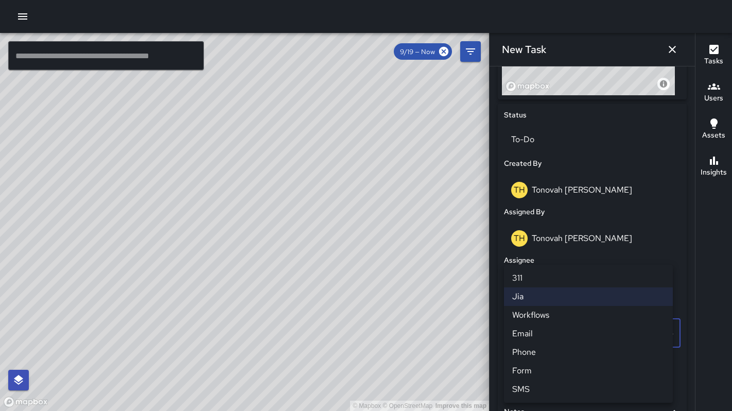
click at [537, 300] on li "Jia" at bounding box center [588, 296] width 169 height 19
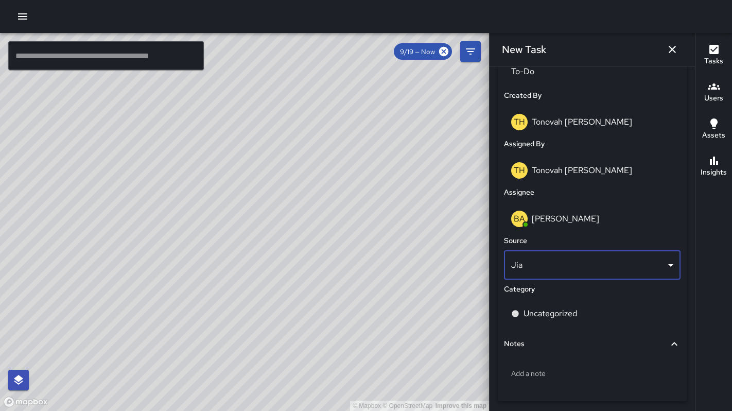
scroll to position [541, 0]
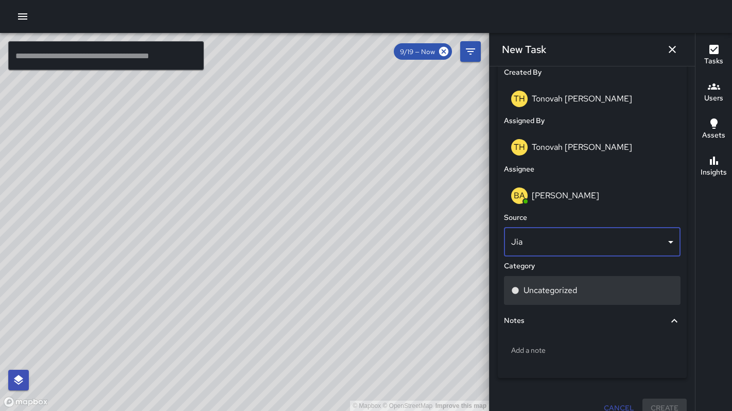
click at [549, 282] on div "Uncategorized" at bounding box center [592, 290] width 177 height 29
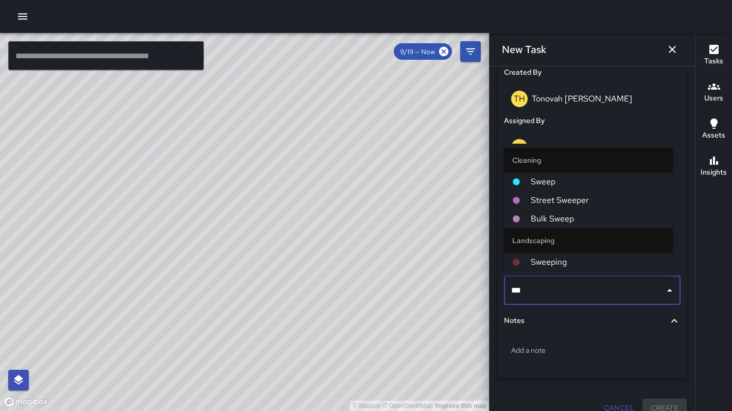
type input "****"
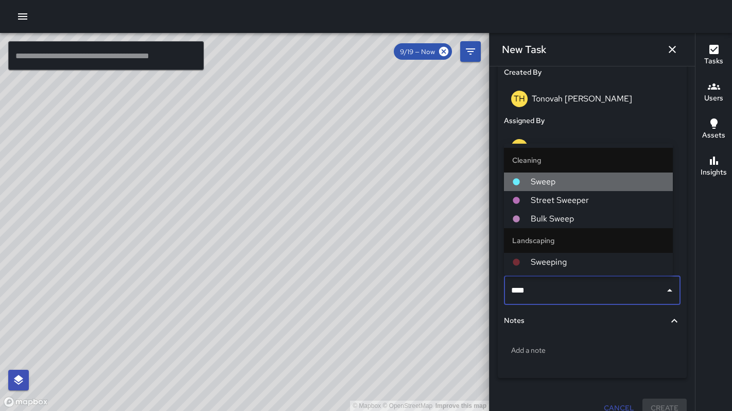
click at [546, 183] on span "Sweep" at bounding box center [598, 182] width 134 height 12
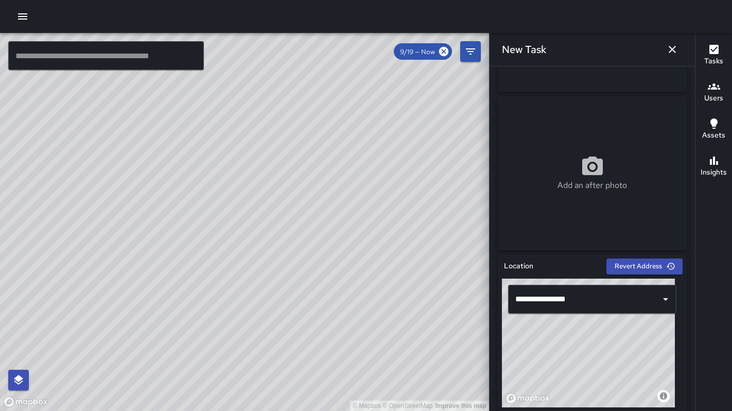
scroll to position [35, 0]
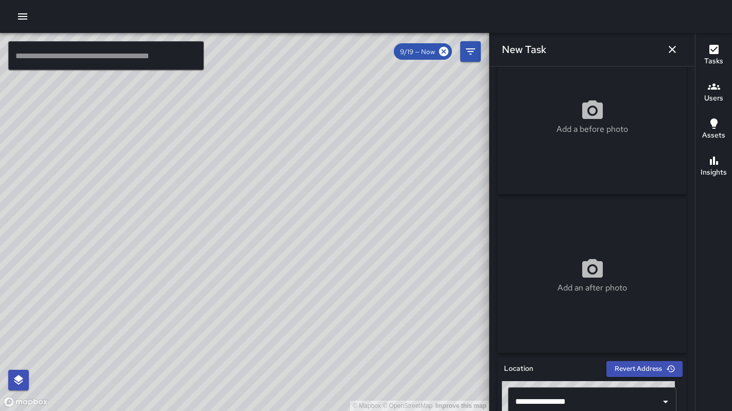
click at [554, 115] on div "Add a before photo" at bounding box center [592, 116] width 189 height 37
type input "**********"
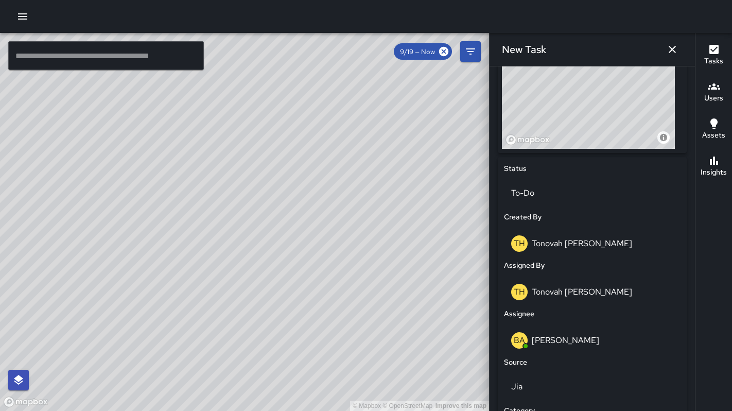
scroll to position [555, 0]
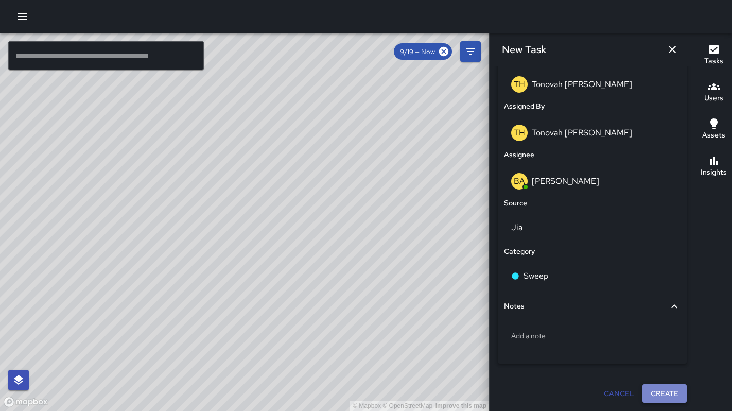
click at [652, 391] on button "Create" at bounding box center [665, 393] width 44 height 19
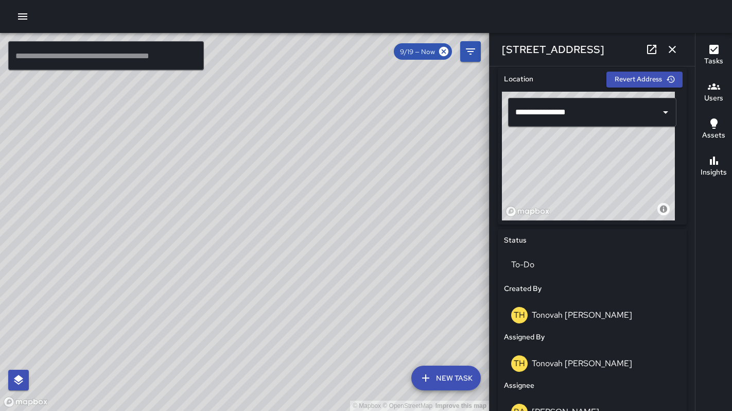
scroll to position [357, 0]
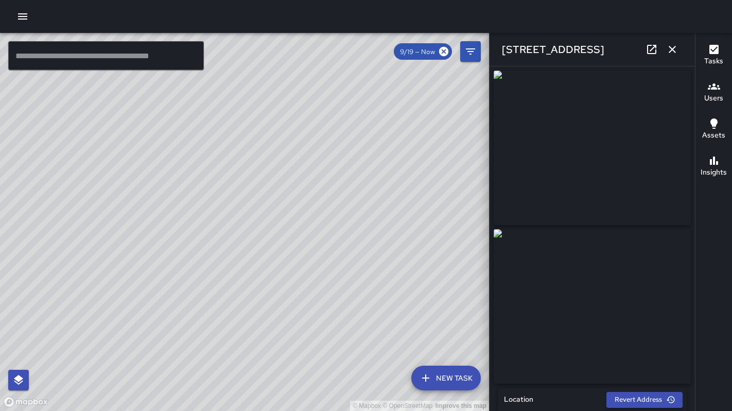
click at [657, 52] on icon at bounding box center [652, 49] width 12 height 12
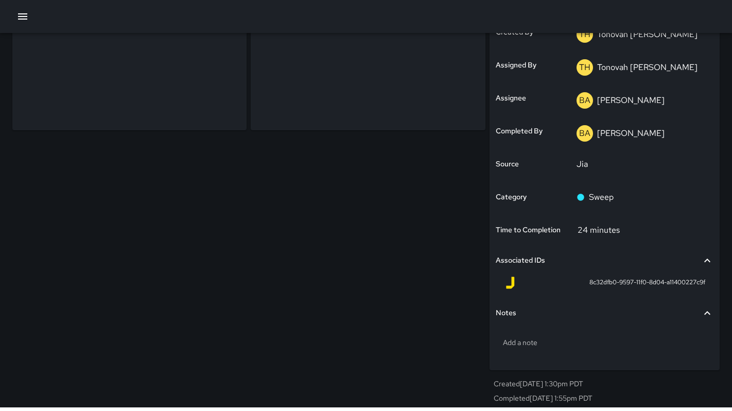
scroll to position [254, 0]
